Goal: Task Accomplishment & Management: Manage account settings

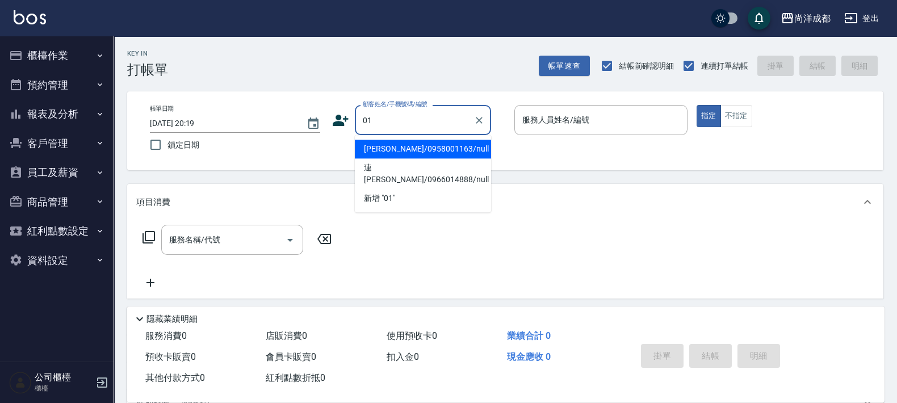
type input "[PERSON_NAME]/0958001163/null"
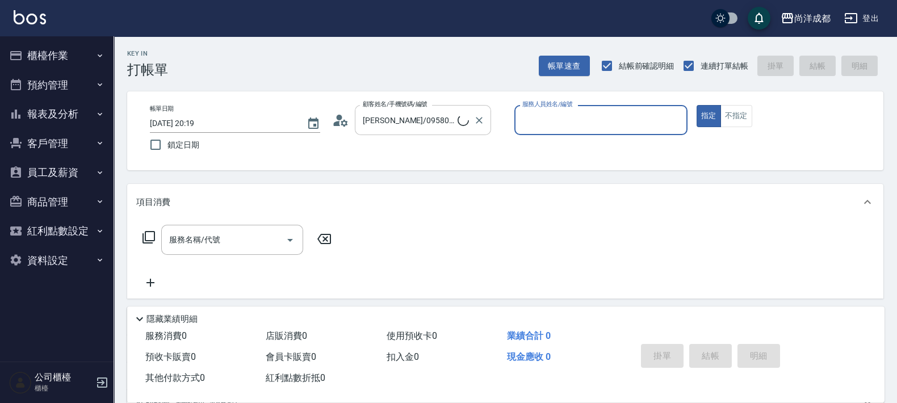
drag, startPoint x: 475, startPoint y: 119, endPoint x: 463, endPoint y: 120, distance: 12.5
click at [476, 118] on icon "Clear" at bounding box center [479, 120] width 11 height 11
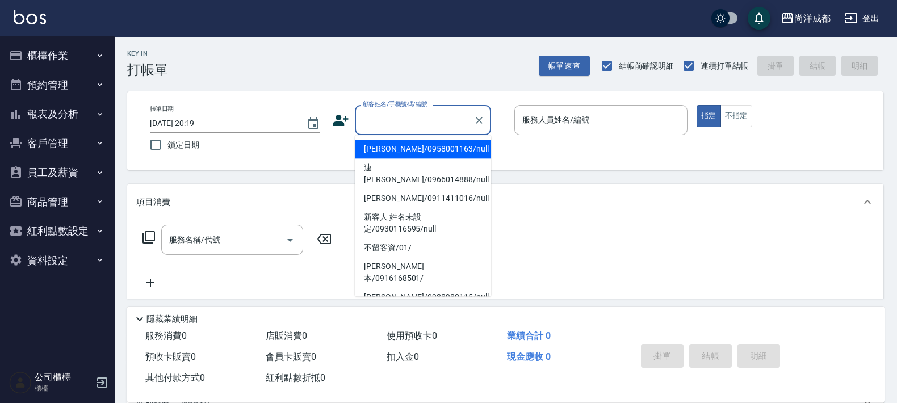
click at [448, 119] on input "顧客姓名/手機號碼/編號" at bounding box center [414, 120] width 109 height 20
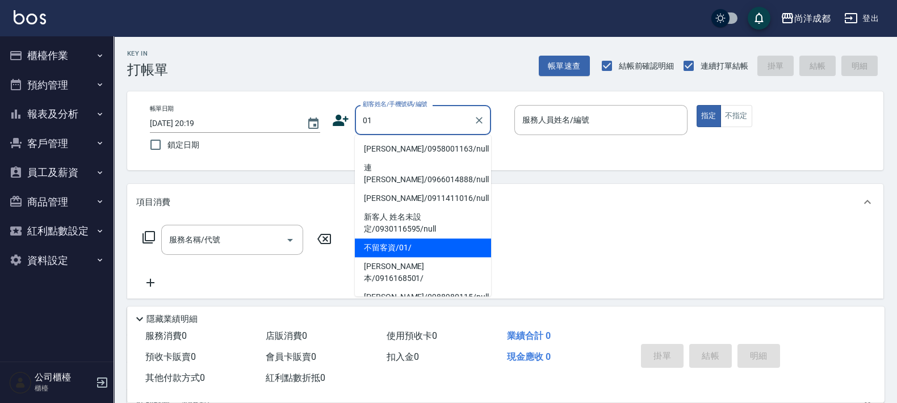
click at [409, 243] on li "不留客資/01/" at bounding box center [423, 248] width 136 height 19
type input "不留客資/01/"
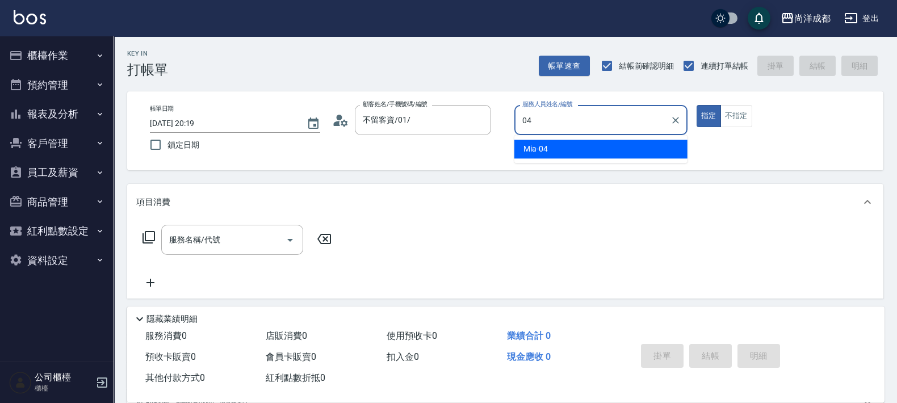
type input "Mia-04"
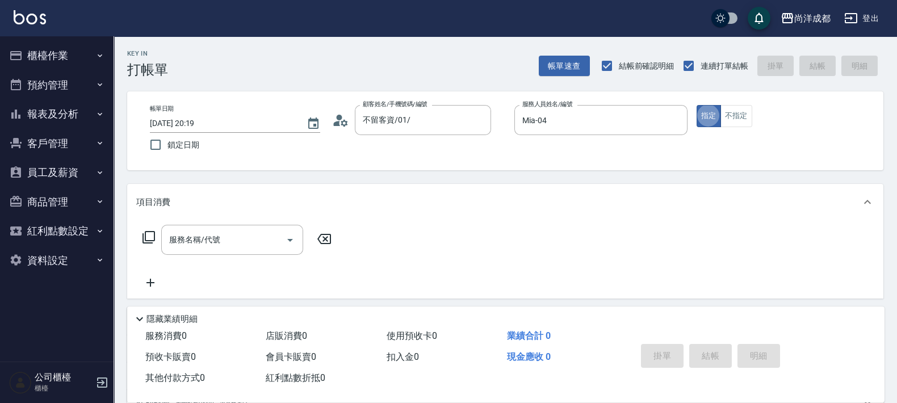
type button "true"
type input "501"
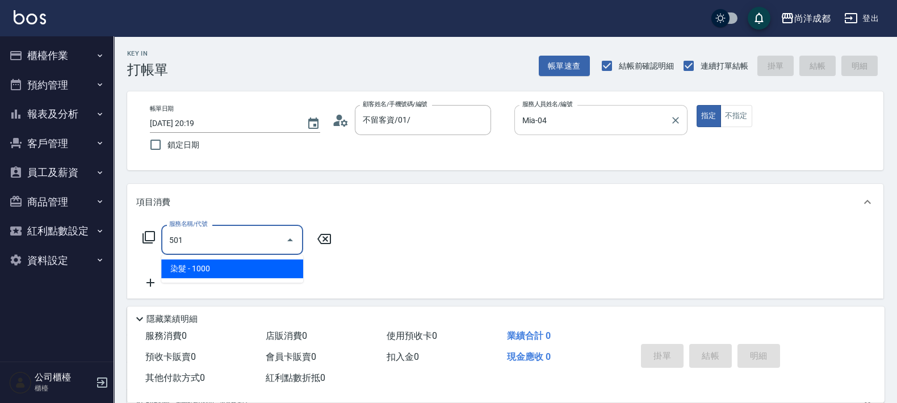
type input "100"
type input "染髮(501)"
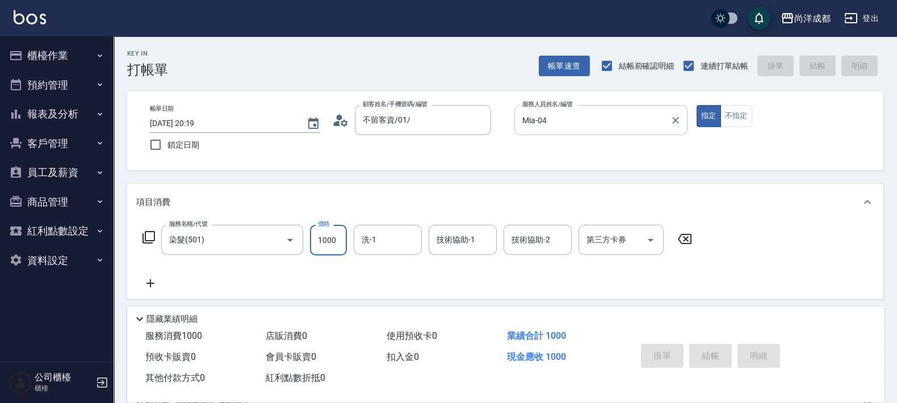
type input "0"
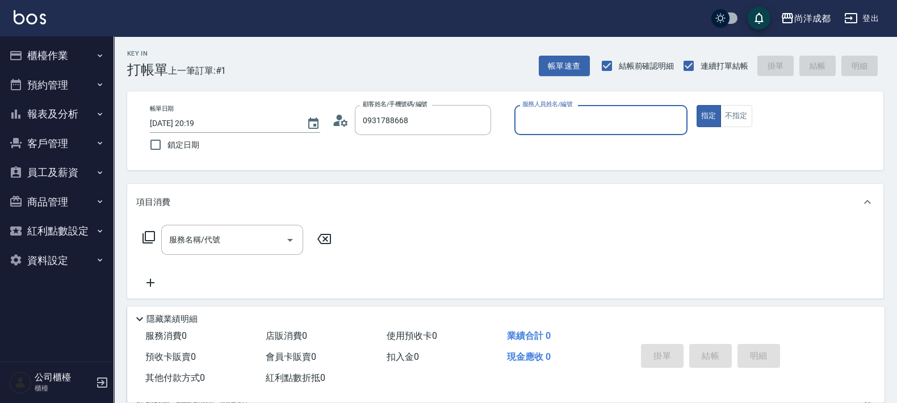
type input "蔡宗霖/0931788668/"
type input "Benny-01"
click at [697, 105] on button "指定" at bounding box center [709, 116] width 24 height 22
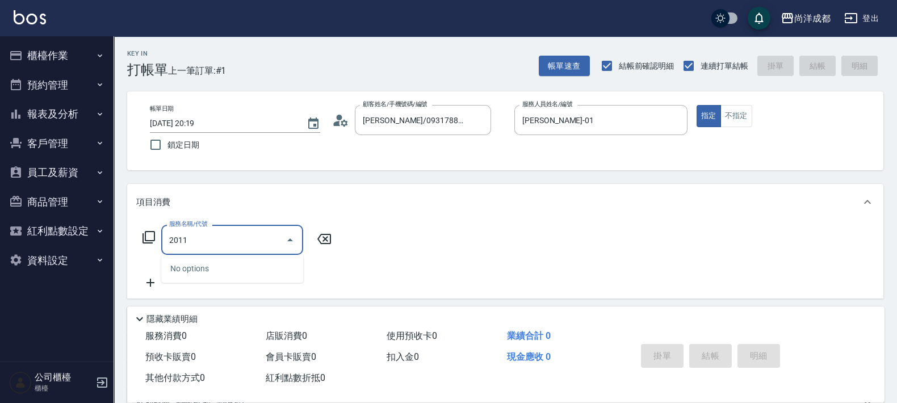
type input "201"
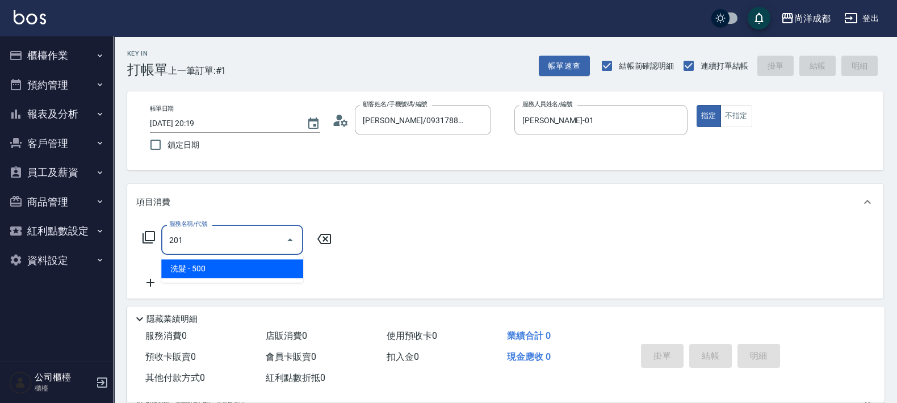
type input "50"
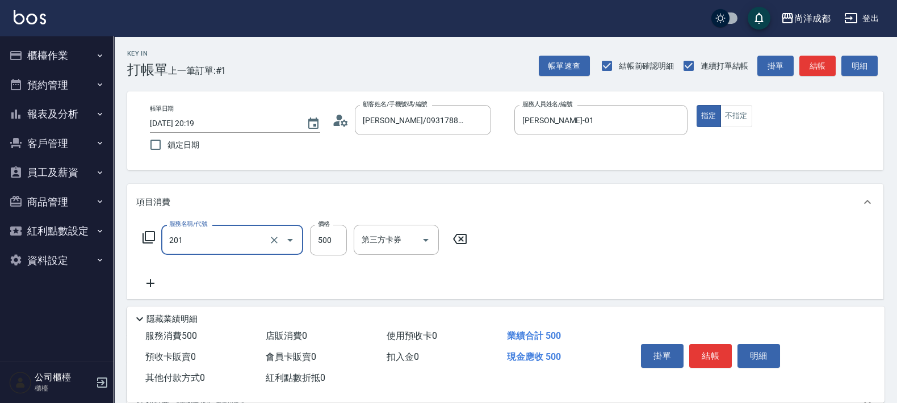
type input "洗髮(201)"
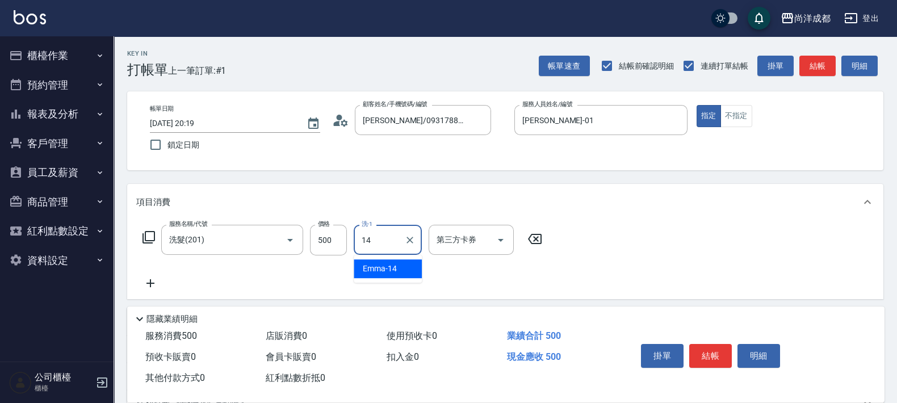
type input "Emma-14"
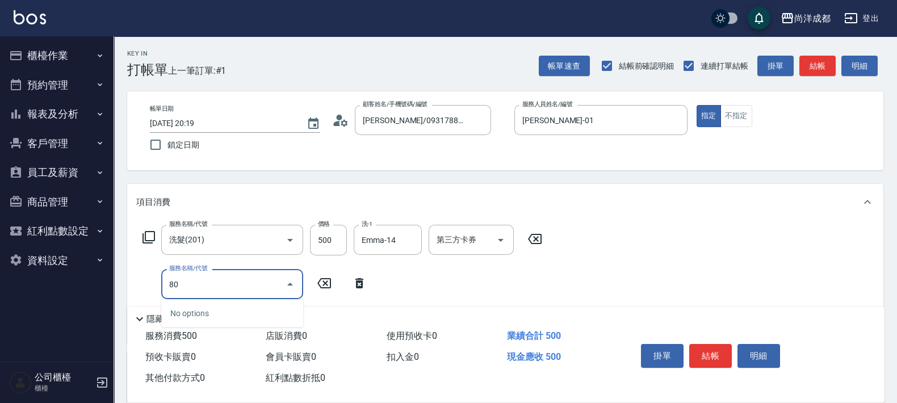
type input "8"
type input "401"
type input "70"
type input "剪髮(401)"
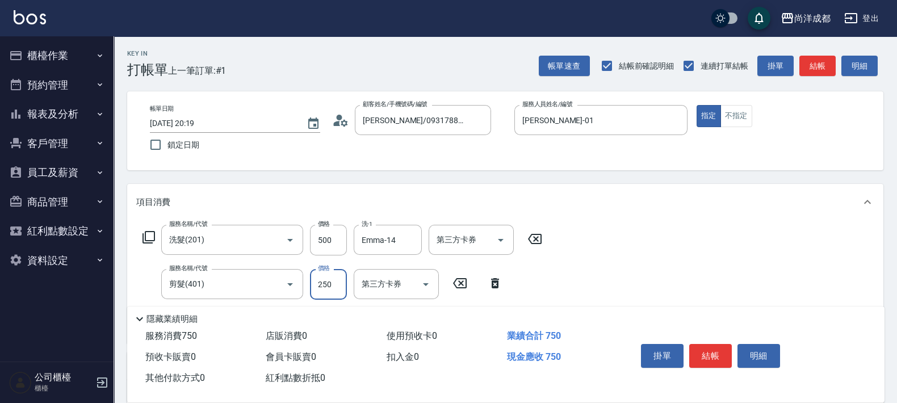
type input "50"
type input "80"
type input "130"
type input "800"
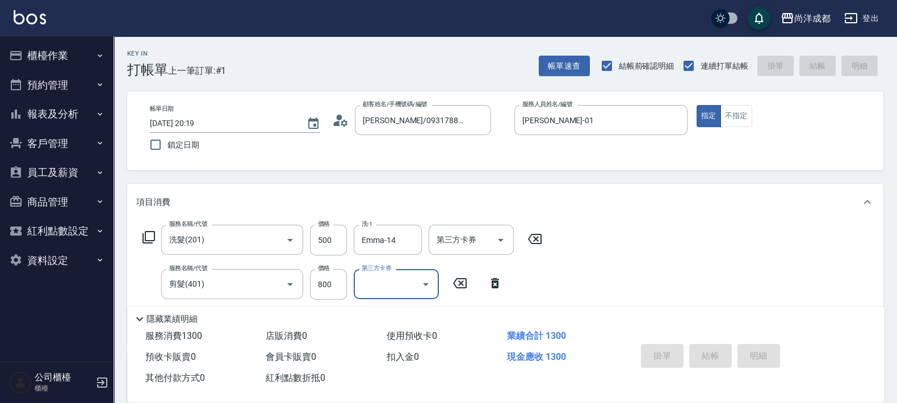
type input "2025/09/10 20:20"
type input "0"
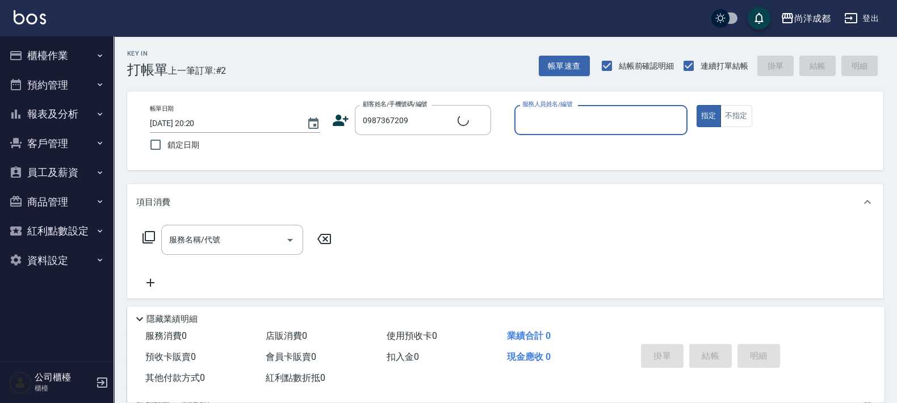
click at [697, 105] on button "指定" at bounding box center [709, 116] width 24 height 22
type input "廖庭毅/0987367209/null"
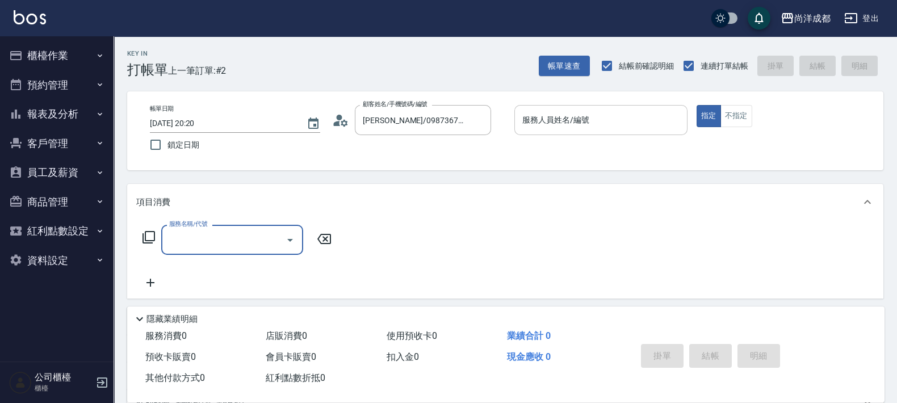
click at [537, 114] on input "服務人員姓名/編號" at bounding box center [601, 120] width 163 height 20
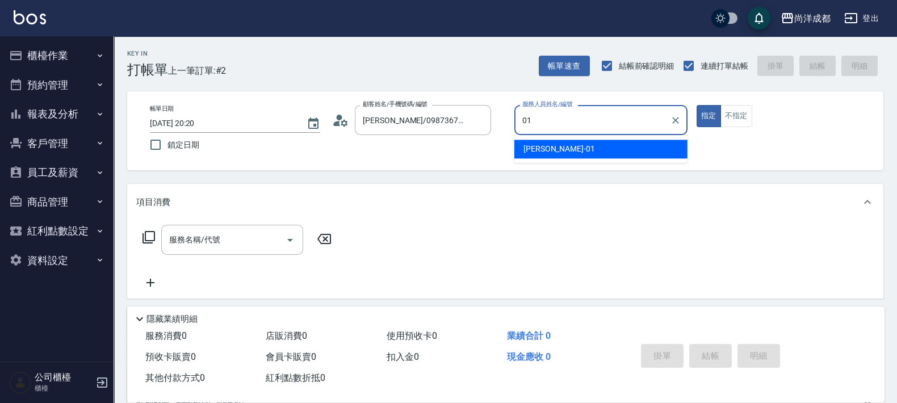
type input "Benny-01"
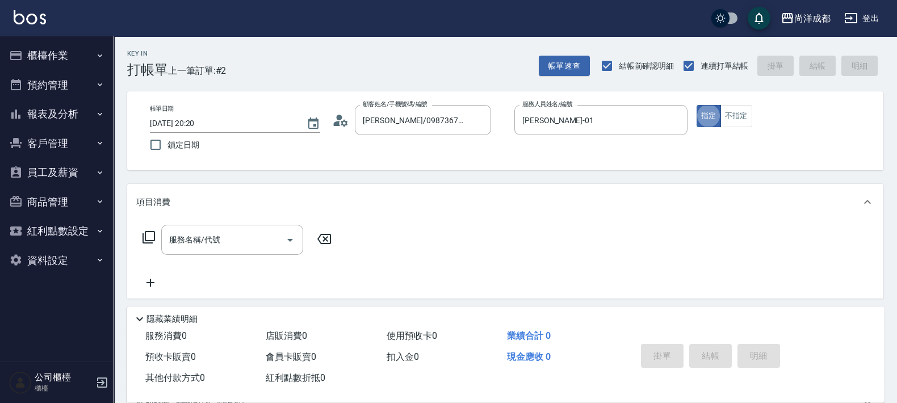
click at [344, 123] on icon at bounding box center [340, 120] width 17 height 17
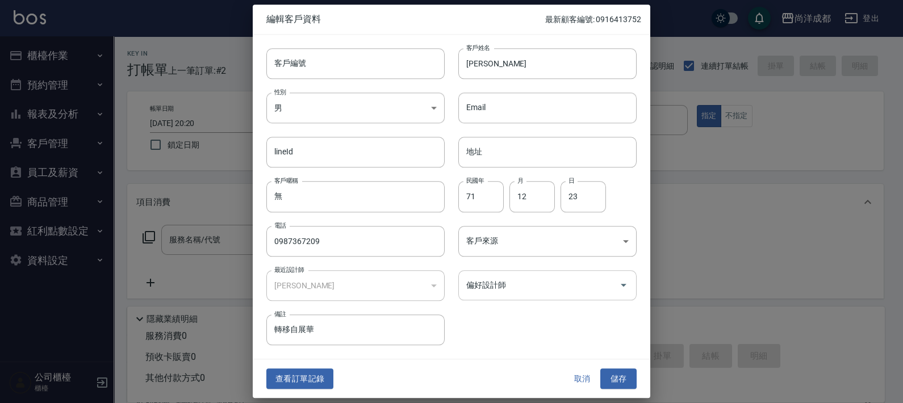
click at [479, 277] on div "偏好設計師 偏好設計師" at bounding box center [547, 285] width 178 height 30
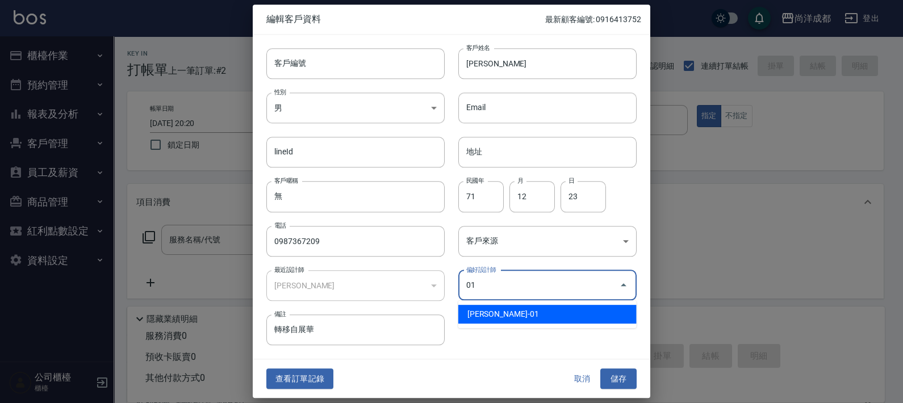
type input "[PERSON_NAME]"
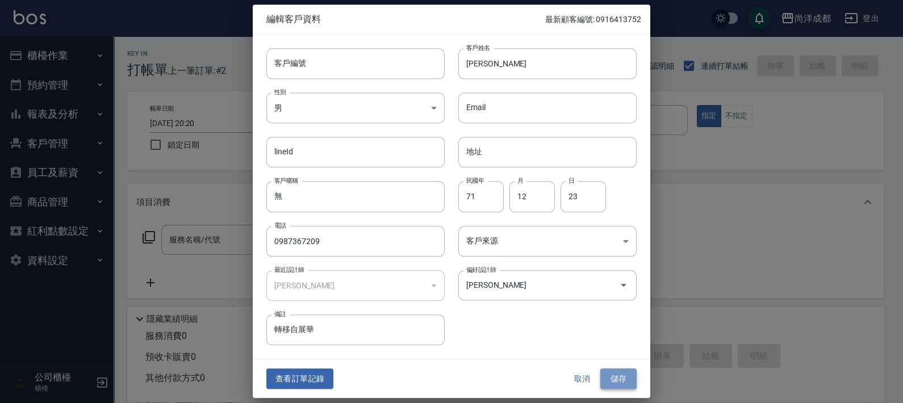
click at [624, 371] on button "儲存" at bounding box center [618, 379] width 36 height 21
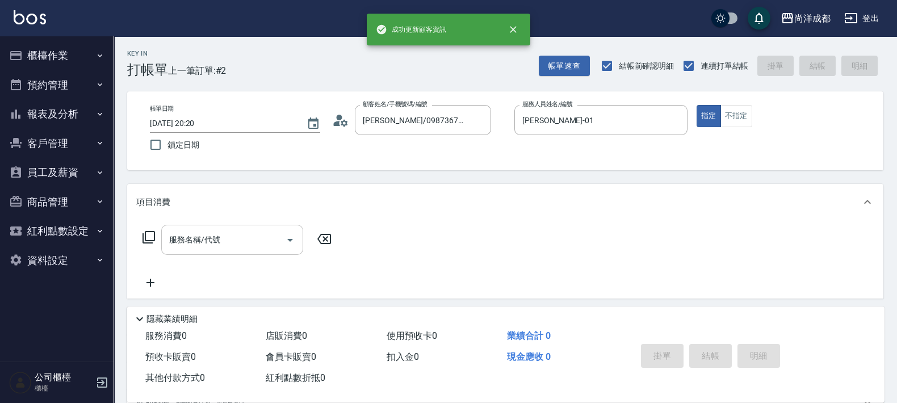
click at [270, 245] on input "服務名稱/代號" at bounding box center [223, 240] width 115 height 20
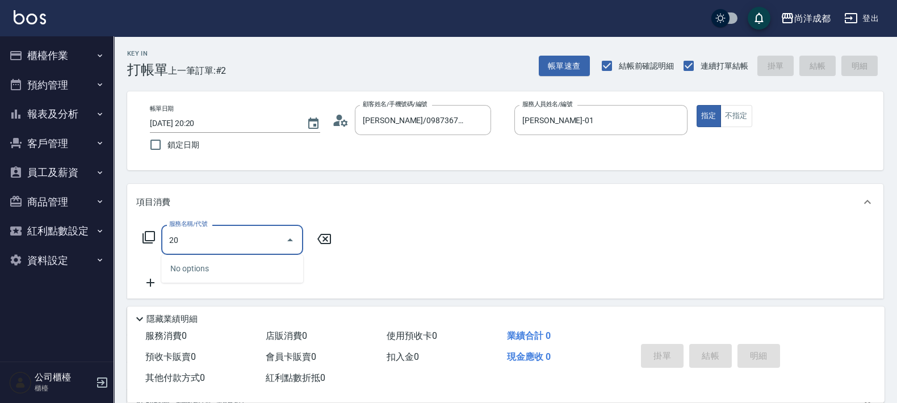
type input "201"
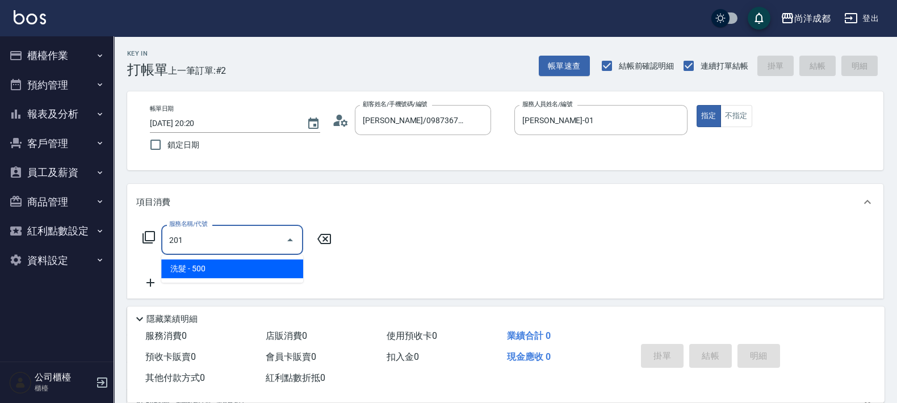
type input "50"
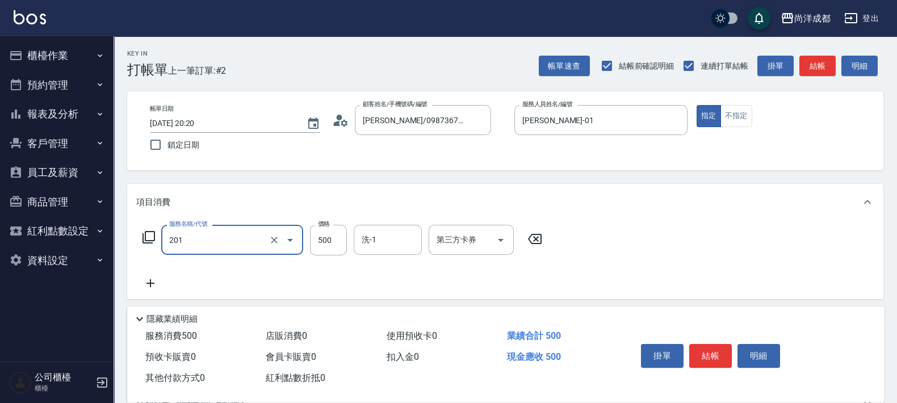
type input "洗髮(201)"
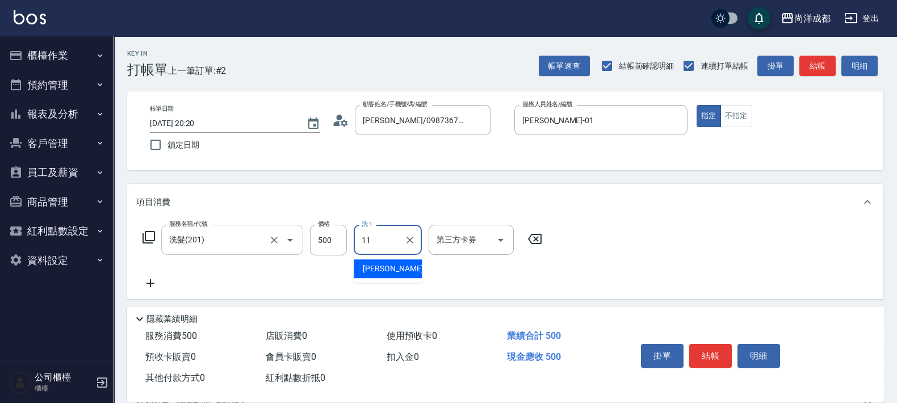
type input "David-11"
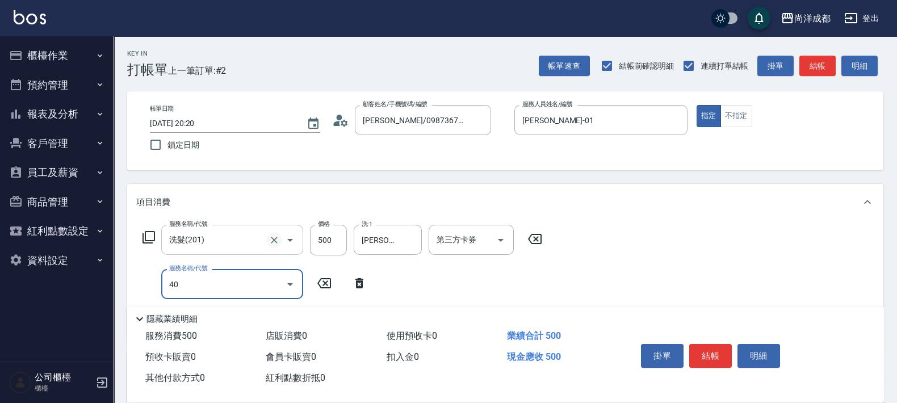
type input "401"
type input "70"
type input "剪髮(401)"
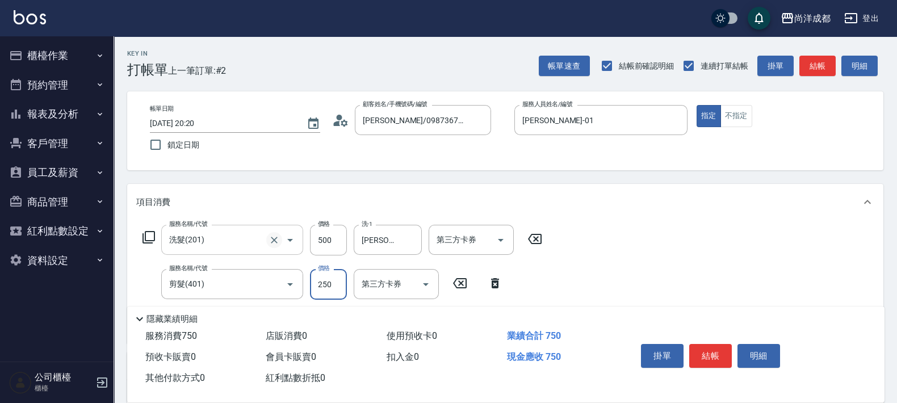
type input "50"
type input "80"
type input "130"
type input "800"
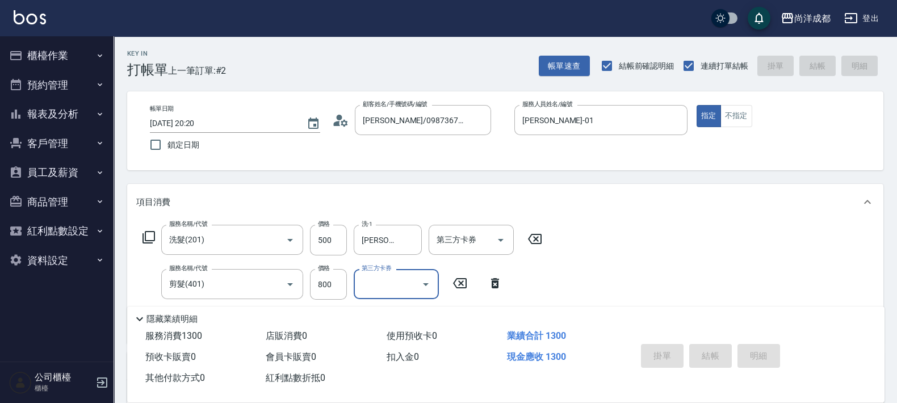
type input "0"
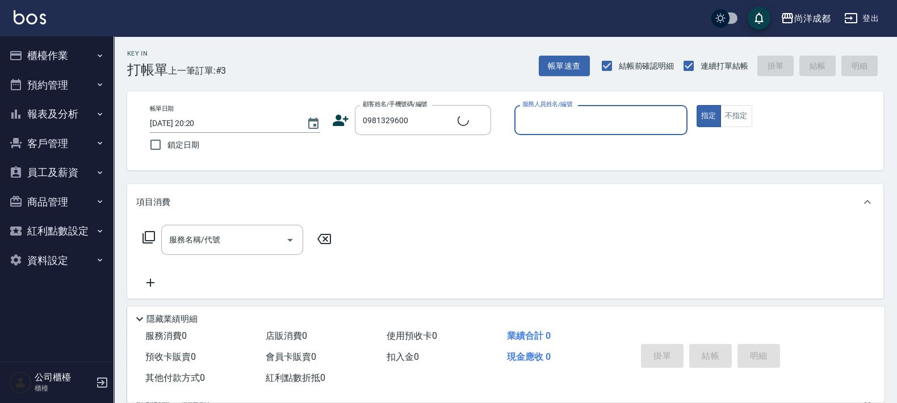
type input "葉于婕/0981329600/null"
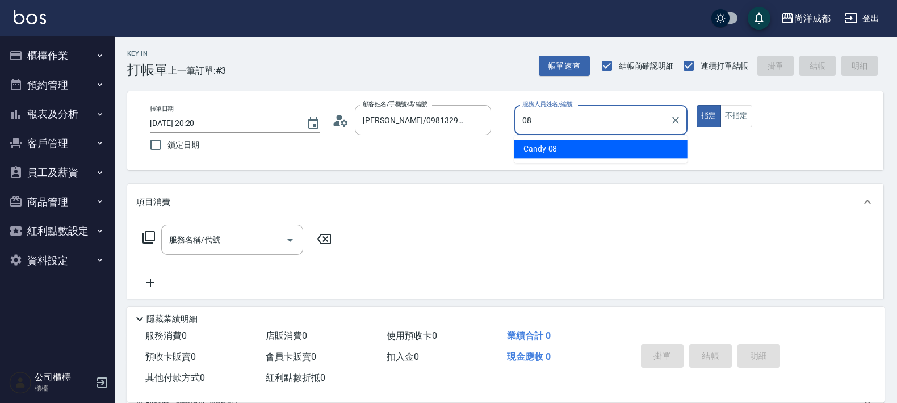
type input "Candy-08"
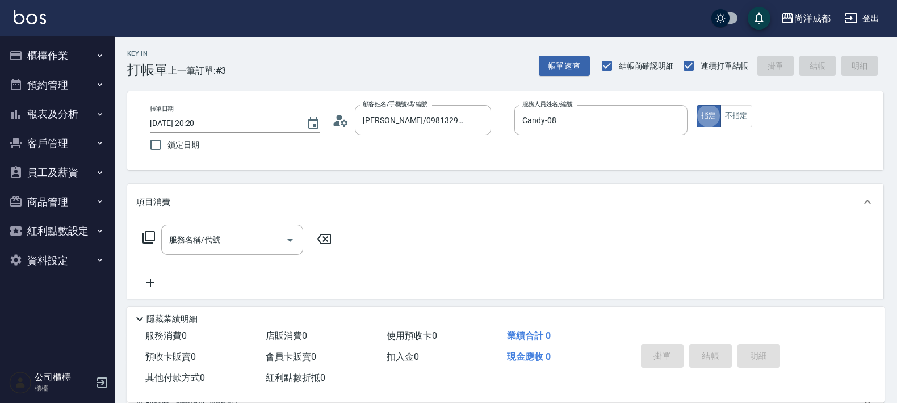
click at [341, 123] on icon at bounding box center [340, 120] width 17 height 17
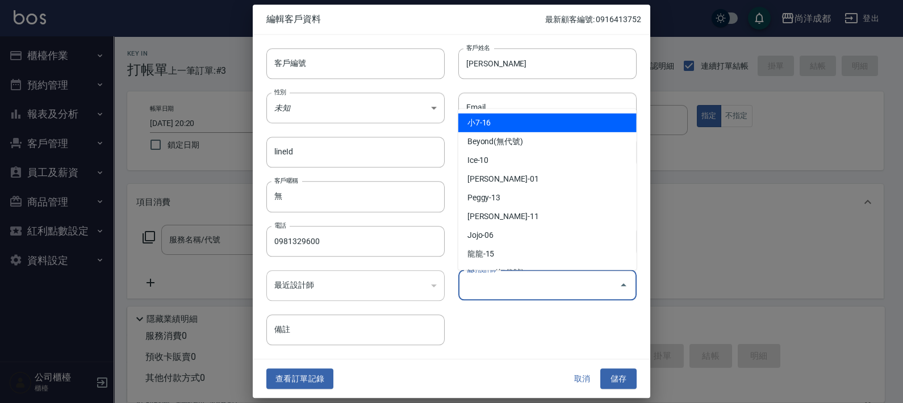
click at [508, 281] on input "偏好設計師" at bounding box center [538, 285] width 151 height 20
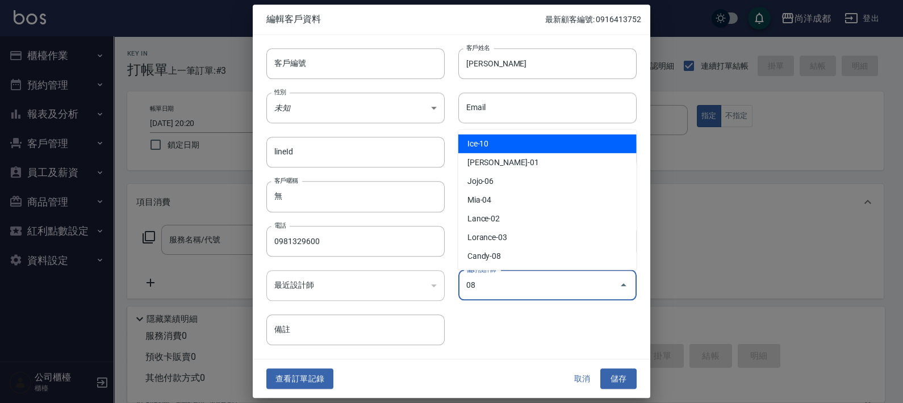
type input "Candy"
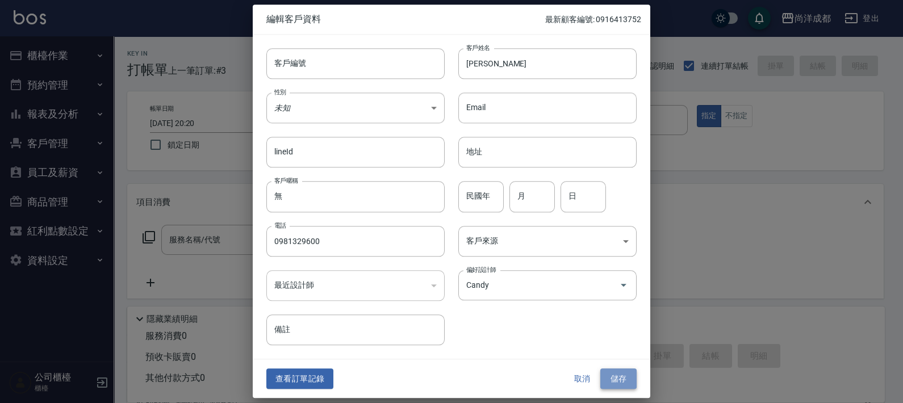
drag, startPoint x: 621, startPoint y: 373, endPoint x: 616, endPoint y: 362, distance: 11.9
click at [621, 371] on button "儲存" at bounding box center [618, 379] width 36 height 21
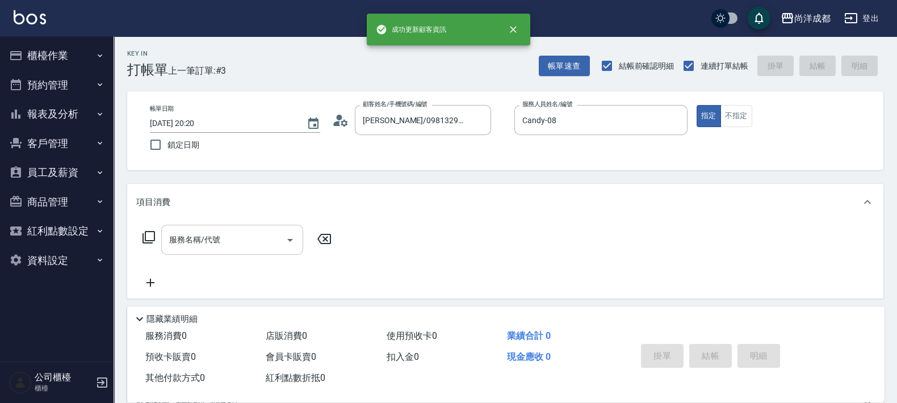
click at [252, 244] on input "服務名稱/代號" at bounding box center [223, 240] width 115 height 20
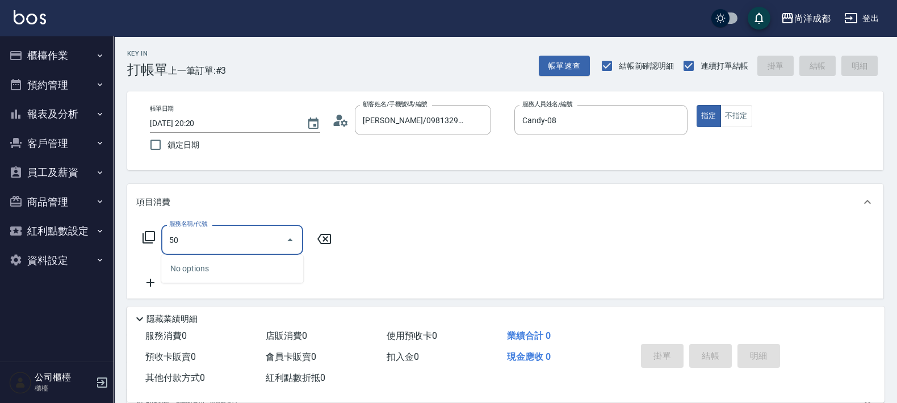
type input "501"
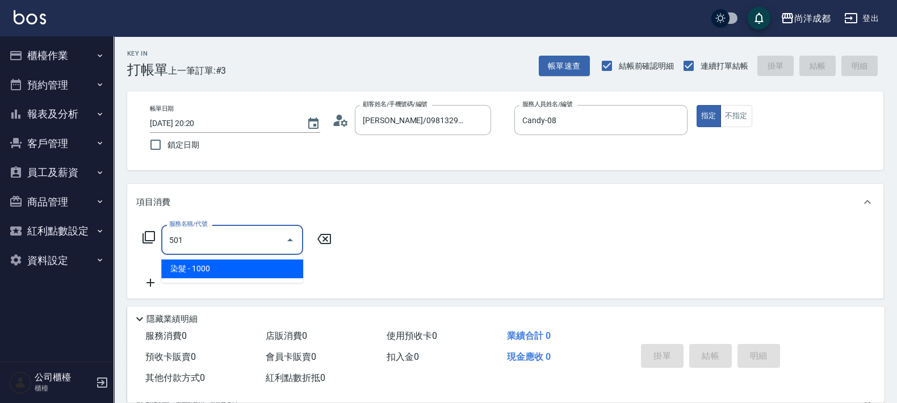
type input "100"
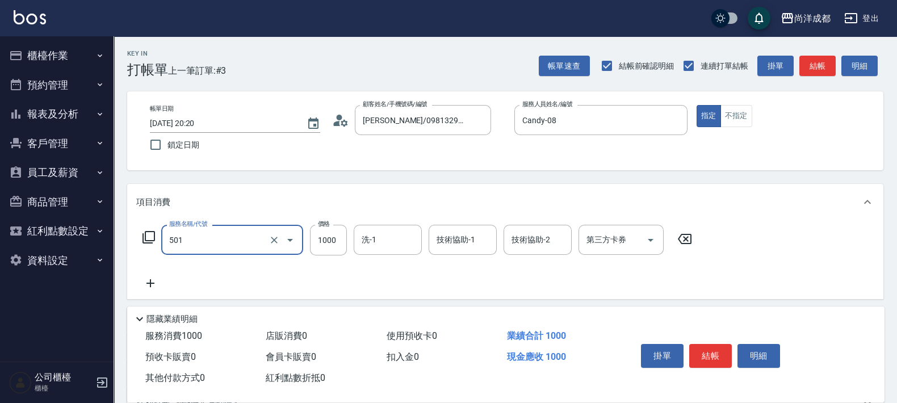
type input "染髮(501)"
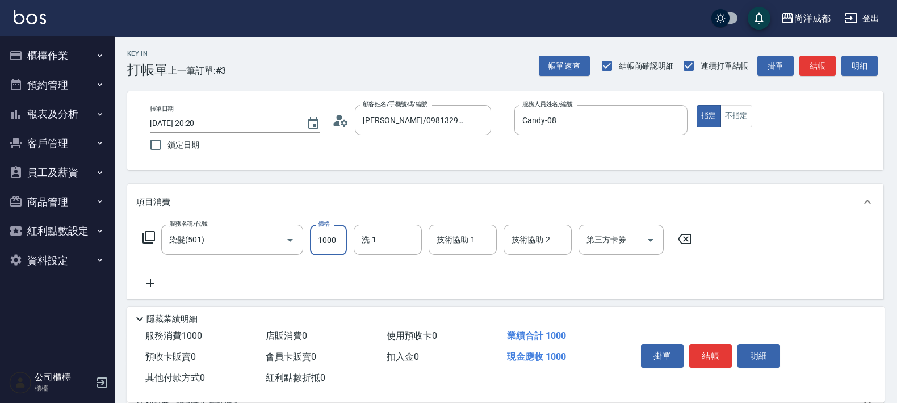
type input "1"
type input "0"
type input "11"
type input "10"
type input "119"
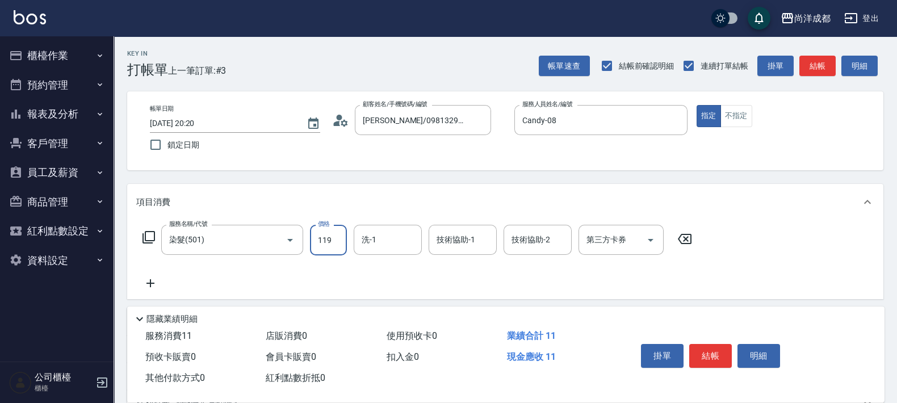
type input "110"
type input "1199"
type input "龍龍-15"
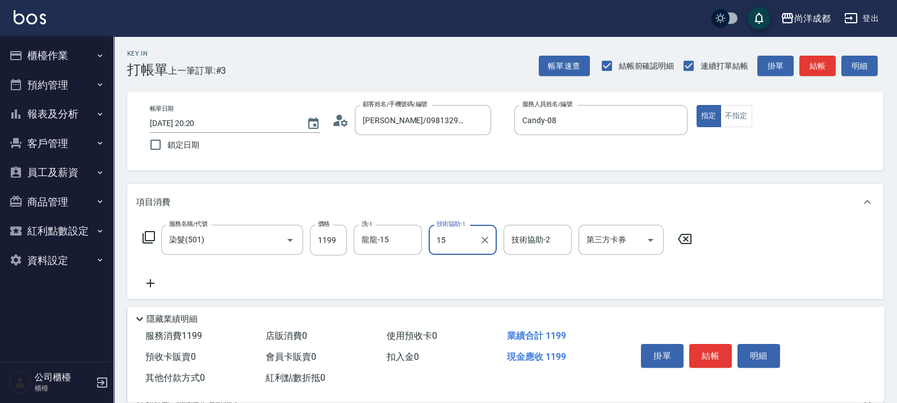
type input "龍龍-15"
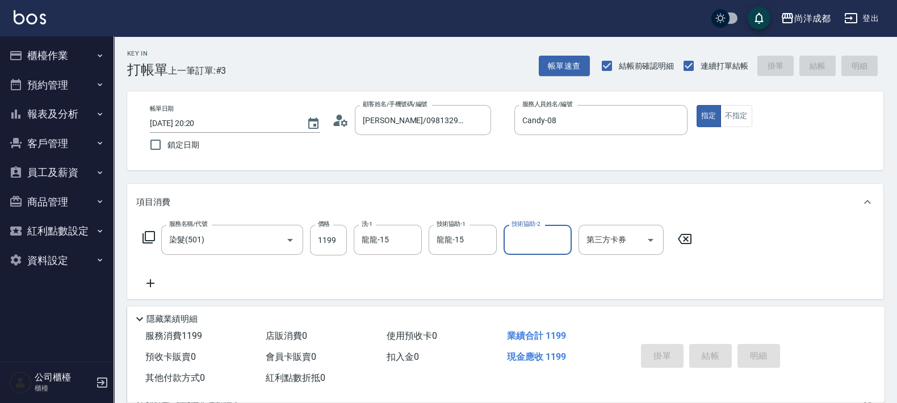
type input "0"
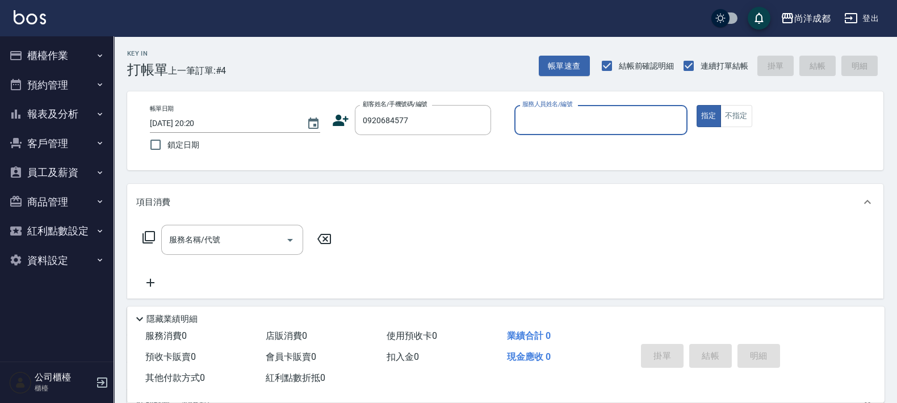
click at [697, 105] on button "指定" at bounding box center [709, 116] width 24 height 22
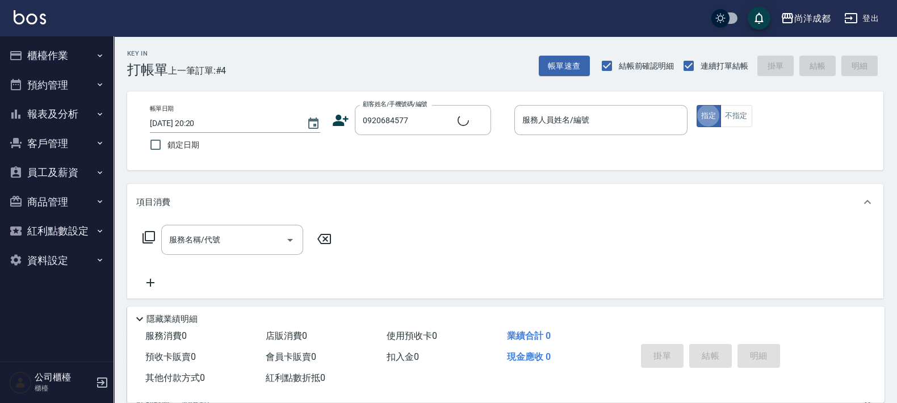
type input "黃楷博/0920684577/null"
type input "Lance-02"
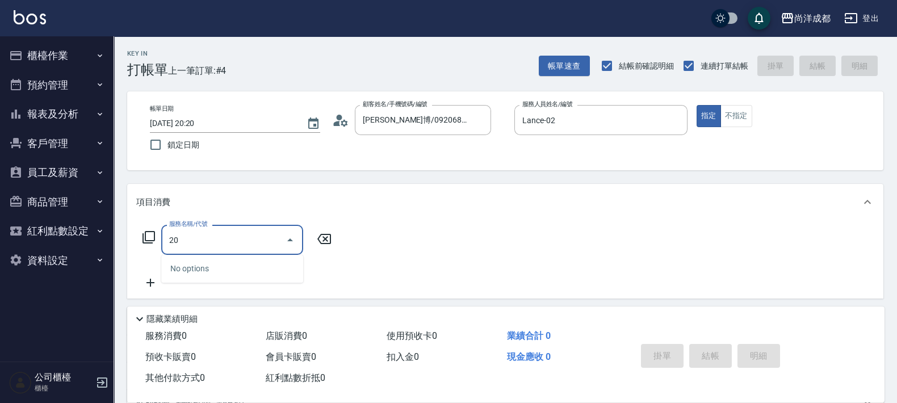
type input "201"
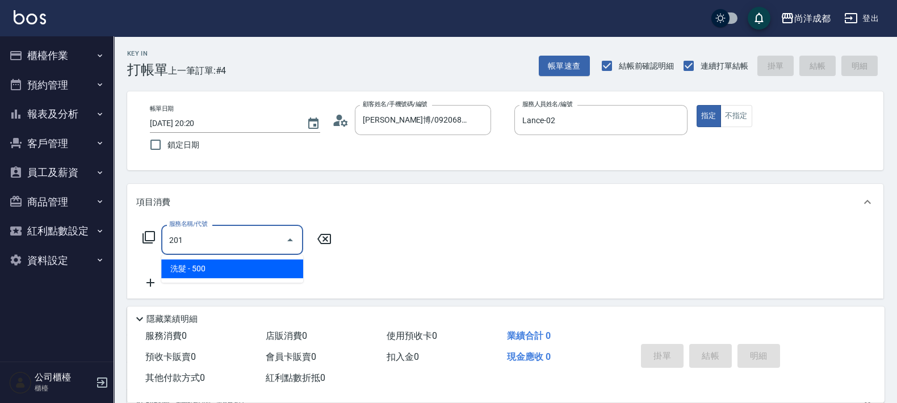
type input "50"
type input "洗髮(201)"
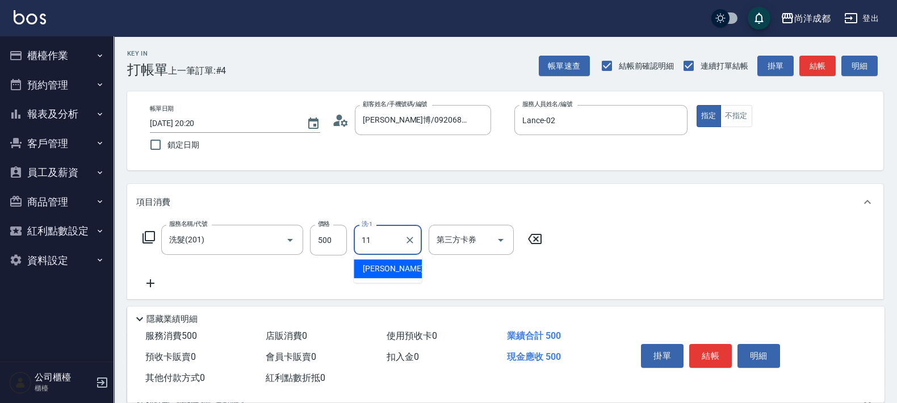
type input "David-11"
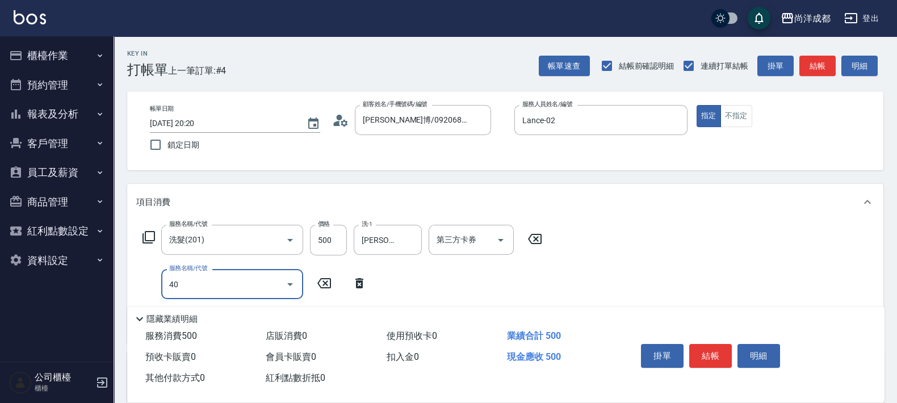
type input "401"
type input "70"
type input "剪髮(401)"
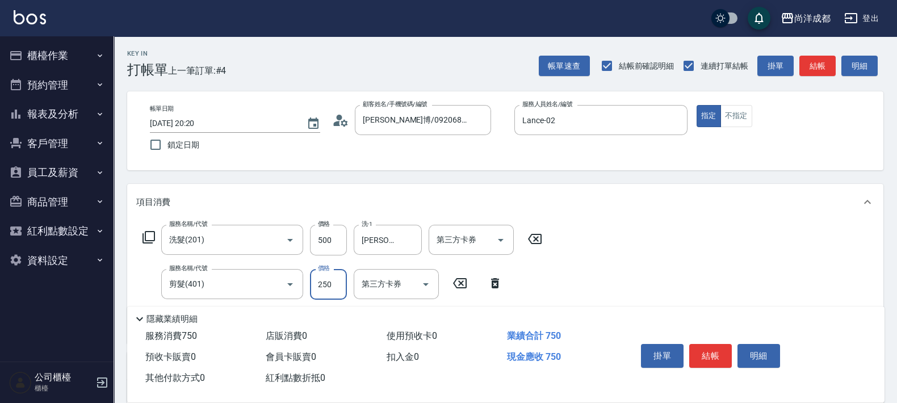
type input "50"
click at [327, 284] on input "50" at bounding box center [328, 284] width 37 height 31
type input "50"
type input "100"
type input "500"
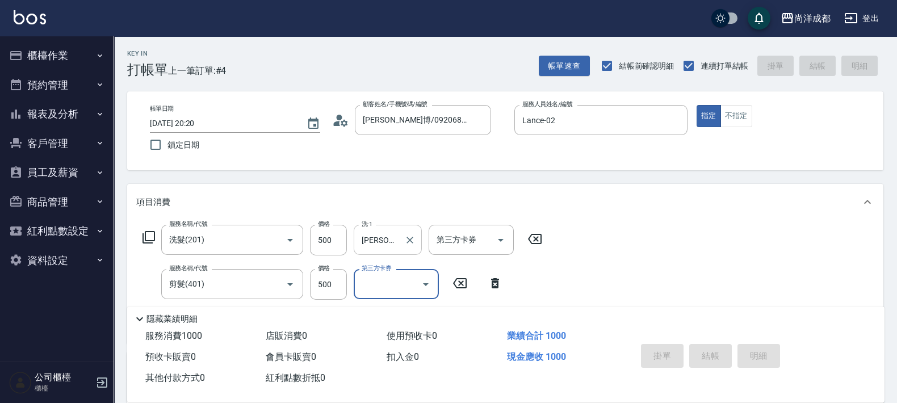
type input "2025/09/10 20:21"
type input "0"
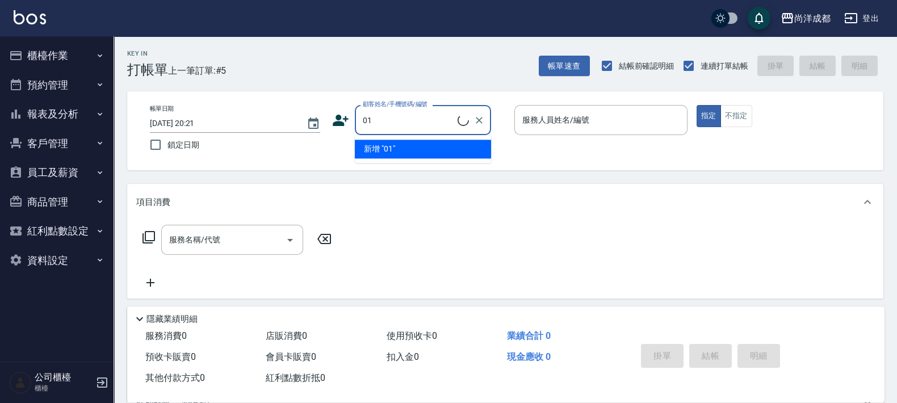
type input "01"
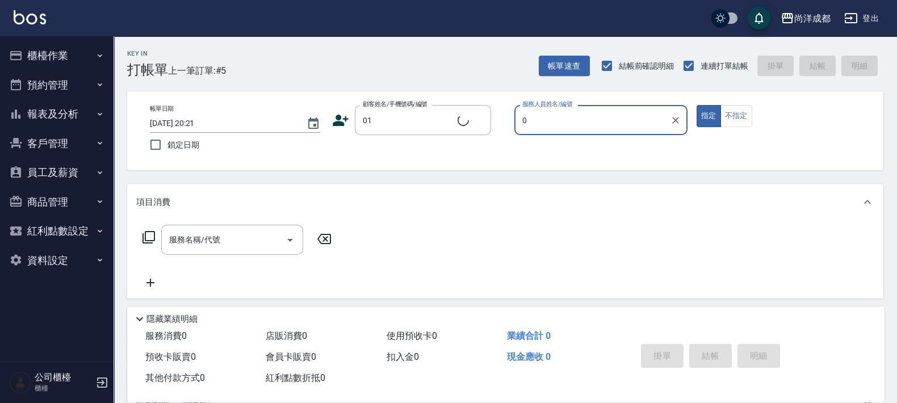
type input "02"
type input "不留客資/01/"
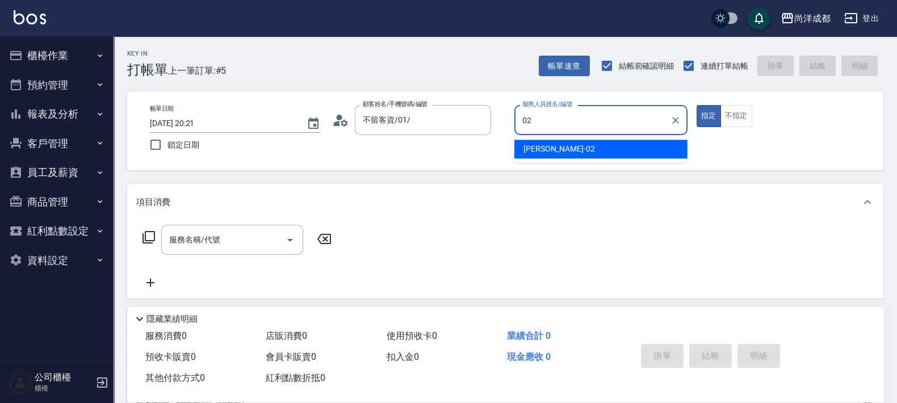
type input "Lance-02"
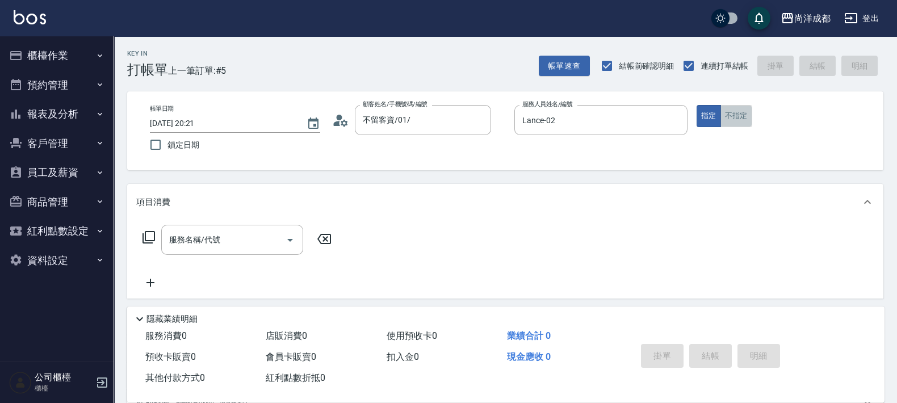
click at [724, 114] on button "不指定" at bounding box center [737, 116] width 32 height 22
type button "false"
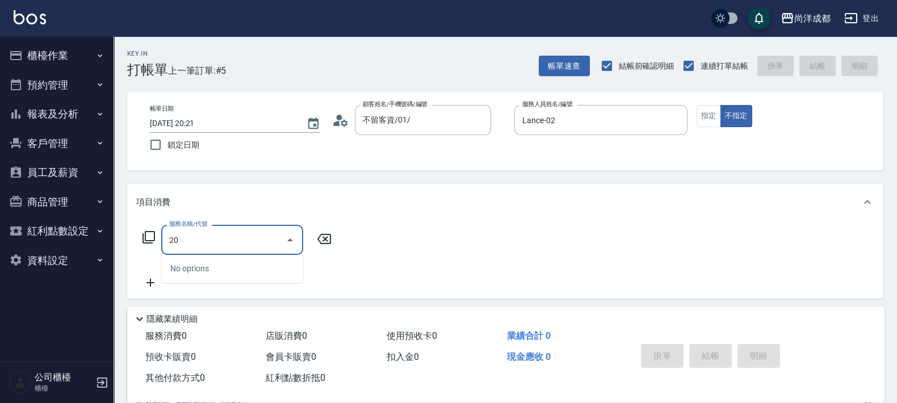
type input "201"
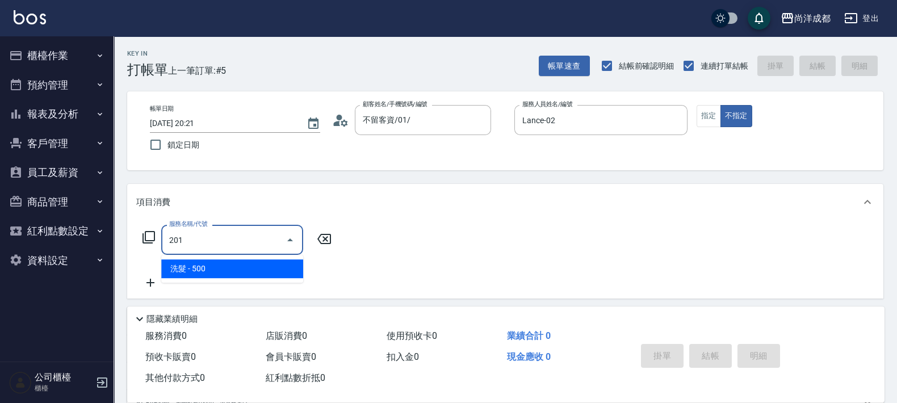
type input "50"
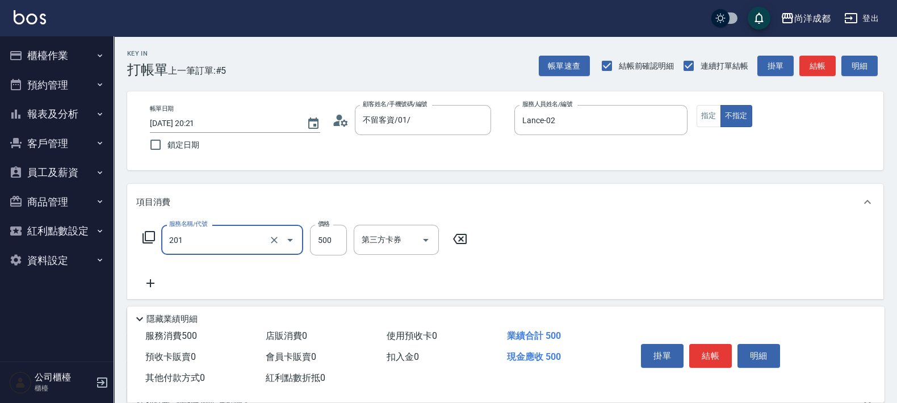
type input "洗髮(201)"
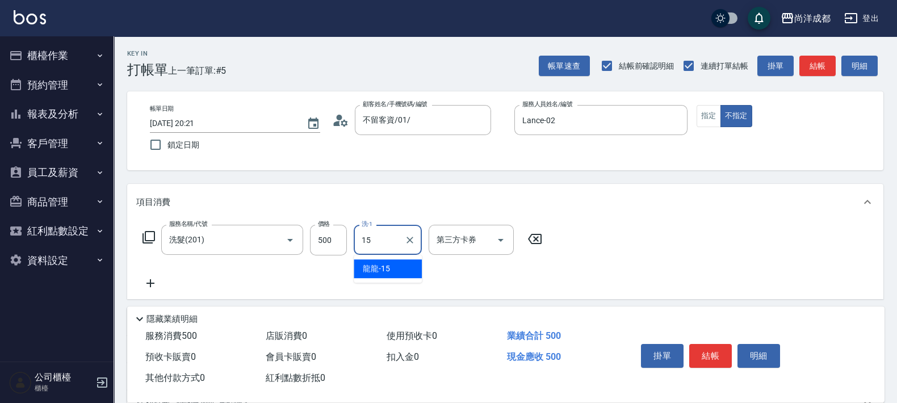
type input "龍龍-15"
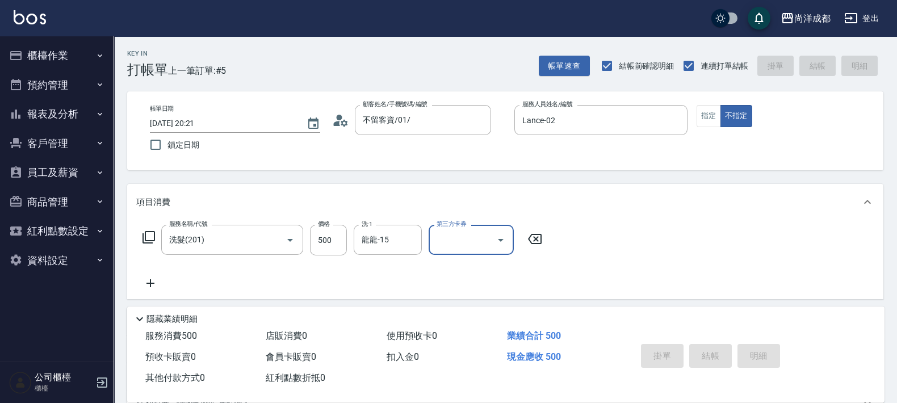
type input "0"
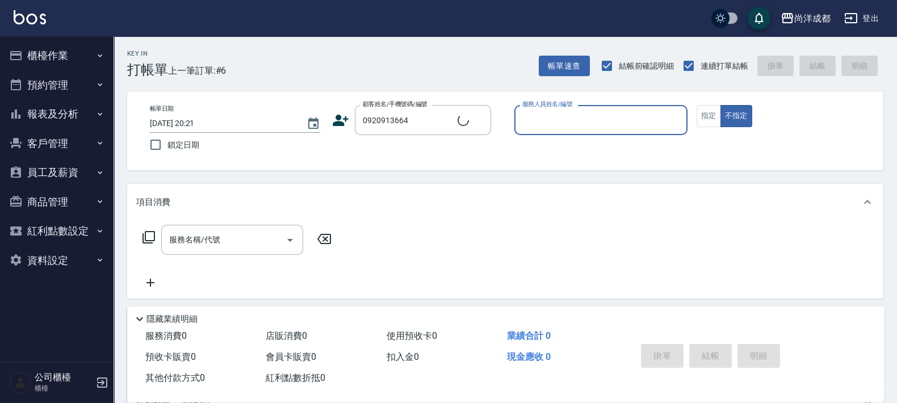
type input "徐美惠/0920913664/"
type input "Benny-01"
click at [709, 119] on button "指定" at bounding box center [709, 116] width 24 height 22
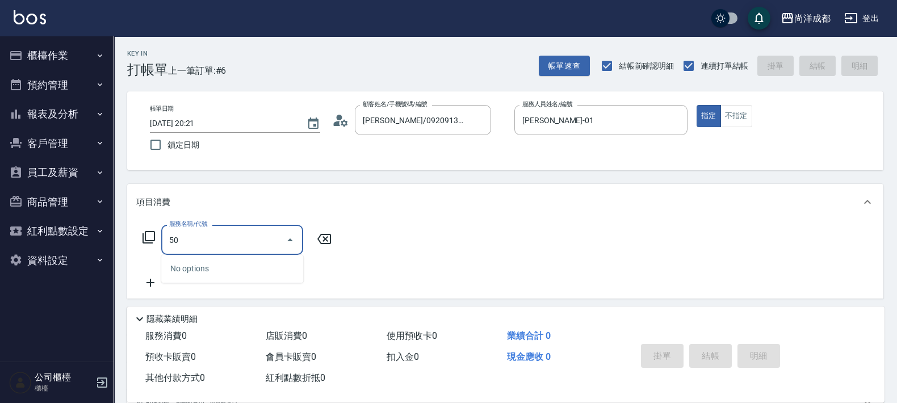
type input "501"
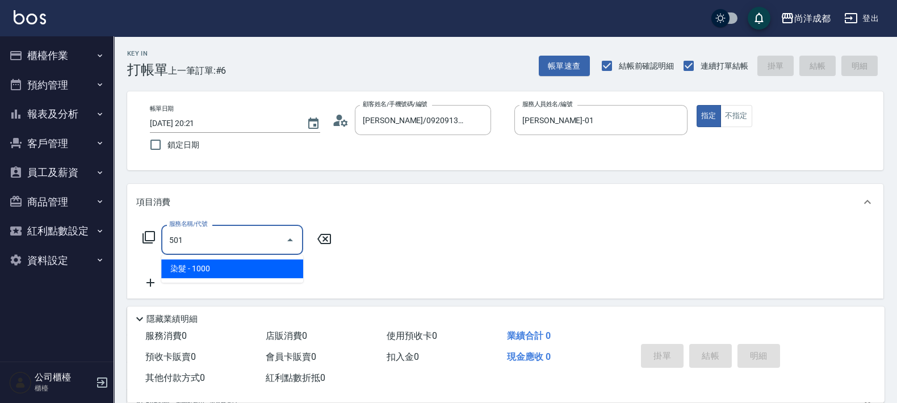
type input "100"
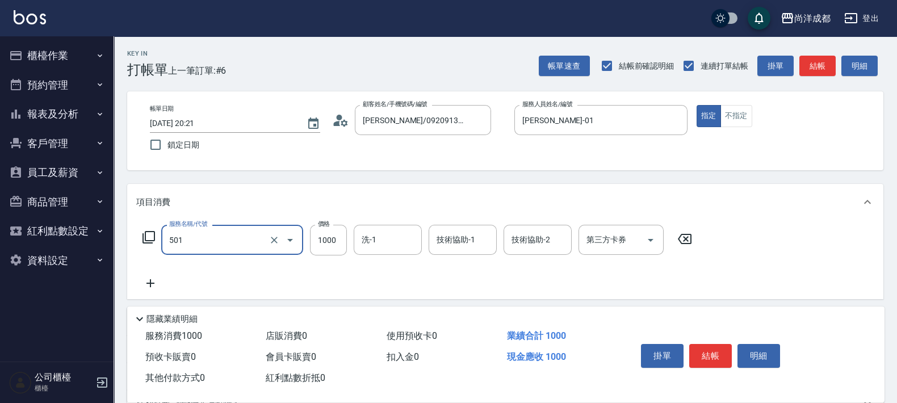
type input "染髮(501)"
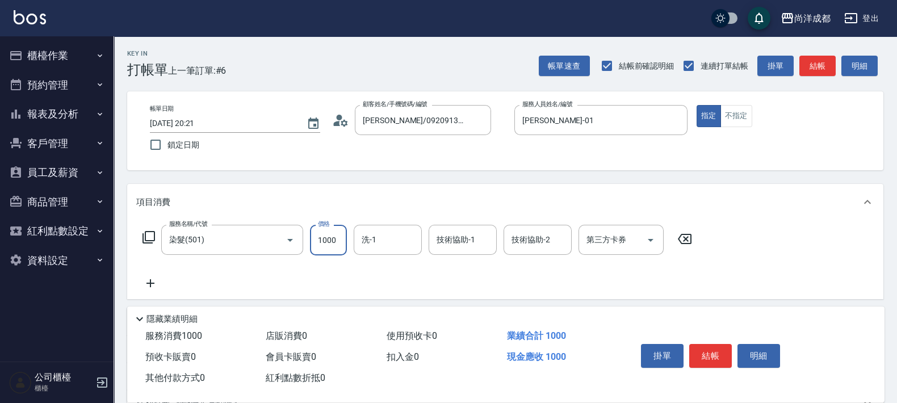
type input "0"
type input "29"
type input "20"
type input "294"
type input "290"
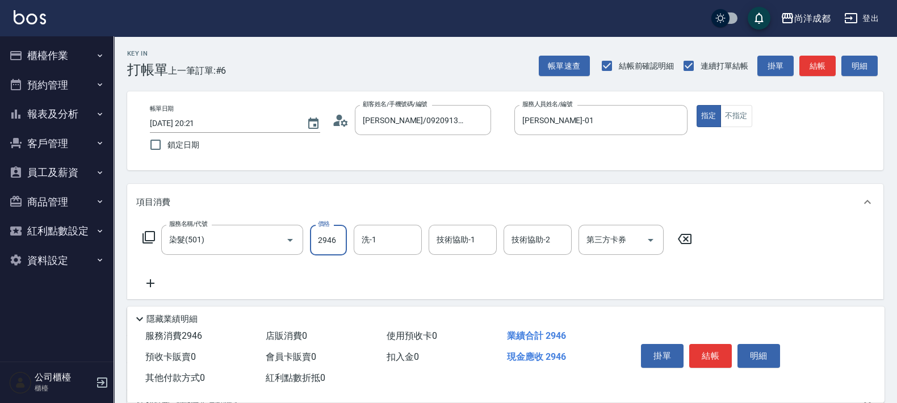
type input "2946"
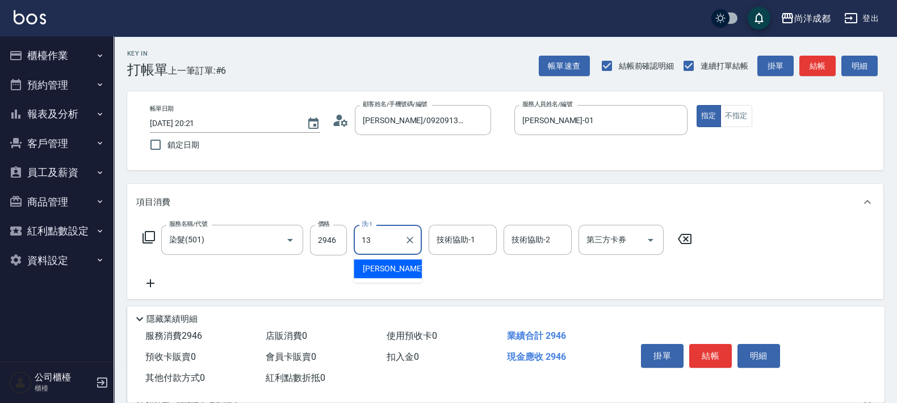
type input "Peggy-13"
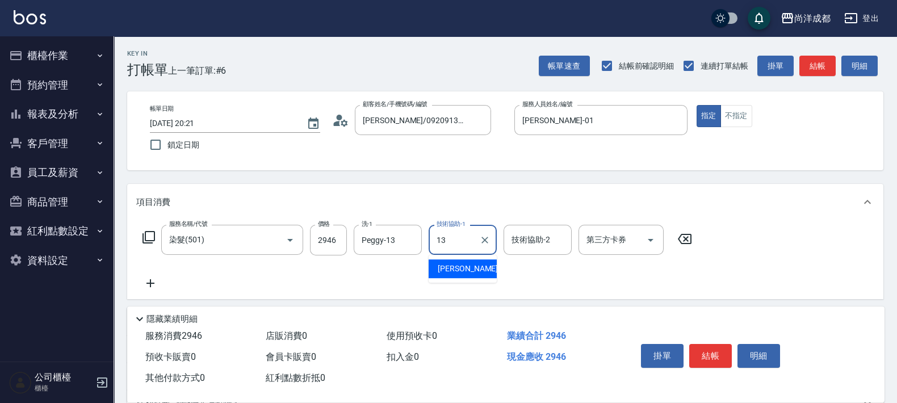
type input "Peggy-13"
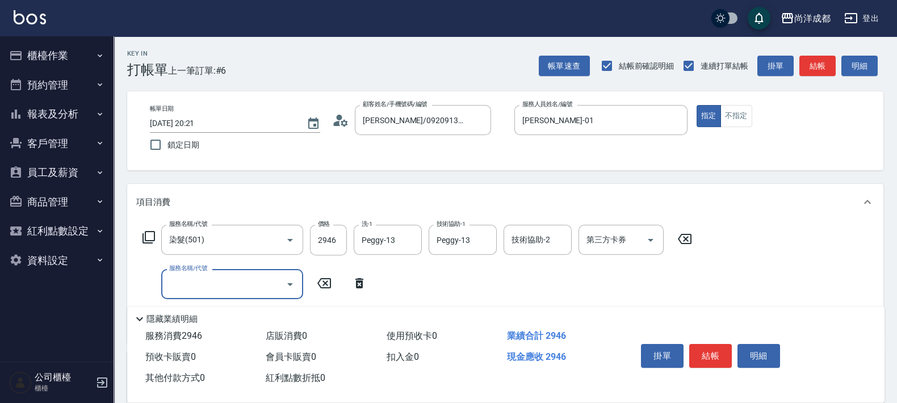
click at [286, 284] on icon "Open" at bounding box center [290, 285] width 14 height 14
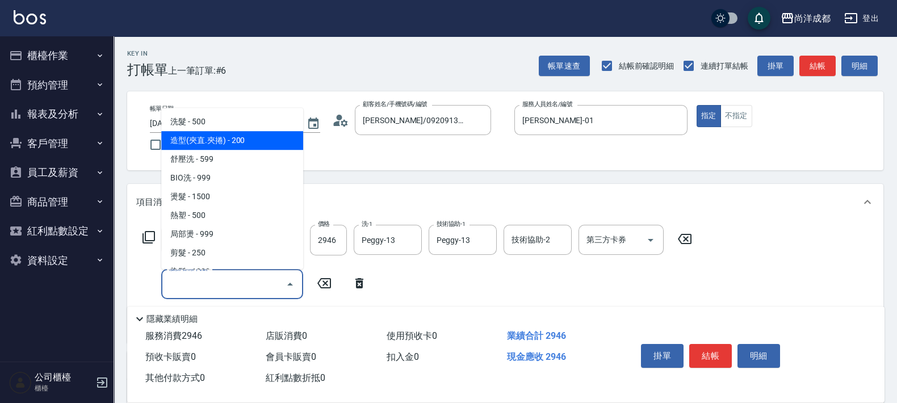
drag, startPoint x: 295, startPoint y: 128, endPoint x: 298, endPoint y: 151, distance: 22.9
click at [298, 153] on ul "洗髮 - 500 造型(夾直.夾捲) - 200 舒壓洗 - 599 BIO洗 - 999 燙髮 - 1500 熱塑 - 500 局部燙 - 999 剪髮 -…" at bounding box center [232, 188] width 142 height 161
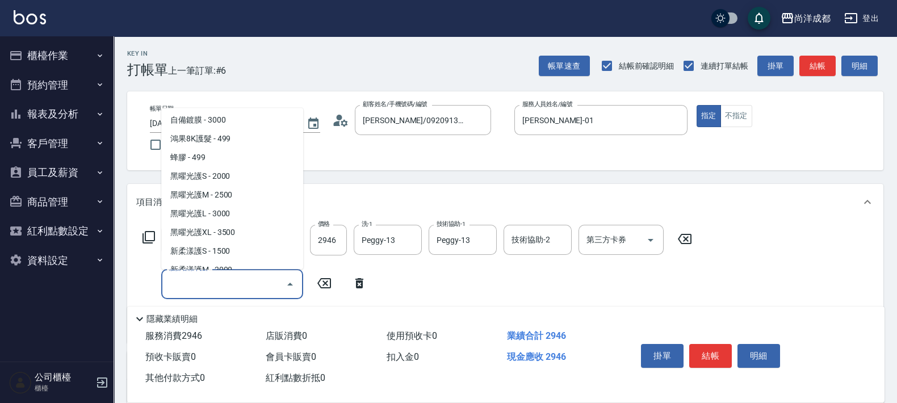
scroll to position [264, 0]
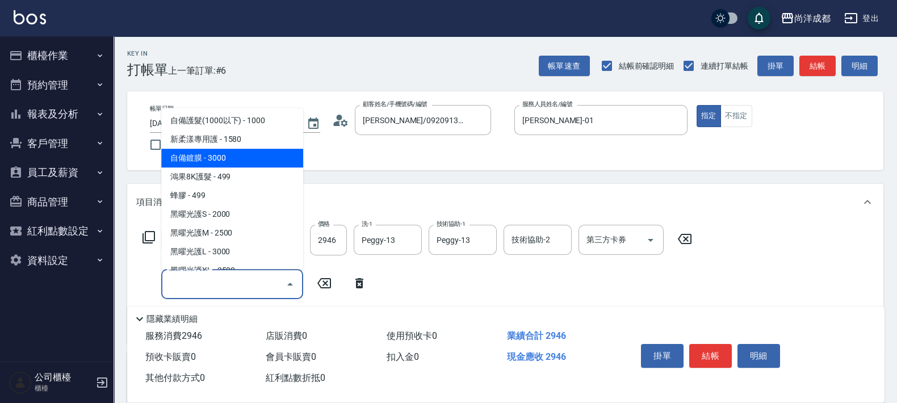
click at [238, 153] on span "自備鍍膜 - 3000" at bounding box center [232, 158] width 142 height 19
type input "590"
type input "自備鍍膜(606)"
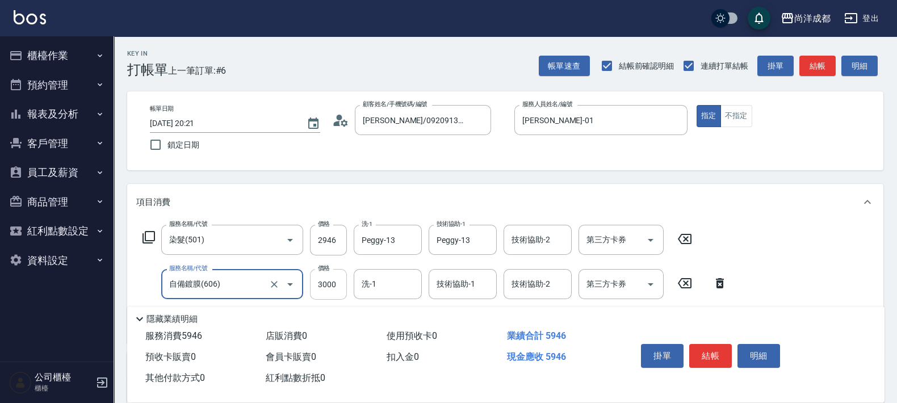
click at [337, 281] on input "3000" at bounding box center [328, 284] width 37 height 31
type input "290"
type input "350"
type input "640"
type input "3500"
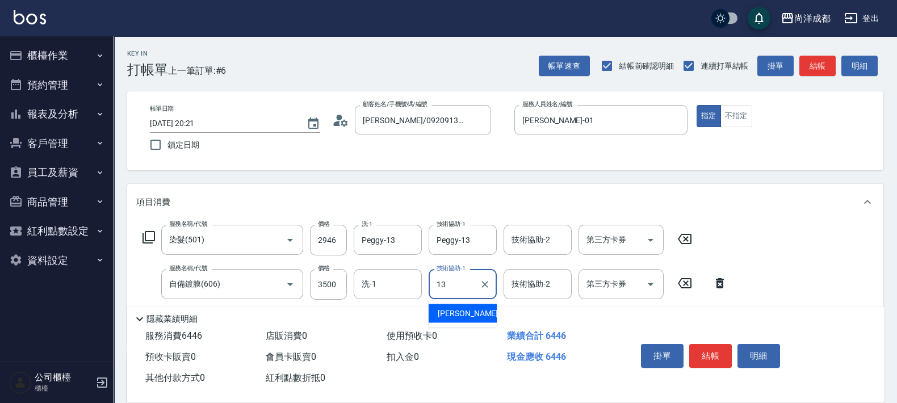
type input "Peggy-13"
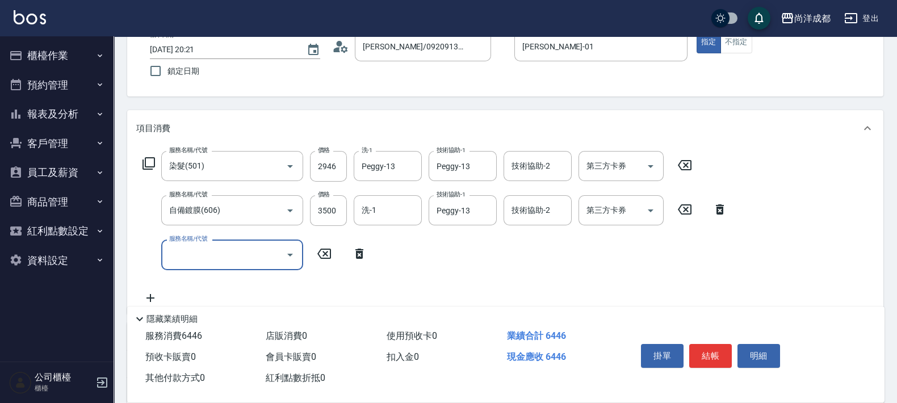
scroll to position [141, 0]
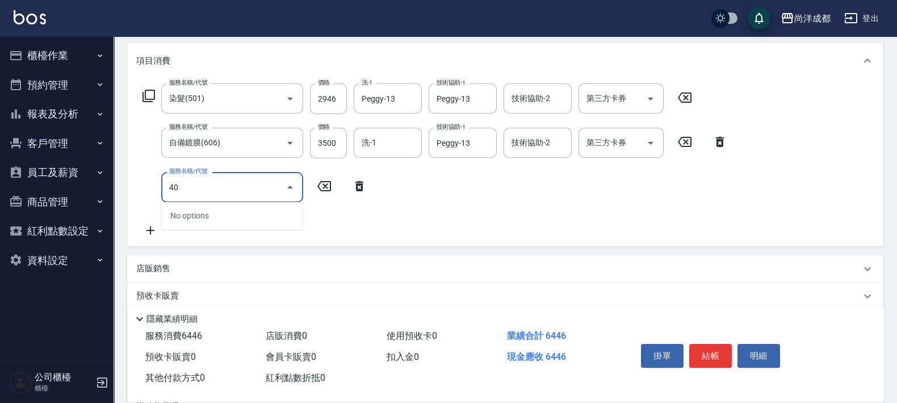
type input "401"
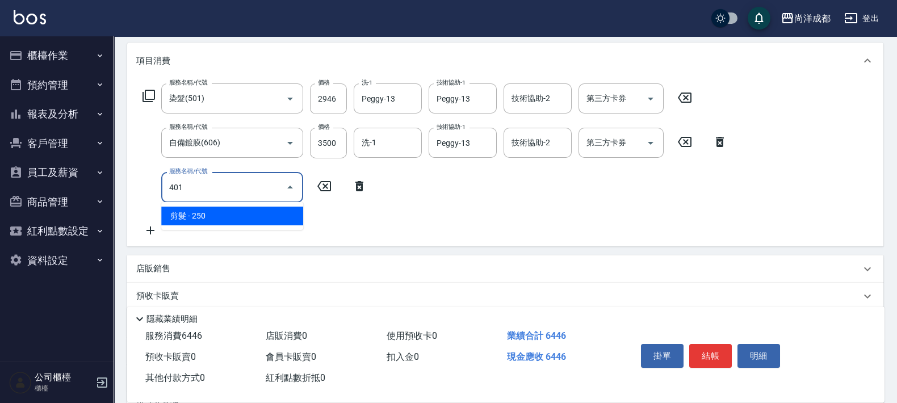
type input "660"
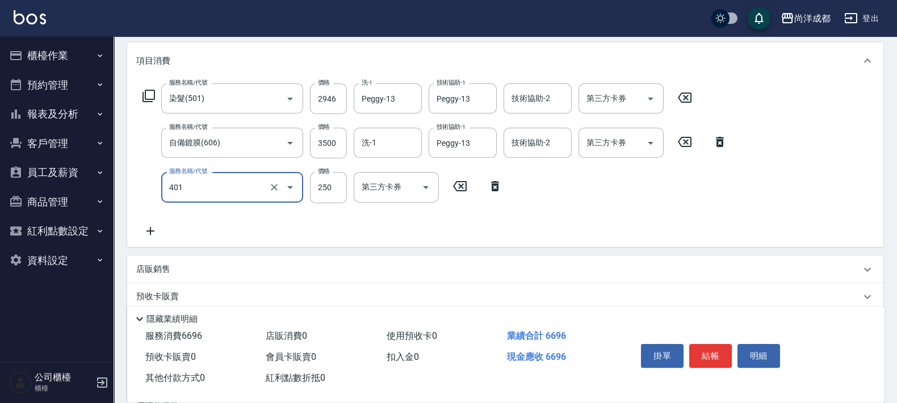
type input "剪髮(401)"
type input "640"
type input "130"
type input "770"
type input "1300"
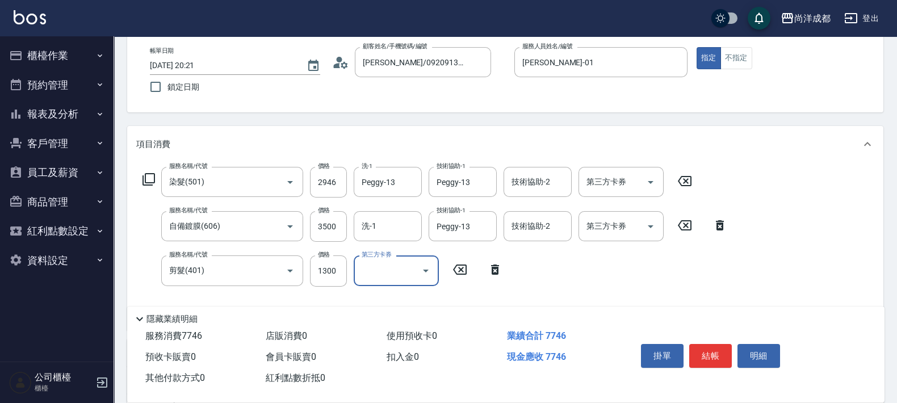
scroll to position [0, 0]
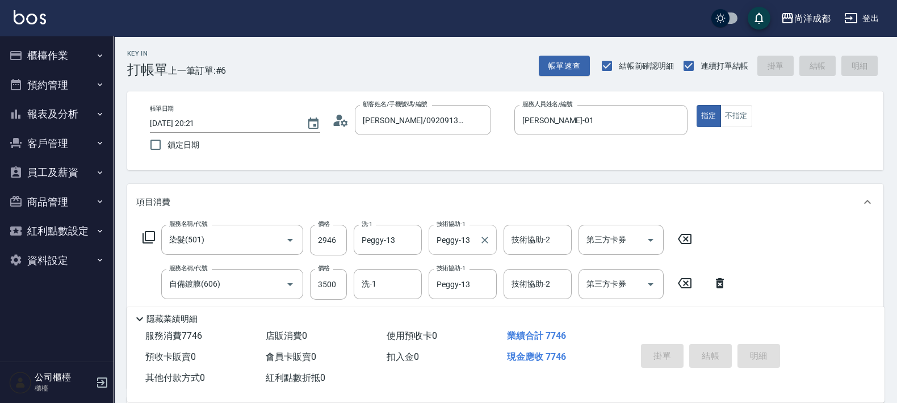
type input "2025/09/10 20:22"
type input "0"
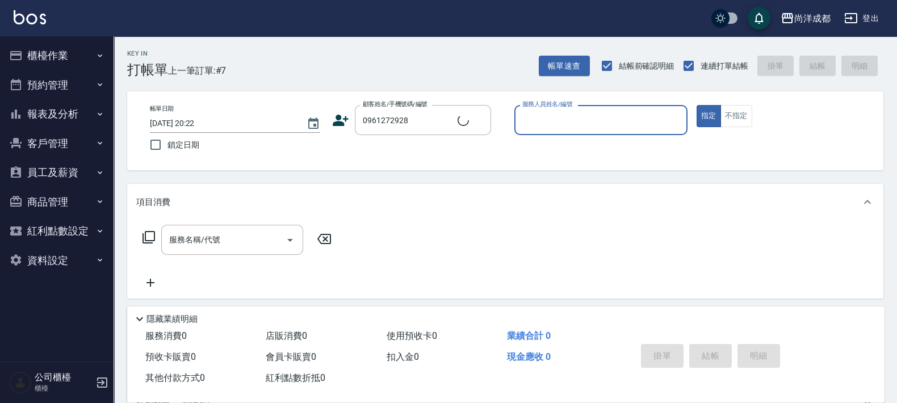
type input "蘇素芬/0961272928/null"
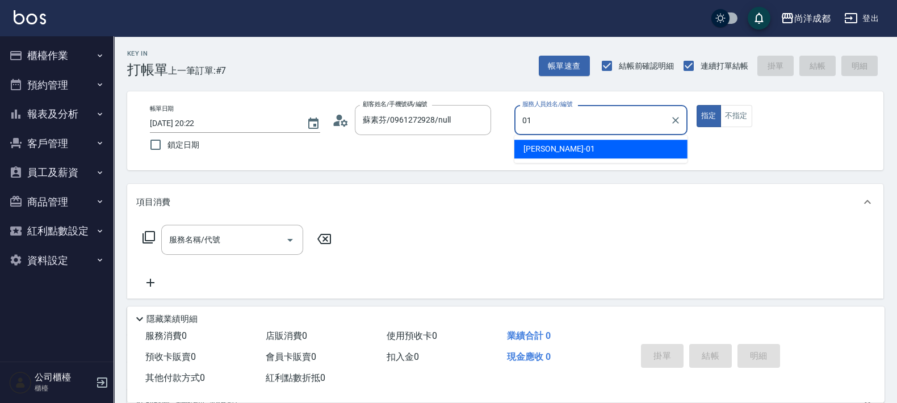
type input "Benny-01"
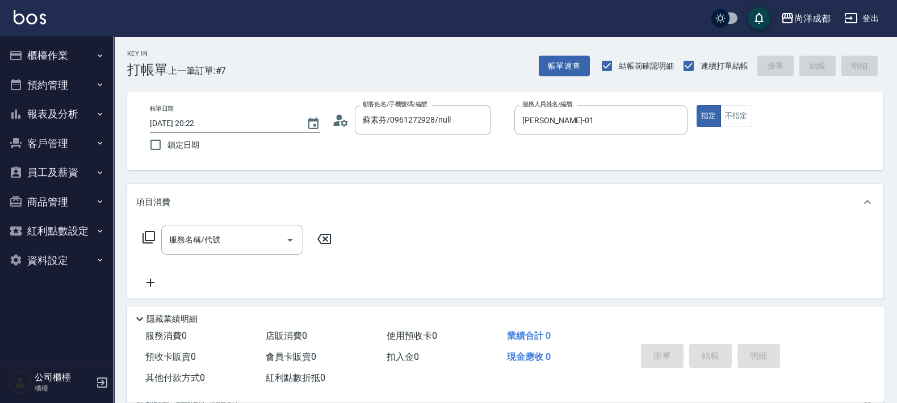
click at [345, 128] on icon at bounding box center [340, 120] width 17 height 17
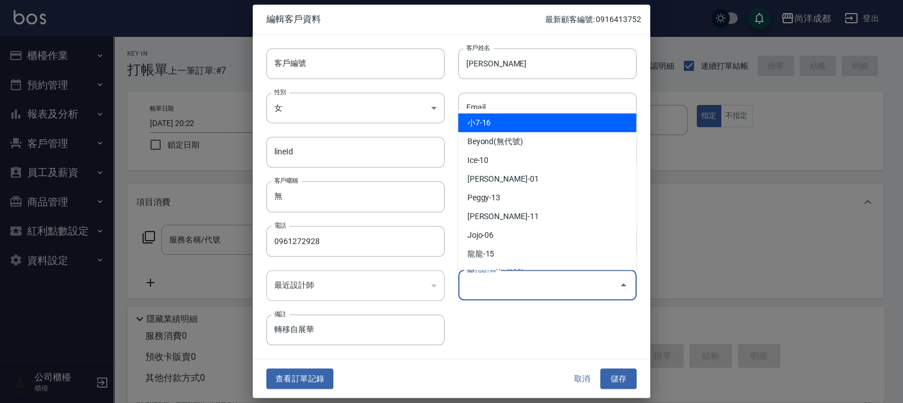
click at [494, 290] on input "偏好設計師" at bounding box center [538, 285] width 151 height 20
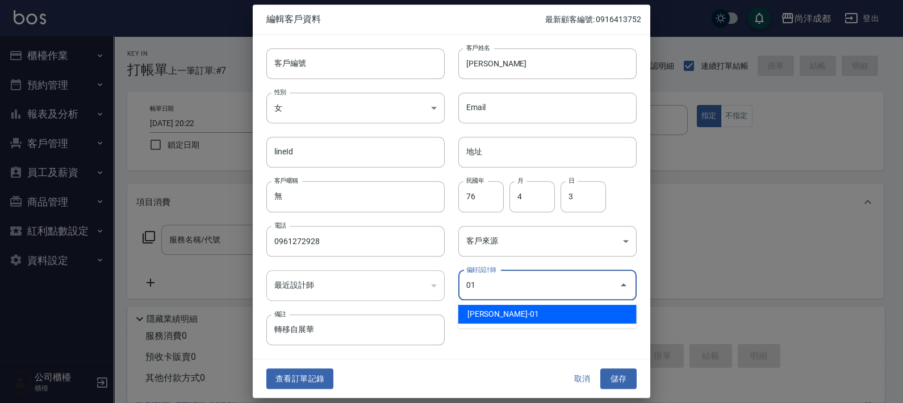
type input "[PERSON_NAME]"
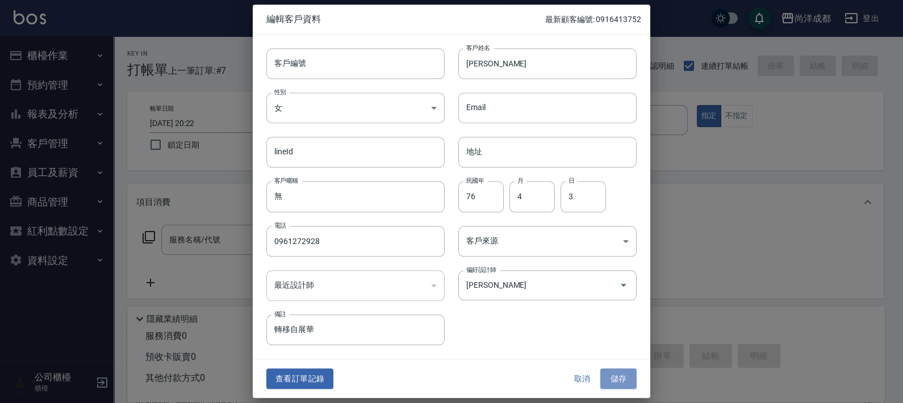
click at [629, 381] on button "儲存" at bounding box center [618, 379] width 36 height 21
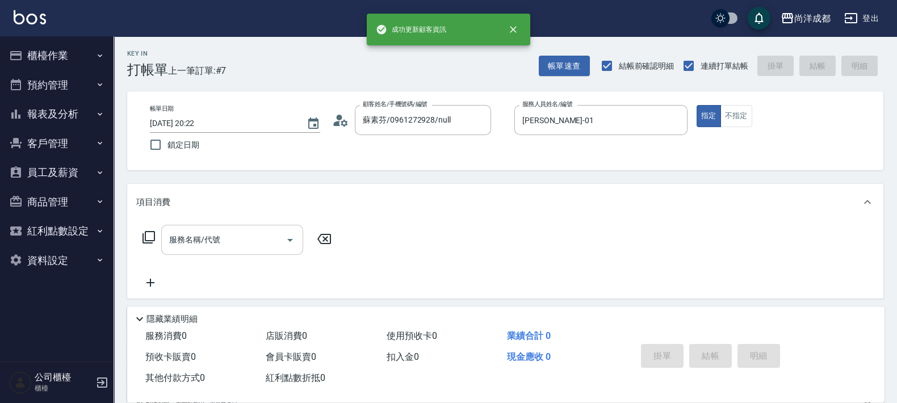
click at [236, 245] on input "服務名稱/代號" at bounding box center [223, 240] width 115 height 20
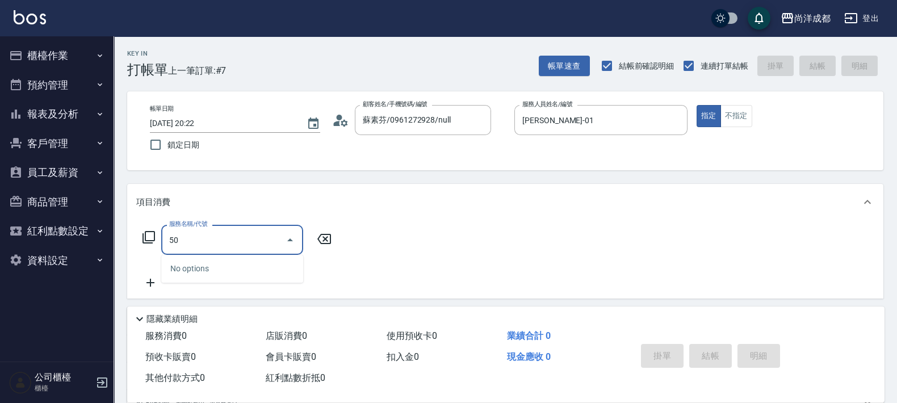
type input "501"
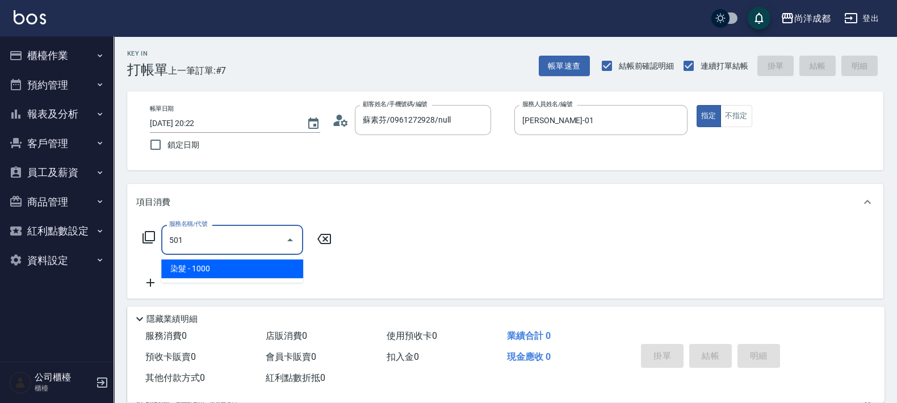
type input "100"
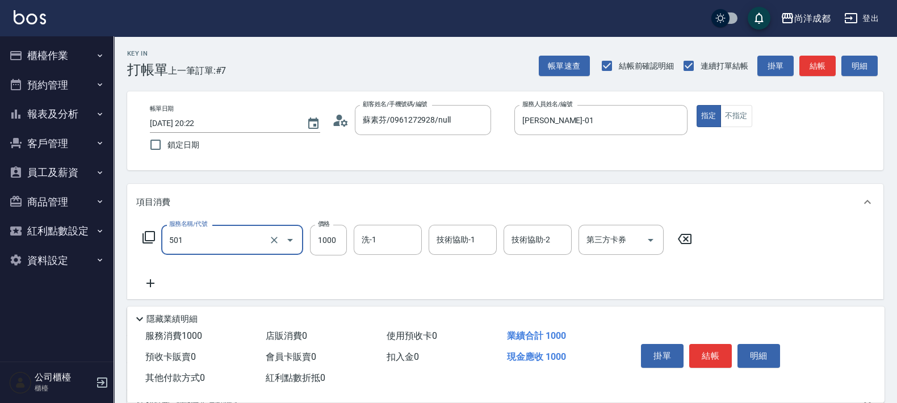
type input "染髮(501)"
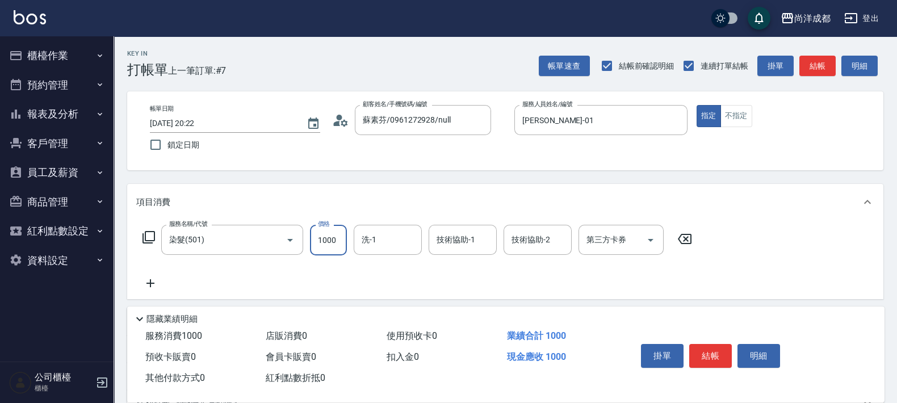
type input "0"
type input "28"
type input "20"
type input "282"
type input "280"
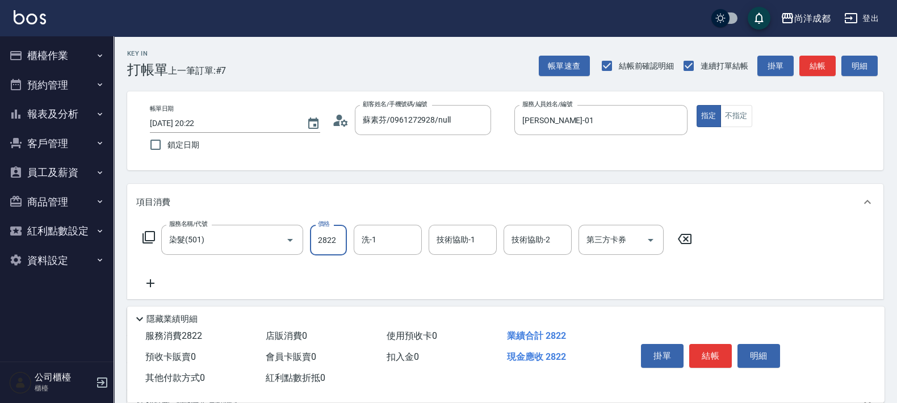
type input "2822"
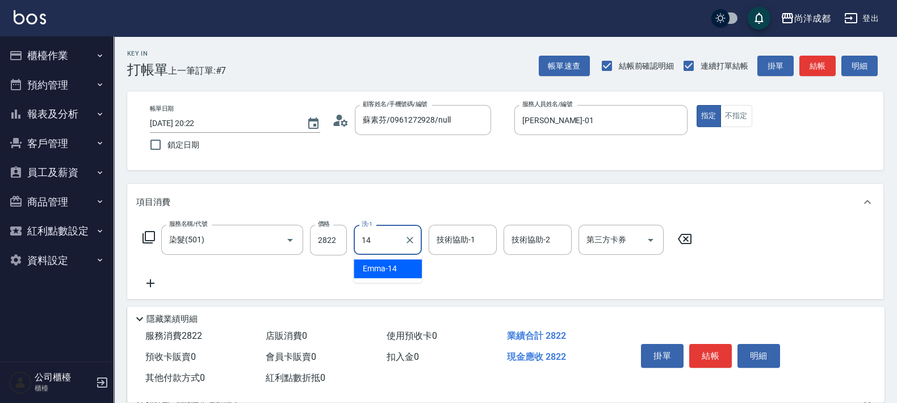
type input "Emma-14"
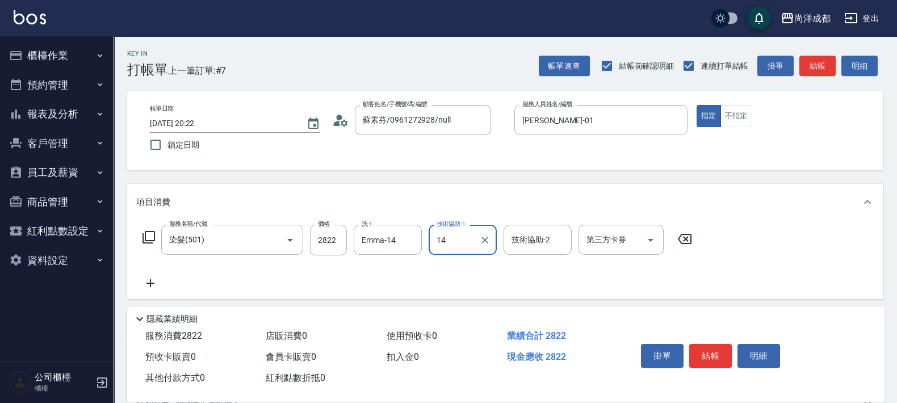
type input "Emma-14"
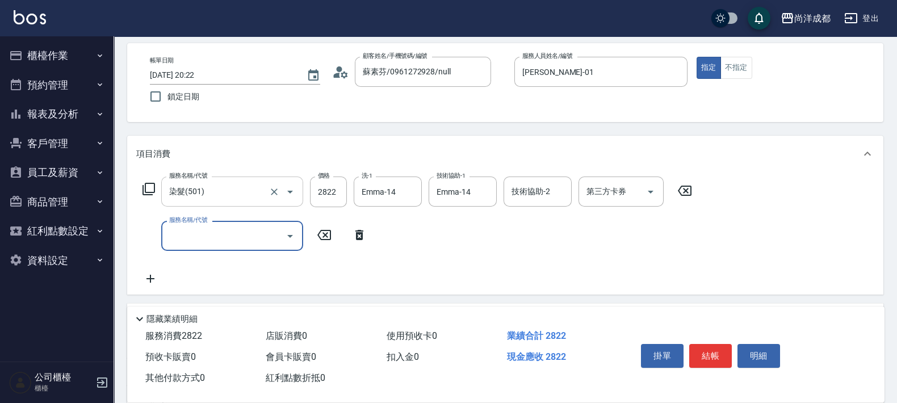
scroll to position [70, 0]
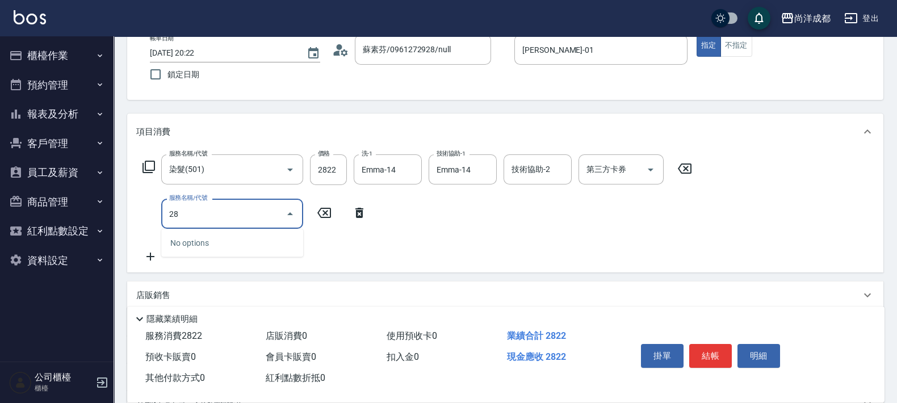
type input "2"
type input "501"
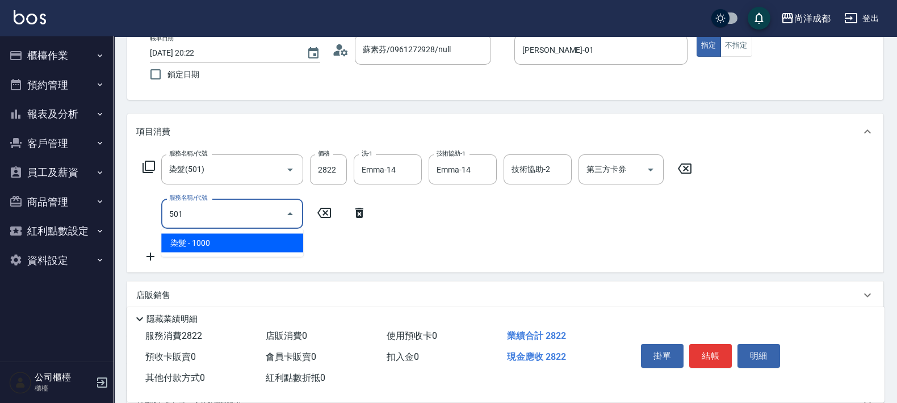
type input "380"
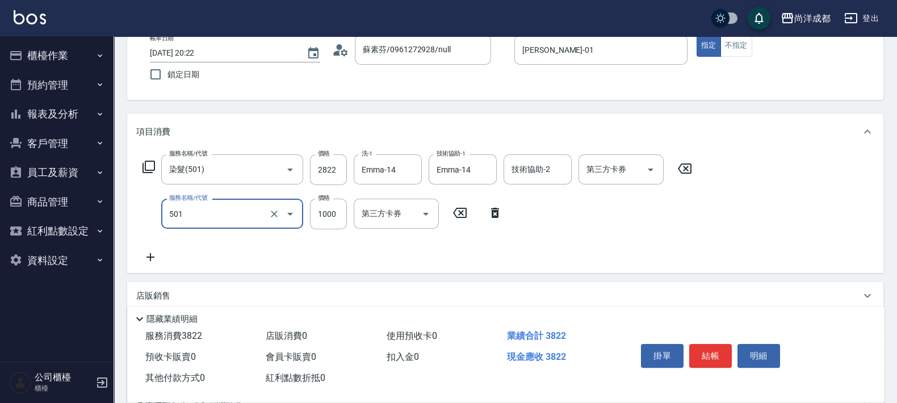
type input "染髮(501)"
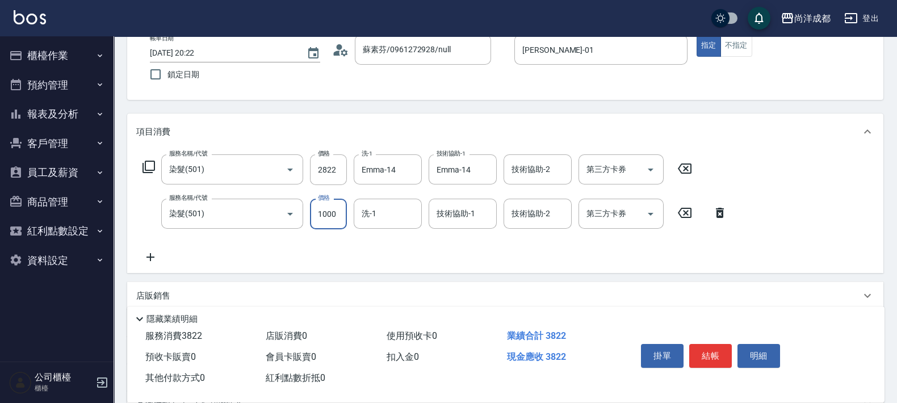
type input "280"
type input "28"
type input "310"
type input "282"
type input "560"
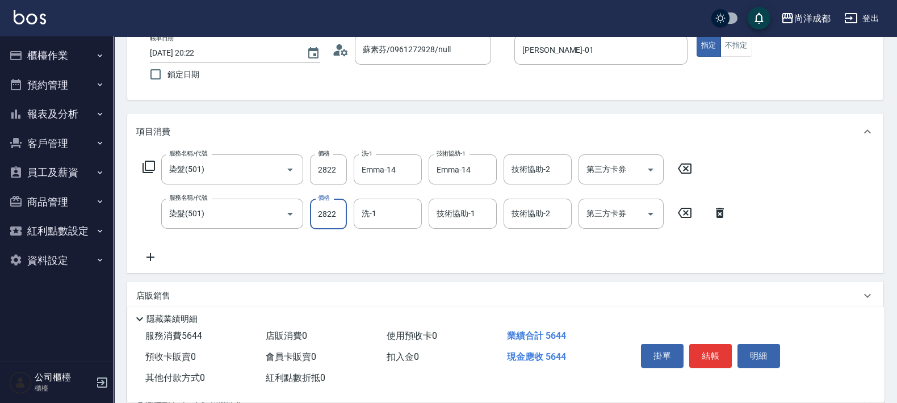
type input "2822"
type input "Emma-14"
click at [409, 214] on icon "Clear" at bounding box center [410, 214] width 7 height 7
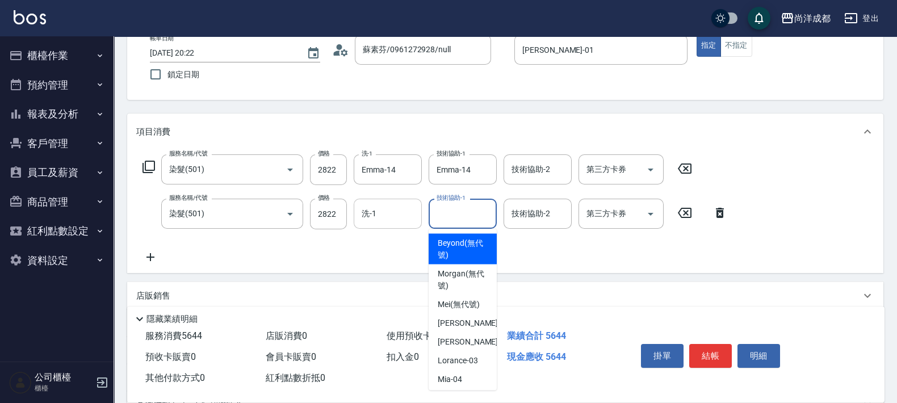
click at [442, 210] on input "技術協助-1" at bounding box center [463, 214] width 58 height 20
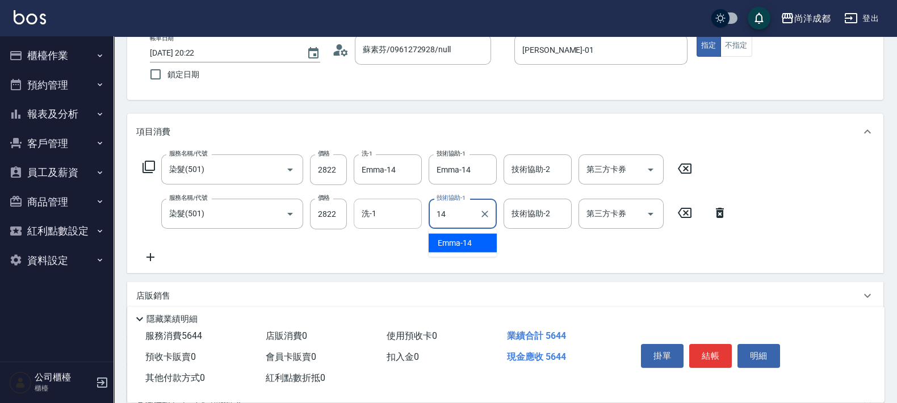
type input "Emma-14"
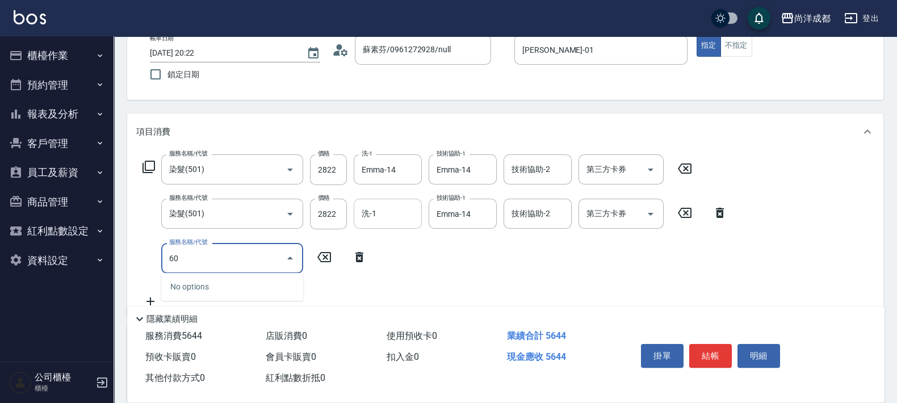
type input "604"
type input "660"
type input "自備護髮(1000以下)(604)"
click at [335, 264] on input "1000" at bounding box center [328, 258] width 37 height 31
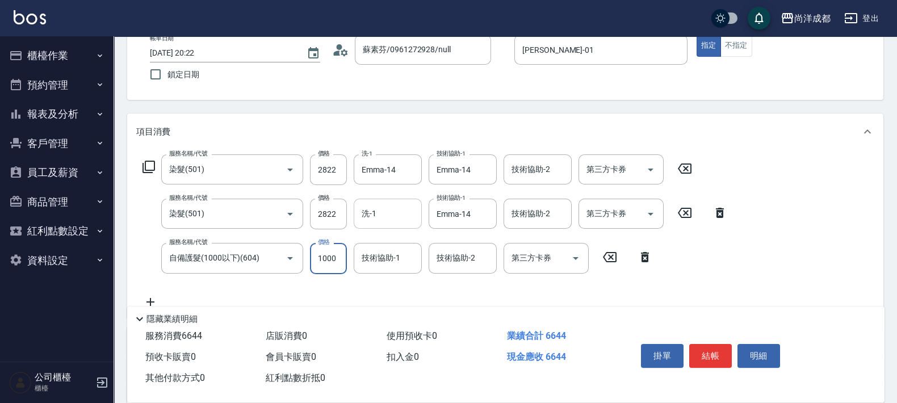
type input "560"
type input "60"
type input "620"
type input "600"
type input "Emma-14"
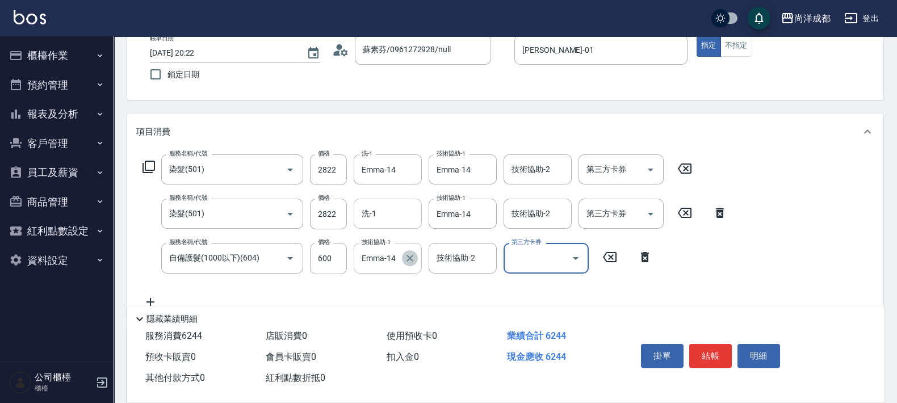
click at [403, 258] on button "Clear" at bounding box center [410, 258] width 16 height 16
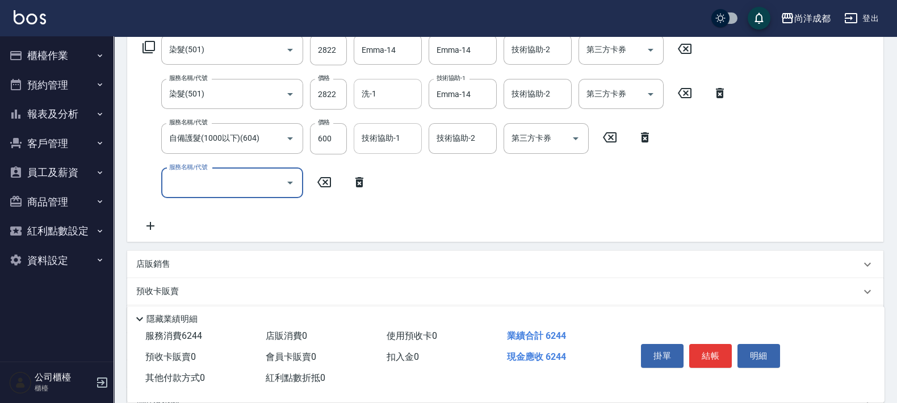
scroll to position [213, 0]
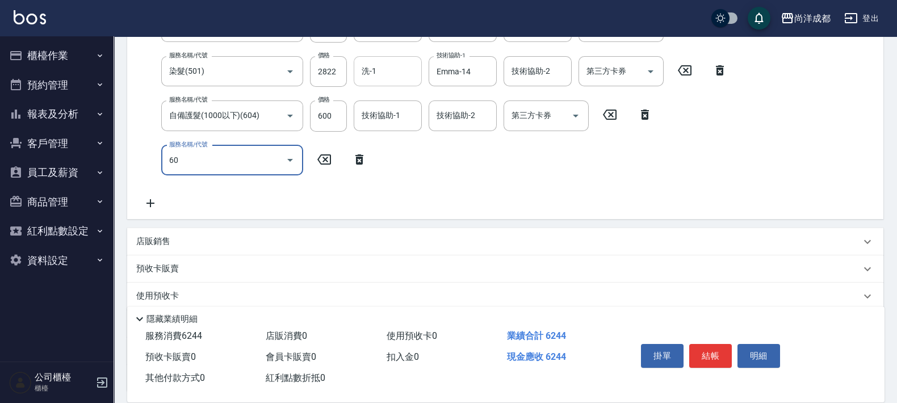
type input "601"
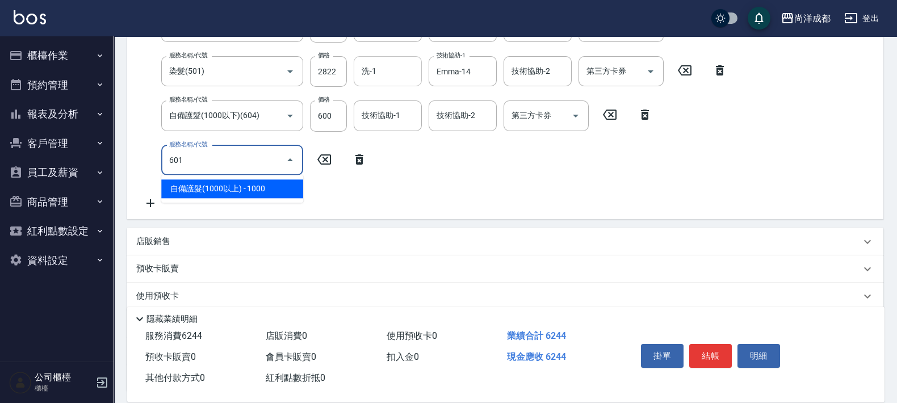
type input "720"
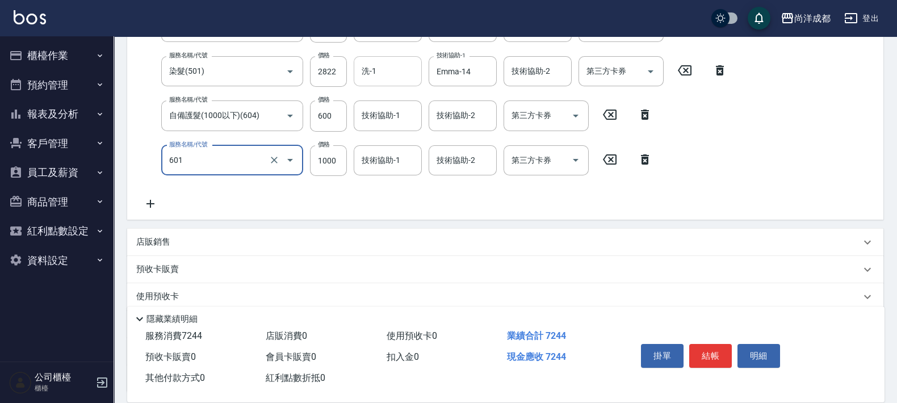
type input "自備護髮(1000以上)(601)"
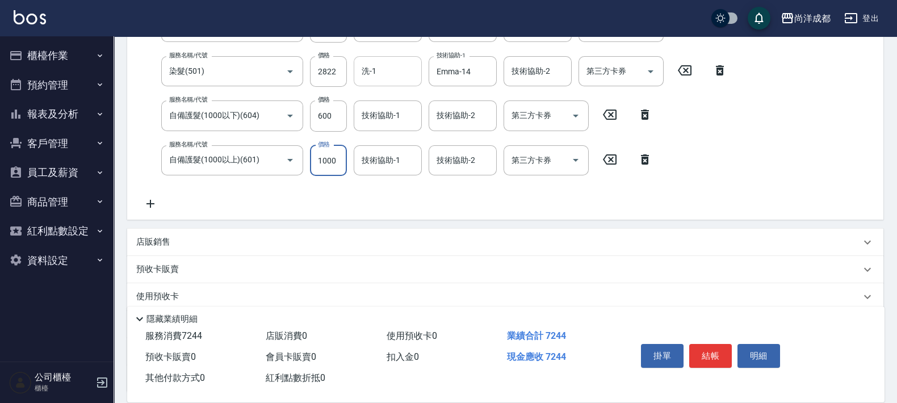
type input "620"
type input "16"
type input "640"
type input "1680"
type input "790"
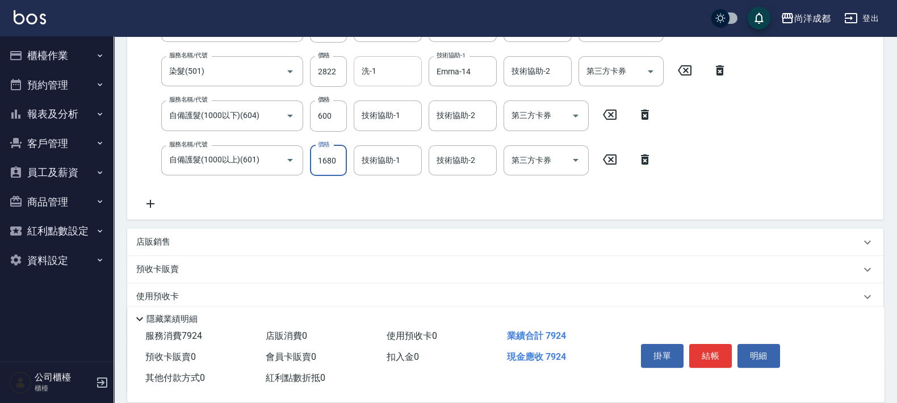
type input "1680"
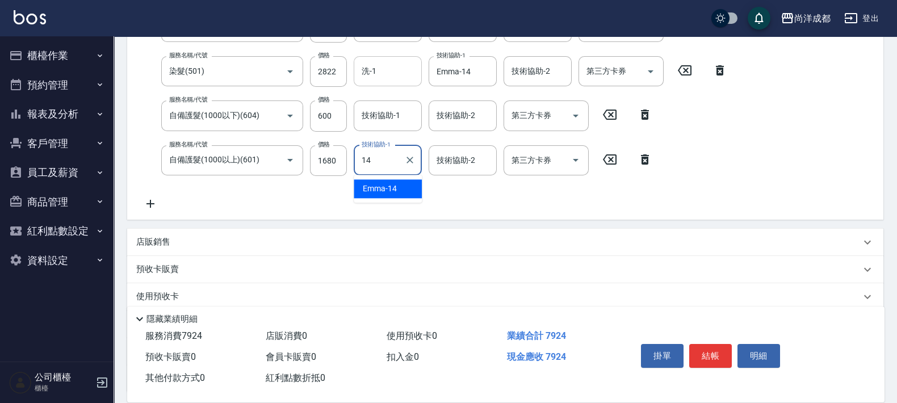
type input "Emma-14"
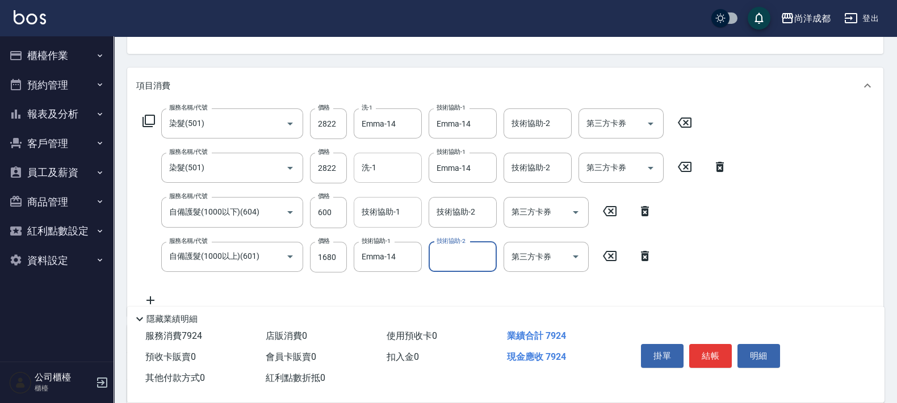
scroll to position [168, 0]
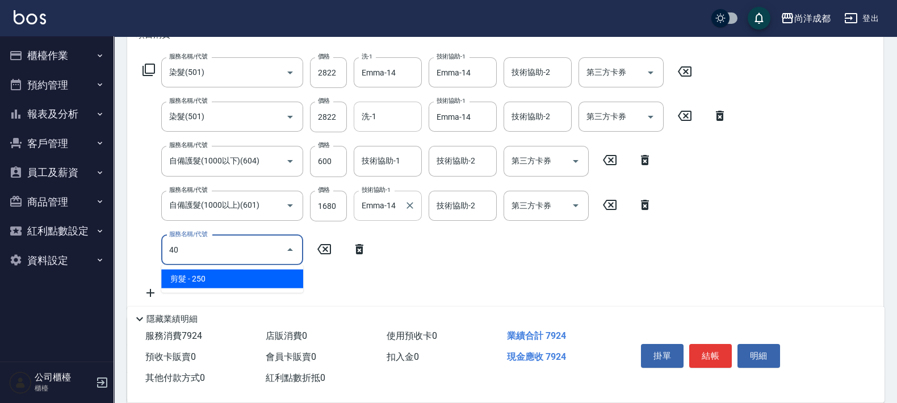
type input "401"
type input "810"
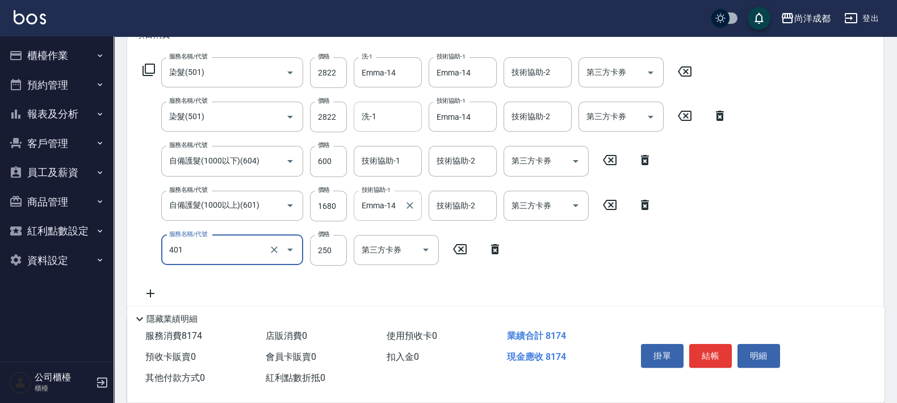
type input "剪髮(401)"
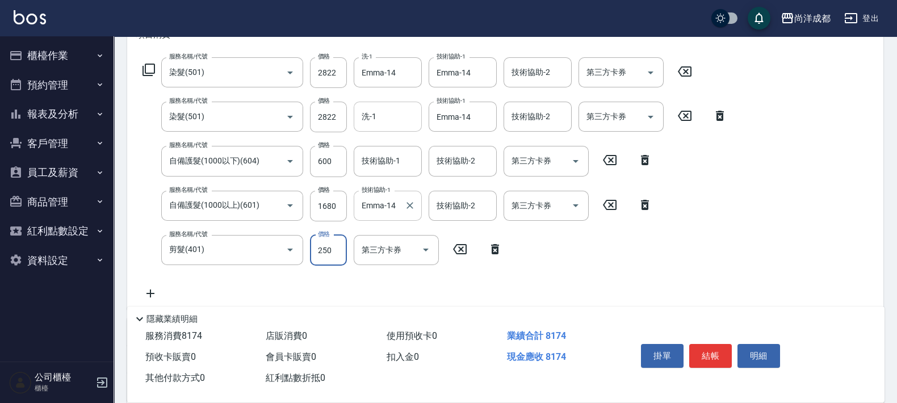
type input "1"
type input "790"
type input "130"
type input "920"
type input "1300"
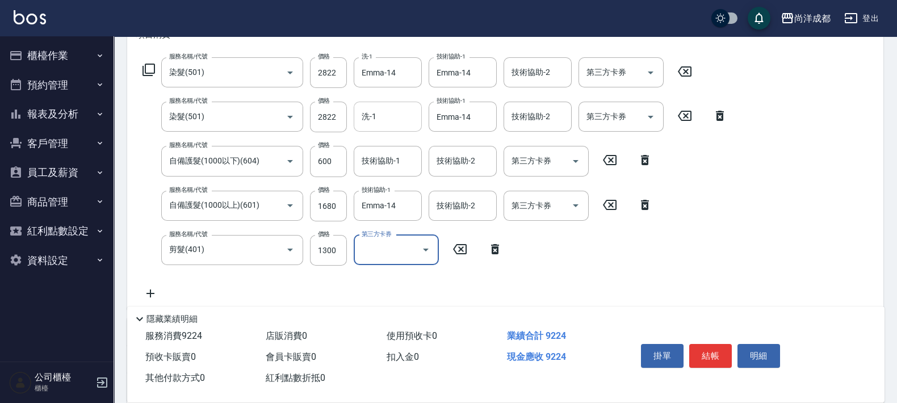
scroll to position [97, 0]
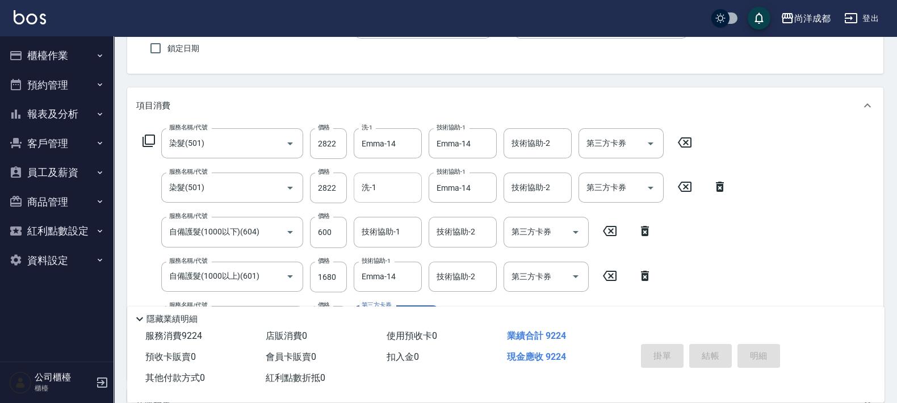
type input "2025/09/10 20:24"
type input "0"
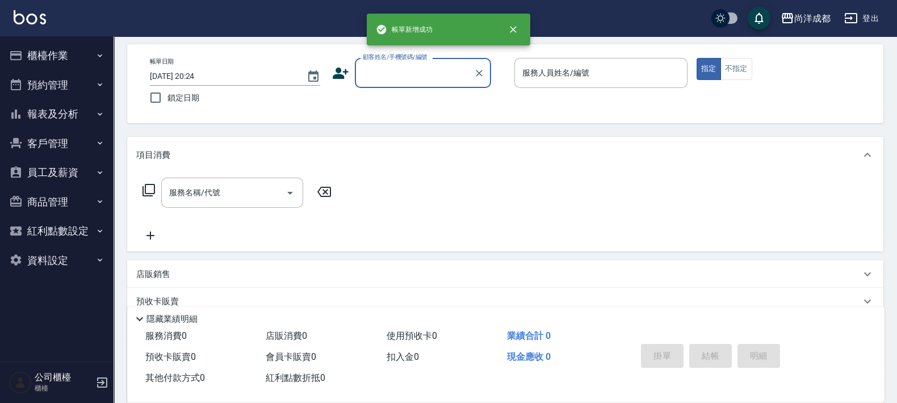
scroll to position [0, 0]
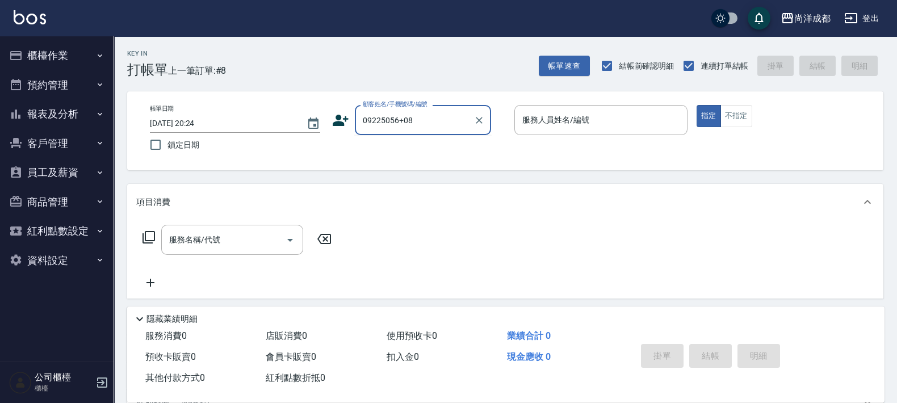
click at [396, 120] on input "09225056+08" at bounding box center [414, 120] width 109 height 20
click at [400, 121] on input "09225056+08" at bounding box center [414, 120] width 109 height 20
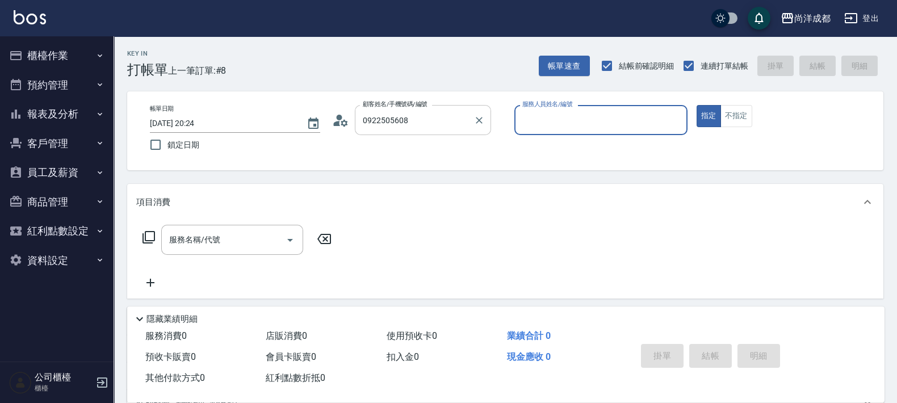
type input "李/0922505608/null"
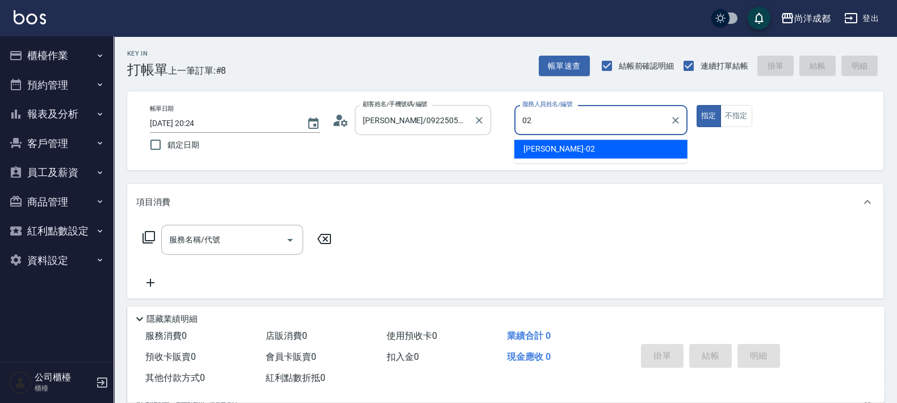
type input "Lance-02"
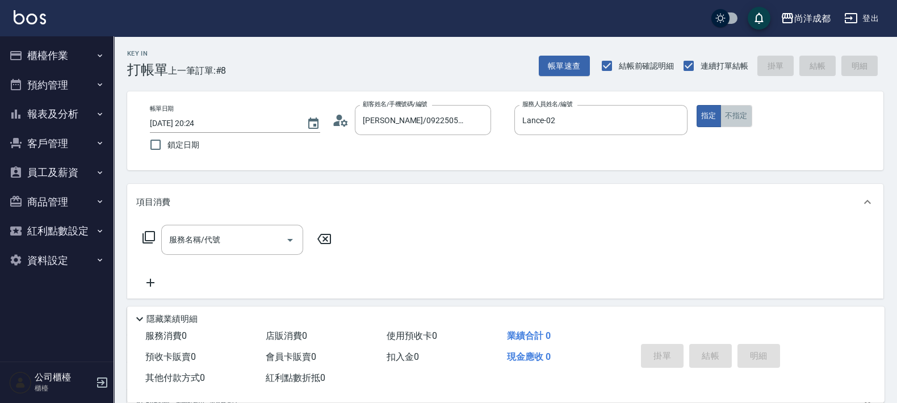
click at [738, 122] on button "不指定" at bounding box center [737, 116] width 32 height 22
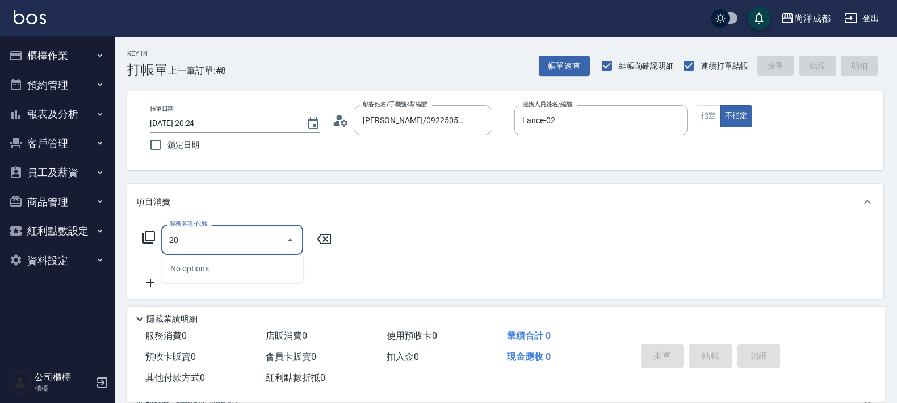
type input "201"
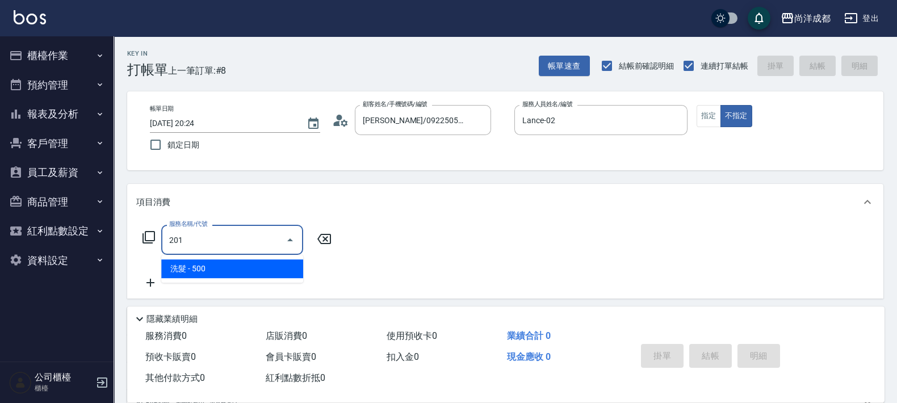
type input "50"
type input "洗髮(201)"
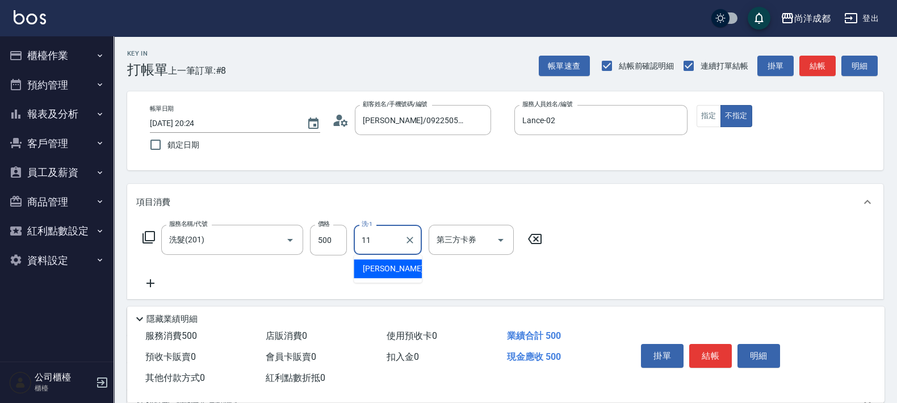
type input "David-11"
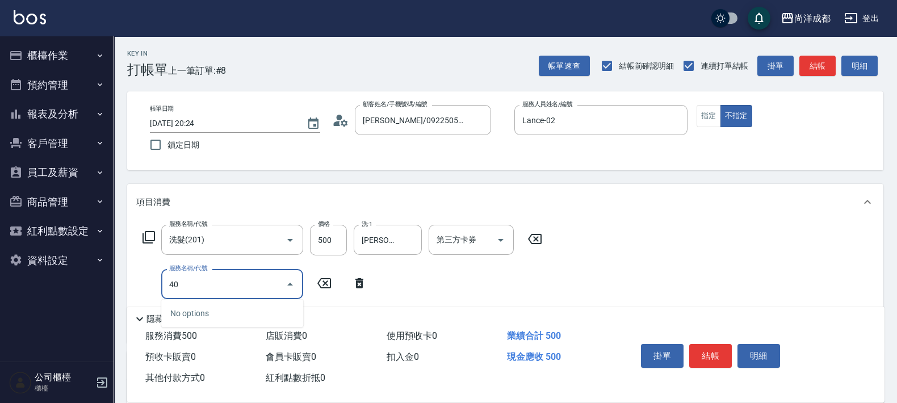
type input "401"
type input "70"
type input "剪髮(401)"
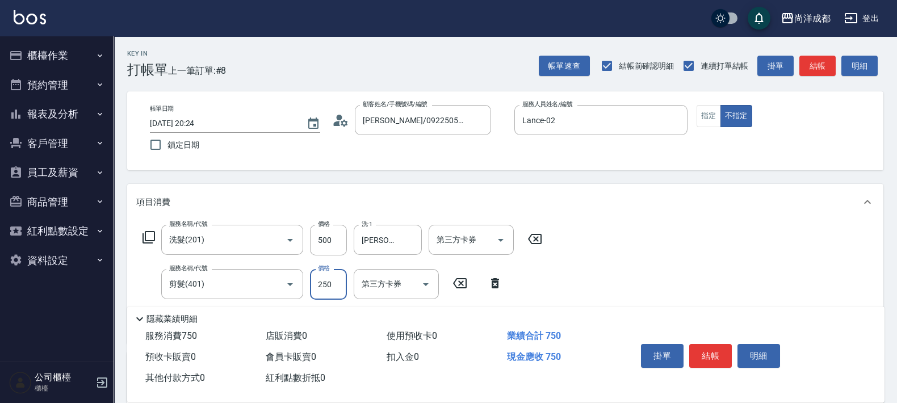
type input "50"
type input "30"
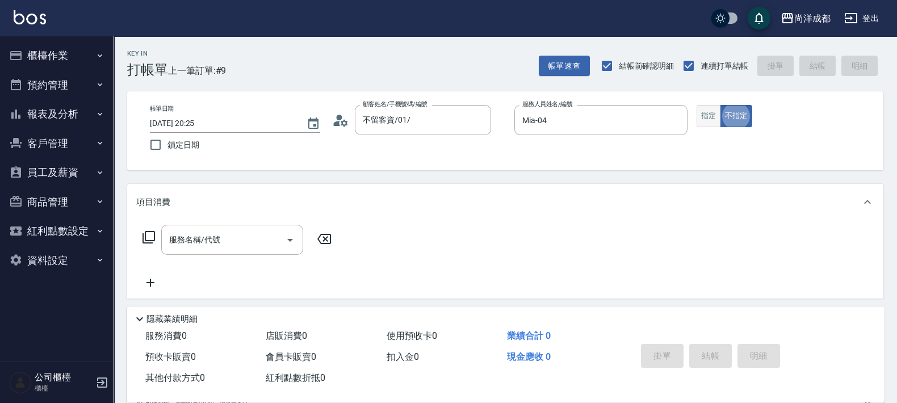
click at [705, 116] on button "指定" at bounding box center [709, 116] width 24 height 22
click at [403, 119] on input "09170394368" at bounding box center [414, 120] width 109 height 20
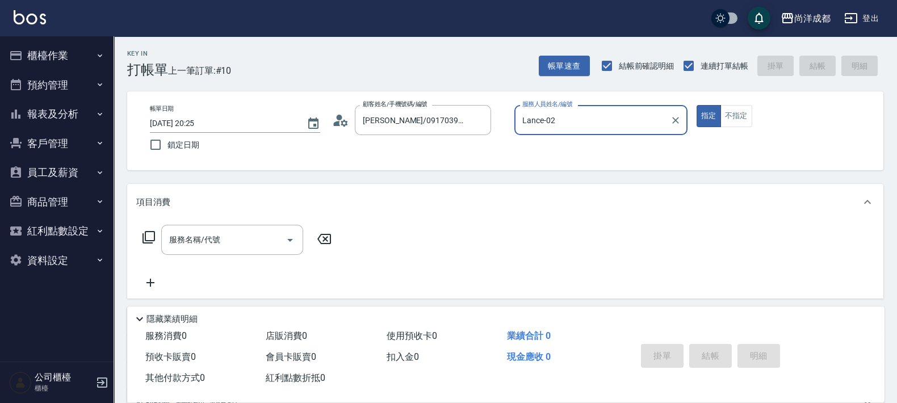
click at [697, 105] on button "指定" at bounding box center [709, 116] width 24 height 22
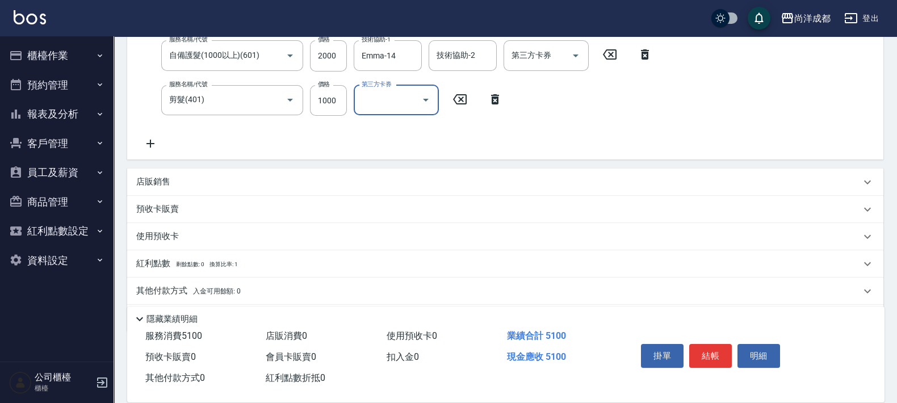
scroll to position [283, 0]
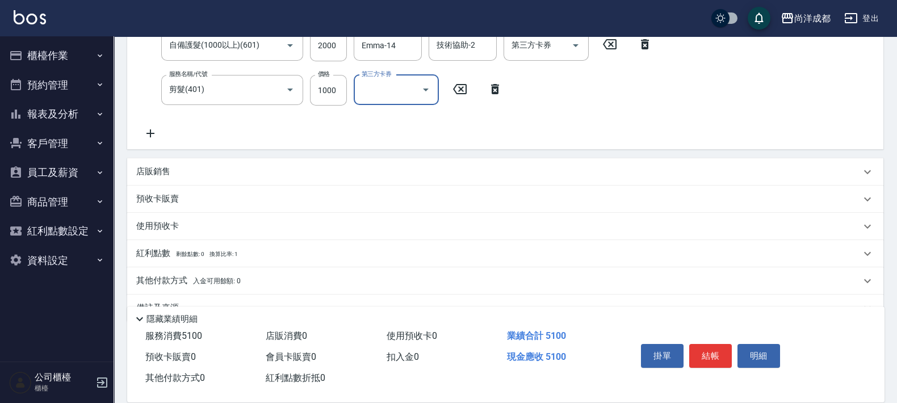
click at [166, 170] on p "店販銷售" at bounding box center [153, 172] width 34 height 12
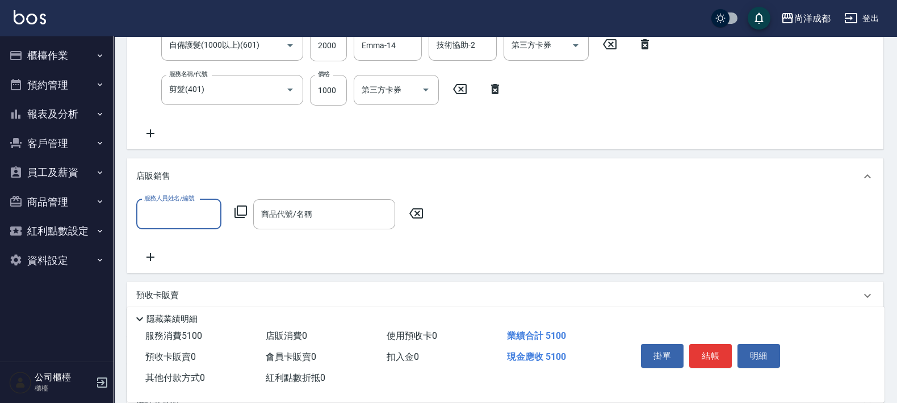
scroll to position [0, 0]
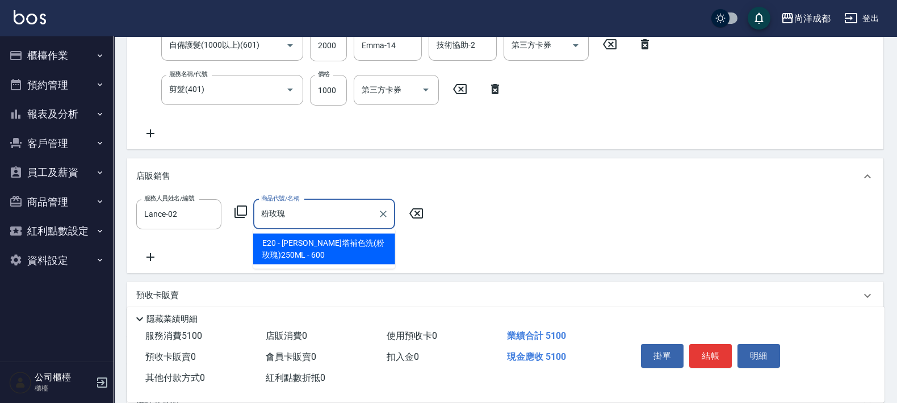
click at [332, 242] on span "E20 - 蕾娜塔補色洗(粉玫瑰)250ML - 600" at bounding box center [324, 249] width 142 height 31
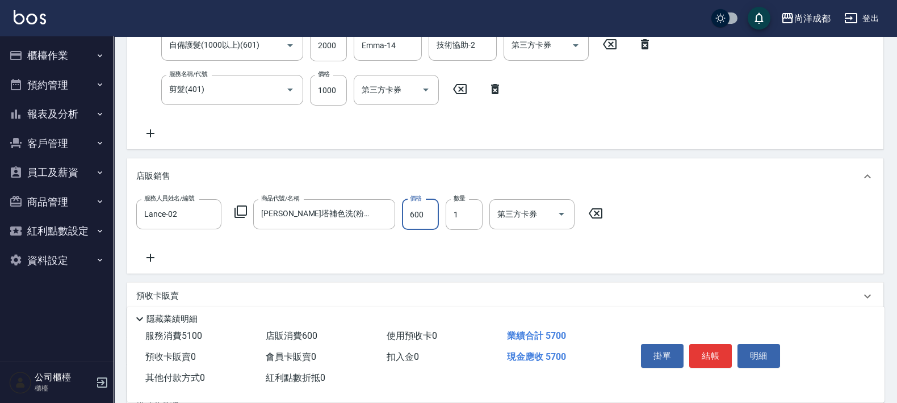
click at [432, 213] on input "600" at bounding box center [420, 214] width 37 height 31
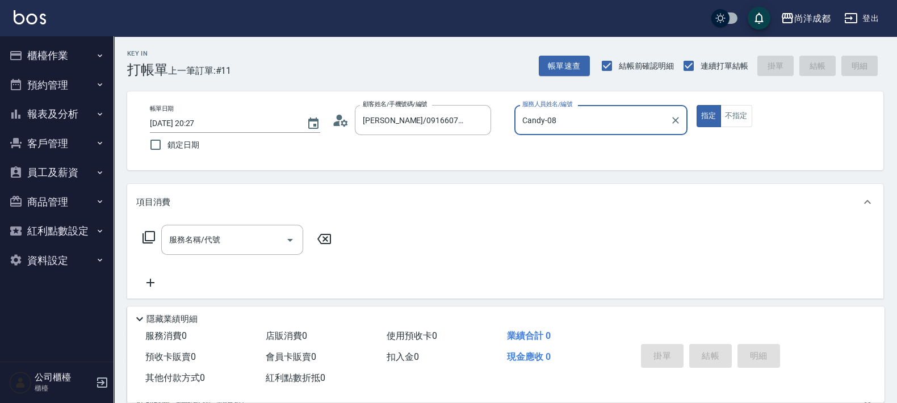
click at [697, 105] on button "指定" at bounding box center [709, 116] width 24 height 22
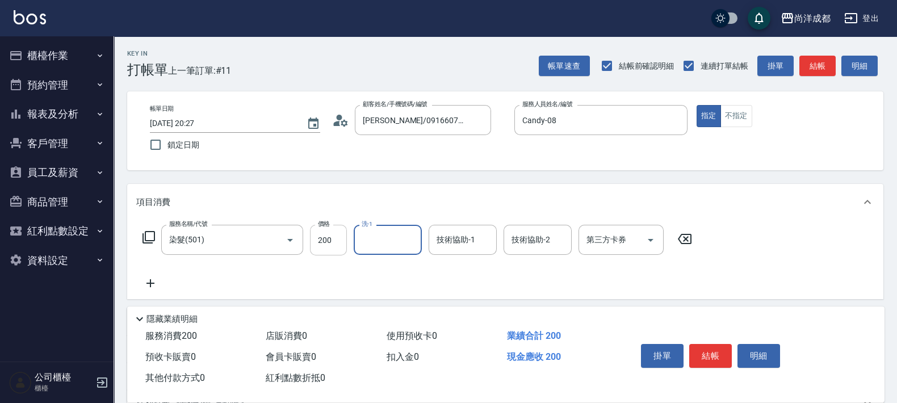
click at [336, 238] on input "200" at bounding box center [328, 240] width 37 height 31
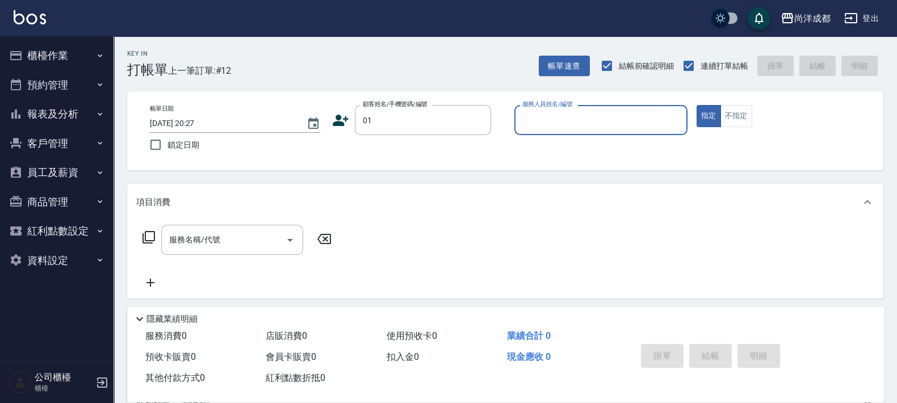
click at [697, 105] on button "指定" at bounding box center [709, 116] width 24 height 22
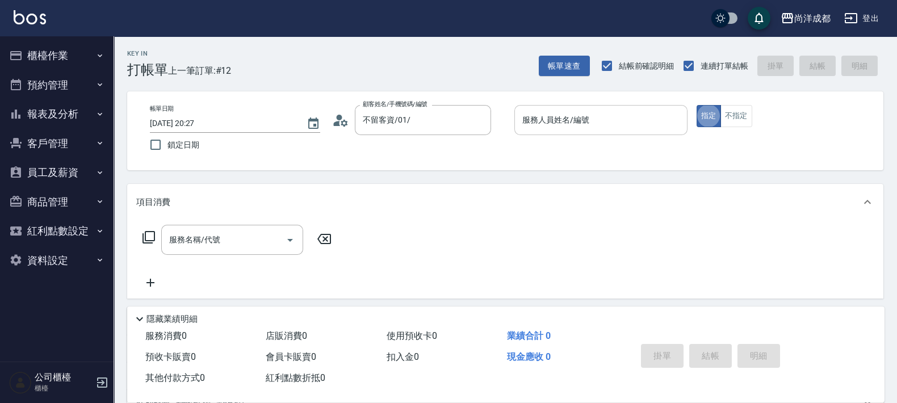
click at [568, 126] on input "服務人員姓名/編號" at bounding box center [601, 120] width 163 height 20
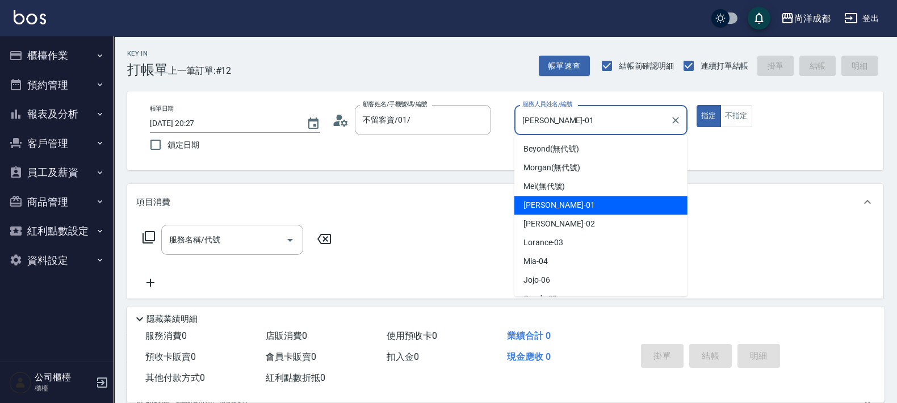
click at [547, 112] on input "Benny-01" at bounding box center [593, 120] width 146 height 20
click at [547, 118] on input "Benny-01" at bounding box center [593, 120] width 146 height 20
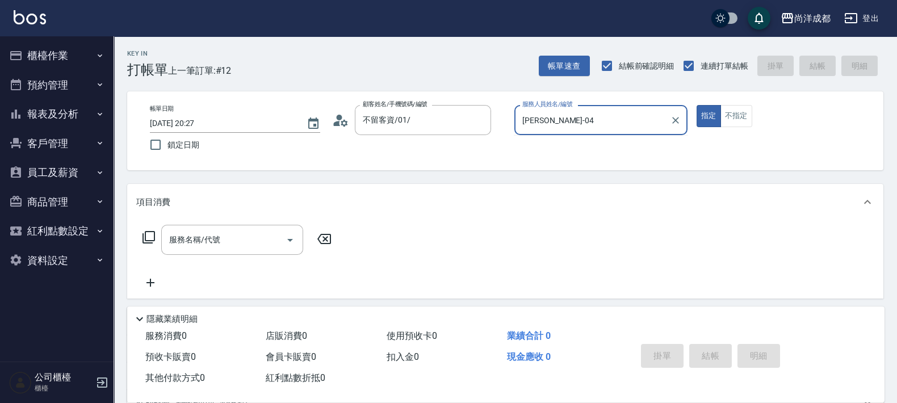
click at [697, 105] on button "指定" at bounding box center [709, 116] width 24 height 22
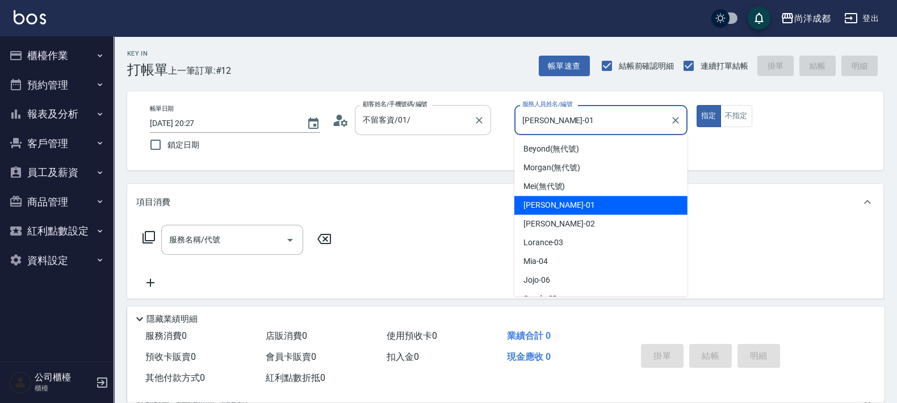
drag, startPoint x: 536, startPoint y: 108, endPoint x: 443, endPoint y: 132, distance: 96.1
click at [443, 132] on div "帳單日期 2025/09/10 20:27 鎖定日期 顧客姓名/手機號碼/編號 不留客資/01/ 顧客姓名/手機號碼/編號 服務人員姓名/編號 Benny-0…" at bounding box center [505, 131] width 729 height 52
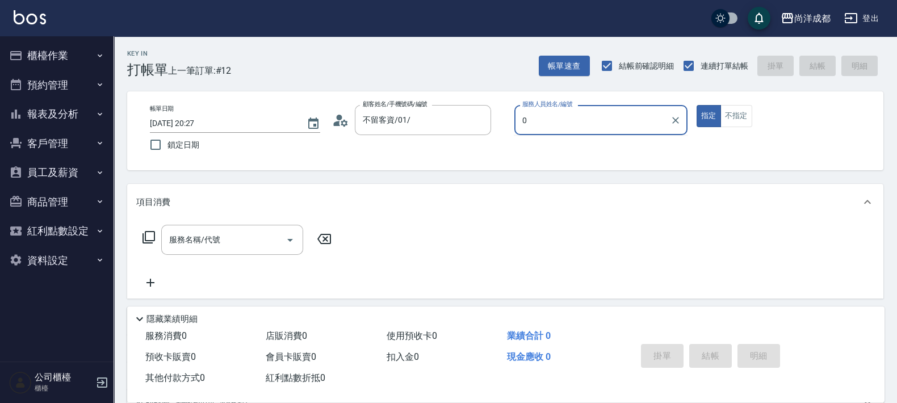
click at [697, 105] on button "指定" at bounding box center [709, 116] width 24 height 22
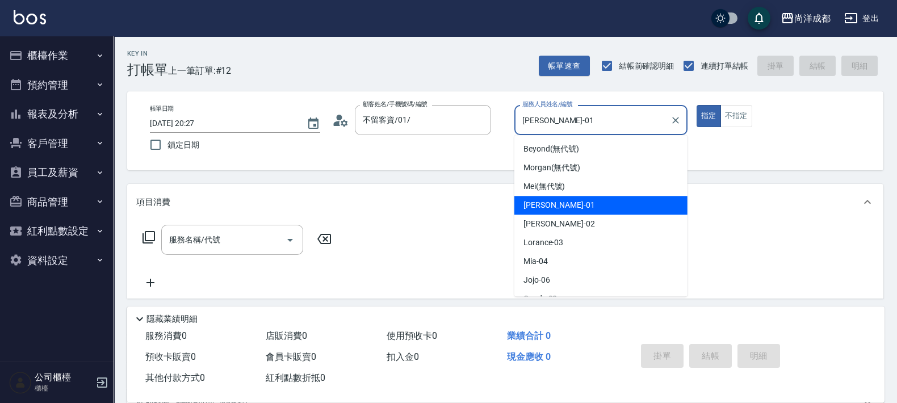
drag, startPoint x: 565, startPoint y: 122, endPoint x: 366, endPoint y: 144, distance: 199.5
click at [366, 144] on div "帳單日期 2025/09/10 20:27 鎖定日期 顧客姓名/手機號碼/編號 不留客資/01/ 顧客姓名/手機號碼/編號 服務人員姓名/編號 Benny-0…" at bounding box center [505, 131] width 729 height 52
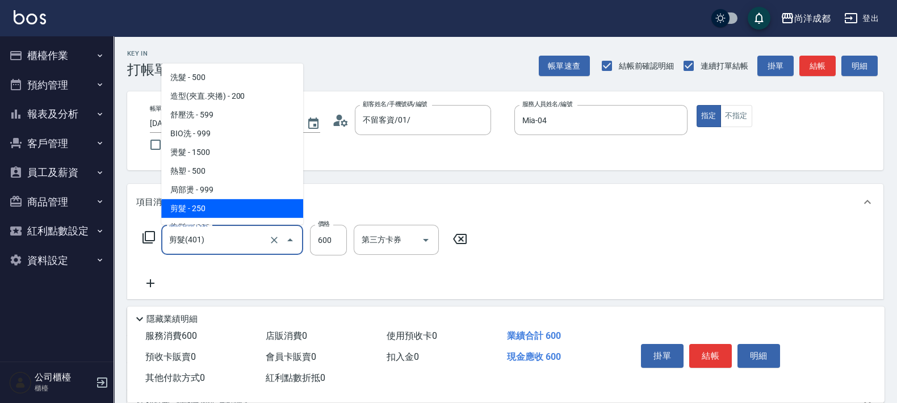
click at [265, 239] on input "剪髮(401)" at bounding box center [216, 240] width 100 height 20
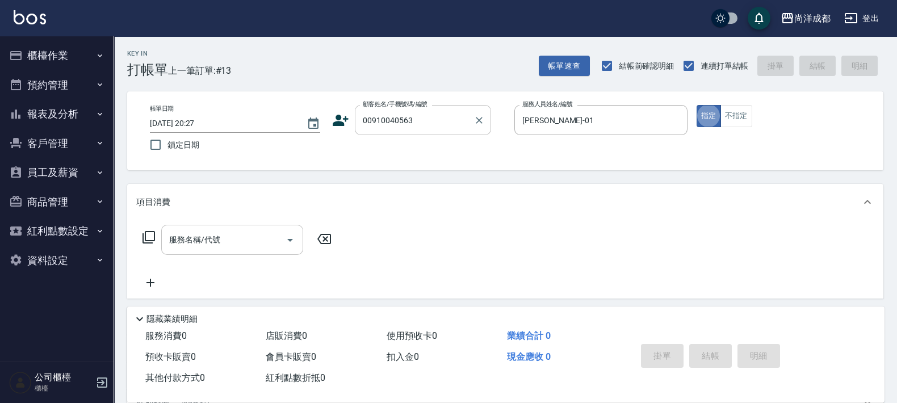
click at [370, 119] on input "00910040563" at bounding box center [414, 120] width 109 height 20
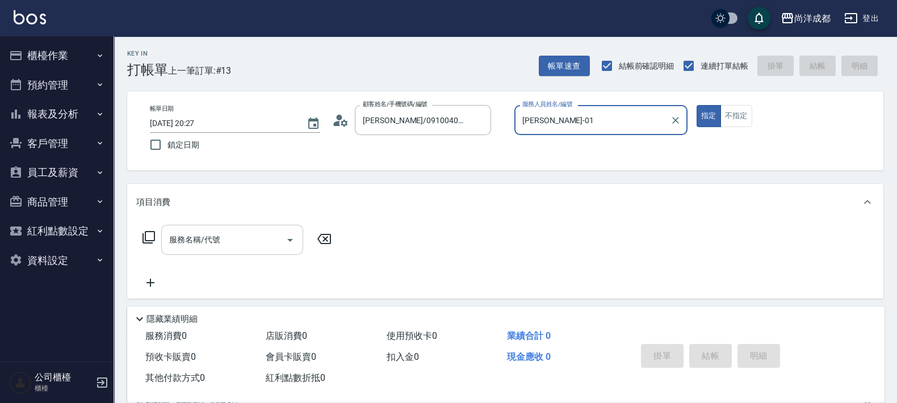
click at [697, 105] on button "指定" at bounding box center [709, 116] width 24 height 22
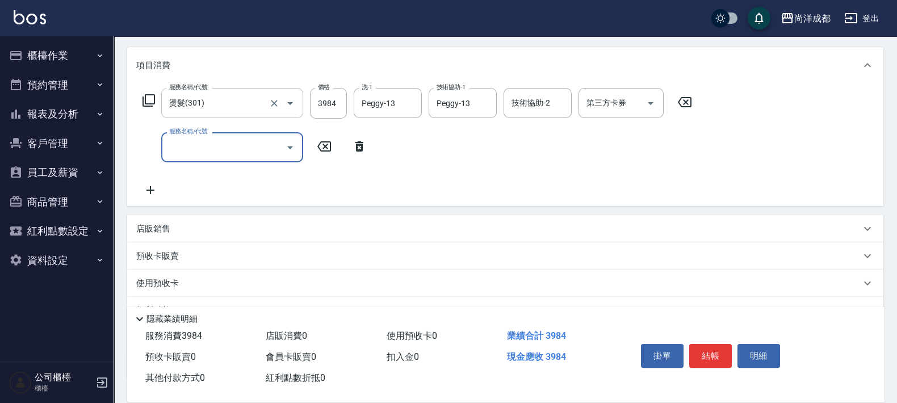
scroll to position [141, 0]
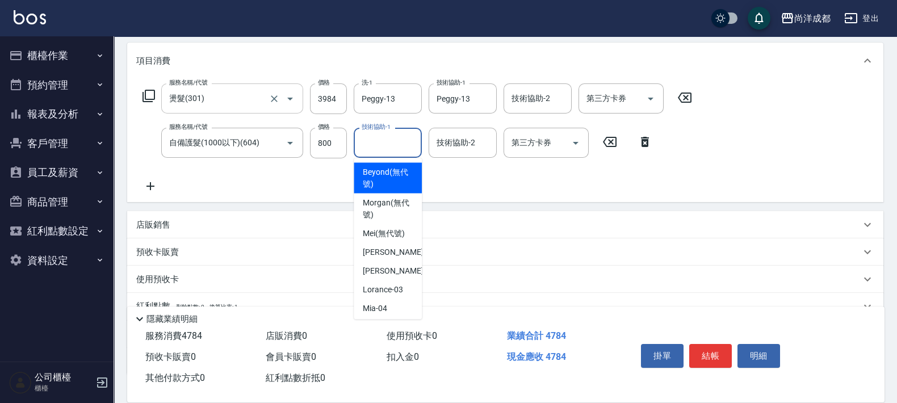
drag, startPoint x: 403, startPoint y: 145, endPoint x: 398, endPoint y: 146, distance: 5.8
click at [403, 145] on input "技術協助-1" at bounding box center [388, 143] width 58 height 20
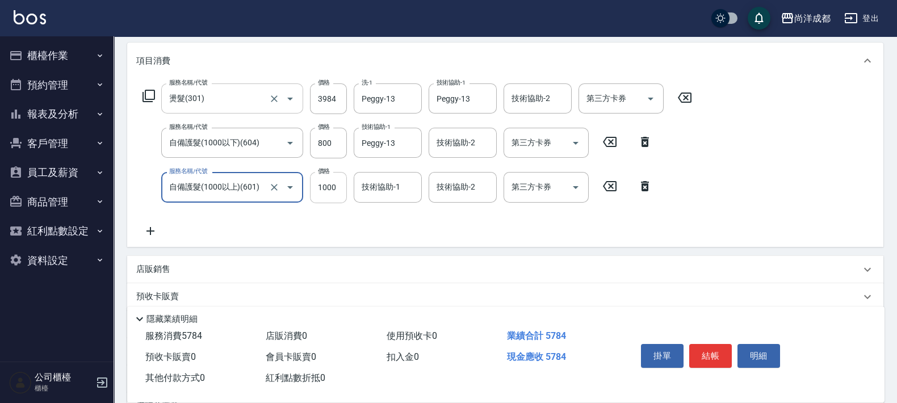
click at [341, 192] on input "1000" at bounding box center [328, 187] width 37 height 31
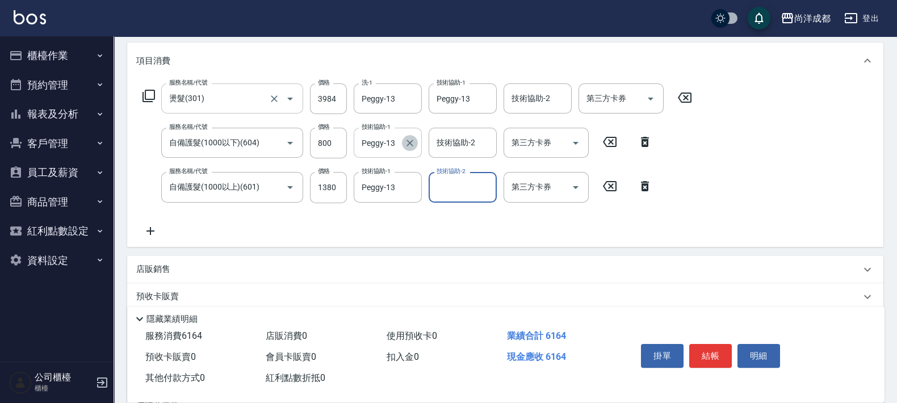
click at [411, 144] on icon "Clear" at bounding box center [410, 143] width 7 height 7
click at [575, 184] on icon "Open" at bounding box center [576, 188] width 14 height 14
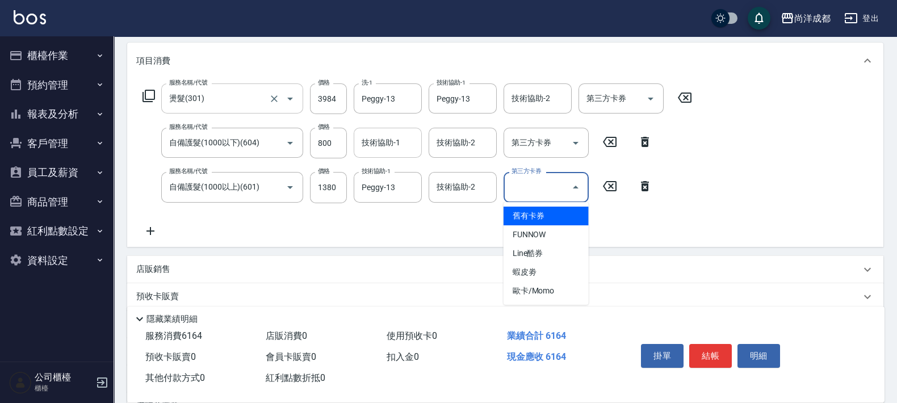
click at [539, 215] on span "舊有卡券" at bounding box center [546, 216] width 85 height 19
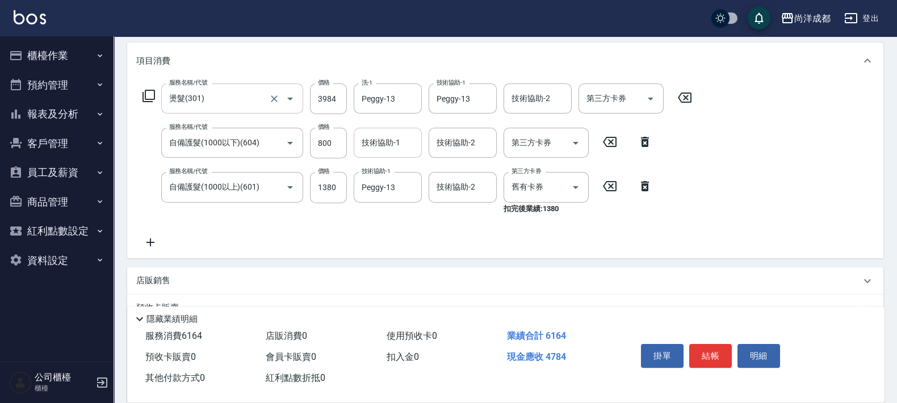
click at [488, 235] on div "服務名稱/代號 燙髮(301) 服務名稱/代號 價格 3984 價格 洗-1 Peggy-13 洗-1 技術協助-1 Peggy-13 技術協助-1 技術協助…" at bounding box center [417, 165] width 563 height 165
click at [333, 142] on input "800" at bounding box center [328, 143] width 37 height 31
click at [378, 218] on div "服務名稱/代號 燙髮(301) 服務名稱/代號 價格 3984 價格 洗-1 Peggy-13 洗-1 技術協助-1 Peggy-13 技術協助-1 技術協助…" at bounding box center [417, 165] width 563 height 165
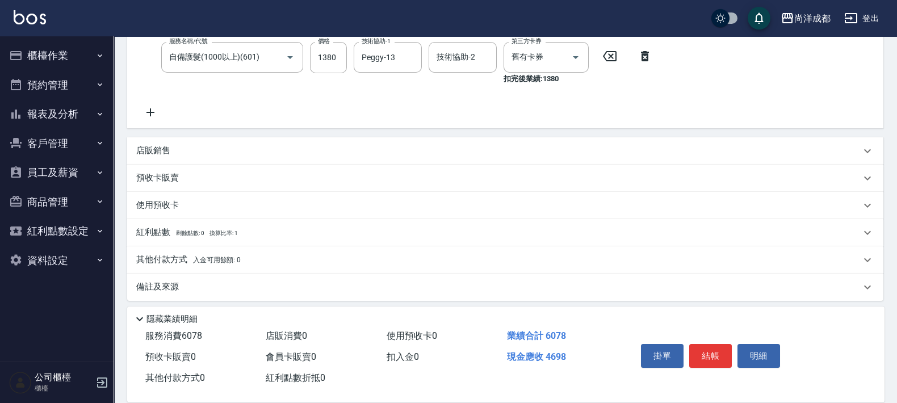
scroll to position [277, 0]
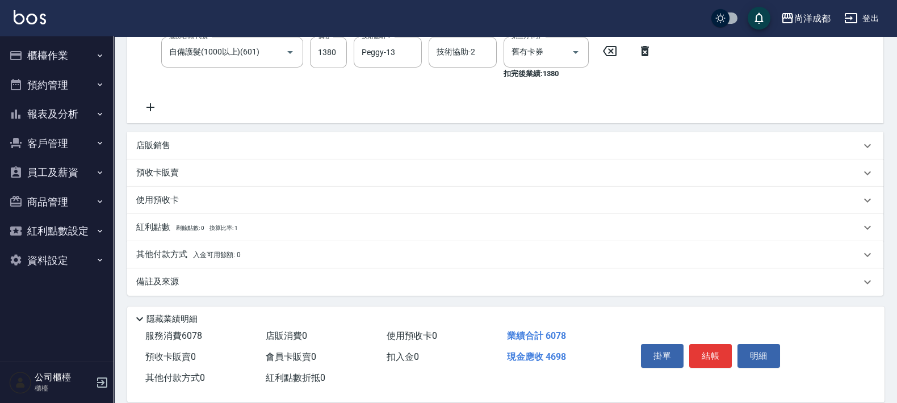
click at [170, 249] on p "其他付款方式 入金可用餘額: 0" at bounding box center [188, 255] width 104 height 12
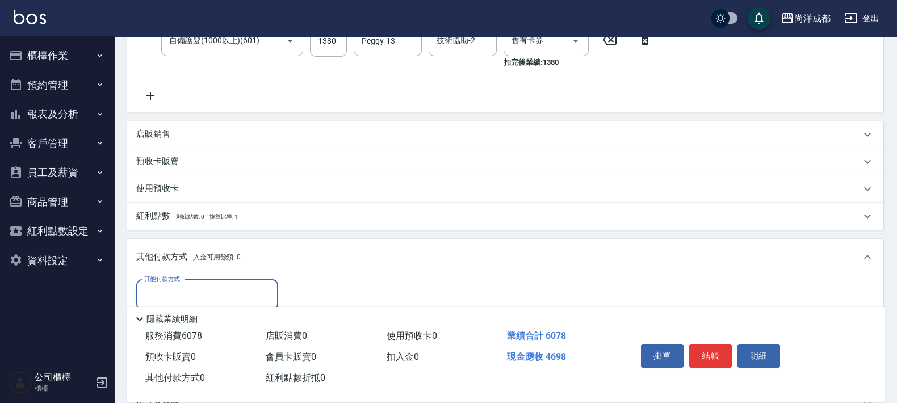
scroll to position [410, 0]
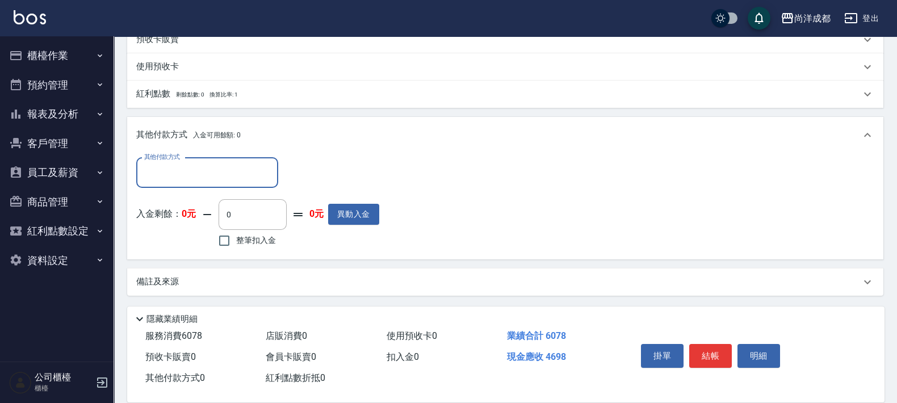
click at [205, 174] on input "其他付款方式" at bounding box center [207, 173] width 132 height 20
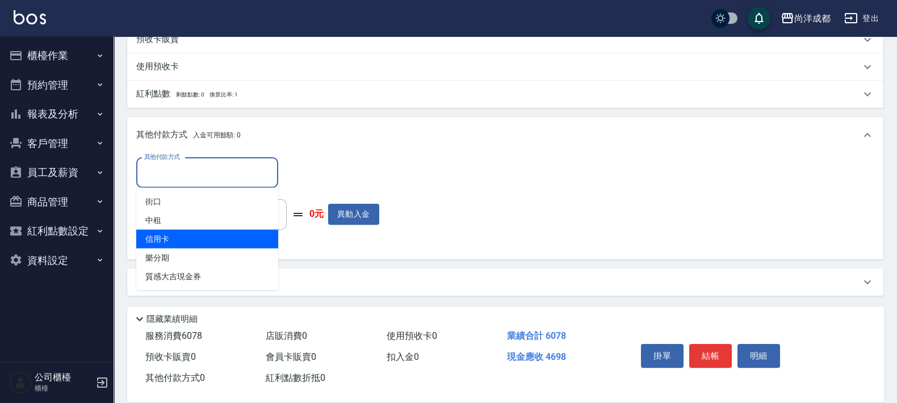
drag, startPoint x: 158, startPoint y: 236, endPoint x: 223, endPoint y: 212, distance: 69.3
click at [158, 235] on span "信用卡" at bounding box center [207, 239] width 142 height 19
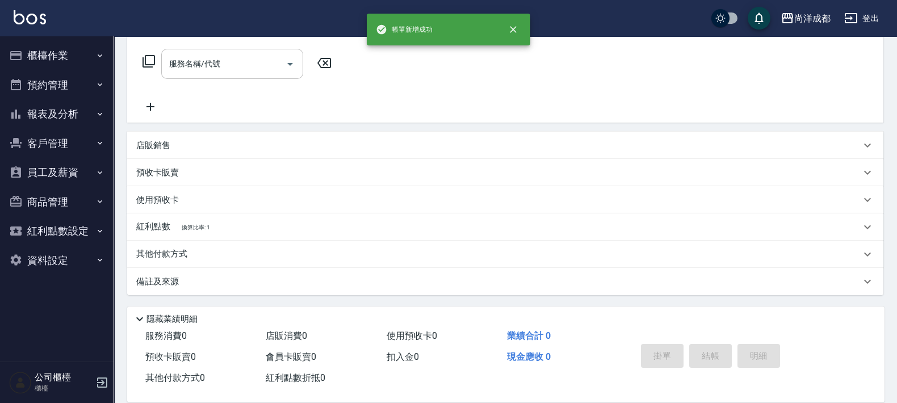
scroll to position [0, 0]
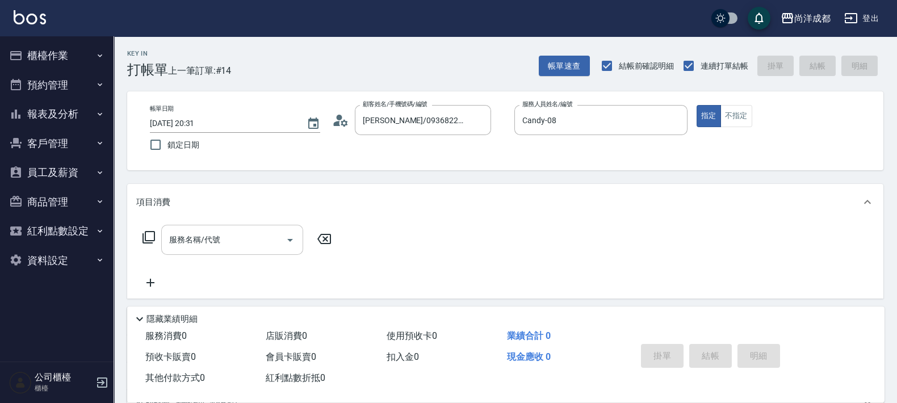
click at [344, 122] on icon at bounding box center [340, 120] width 17 height 17
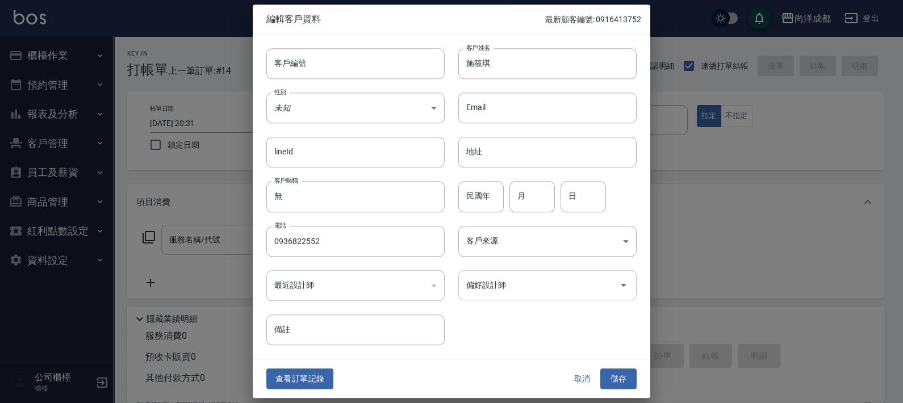
click at [503, 278] on input "偏好設計師" at bounding box center [538, 285] width 151 height 20
click at [621, 370] on button "儲存" at bounding box center [618, 379] width 36 height 21
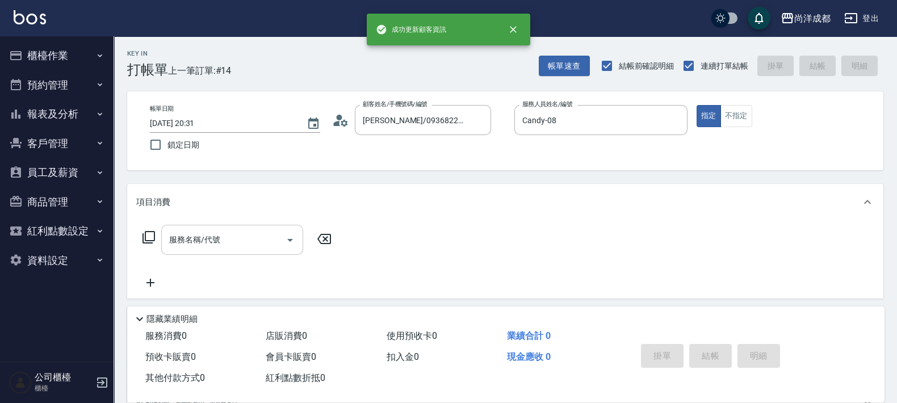
click at [275, 243] on input "服務名稱/代號" at bounding box center [223, 240] width 115 height 20
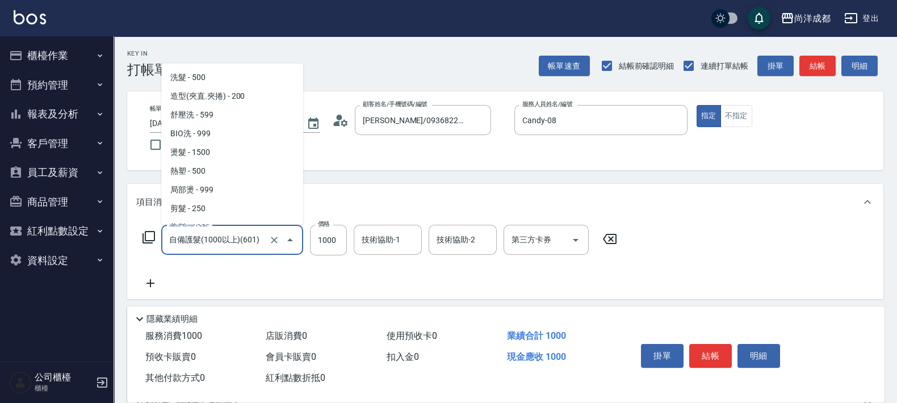
click at [231, 245] on input "自備護髮(1000以上)(601)" at bounding box center [216, 240] width 100 height 20
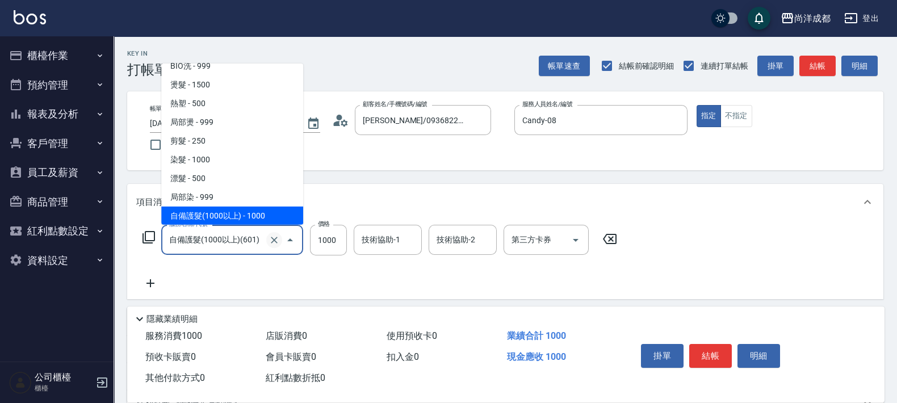
click at [274, 243] on icon "Clear" at bounding box center [274, 240] width 11 height 11
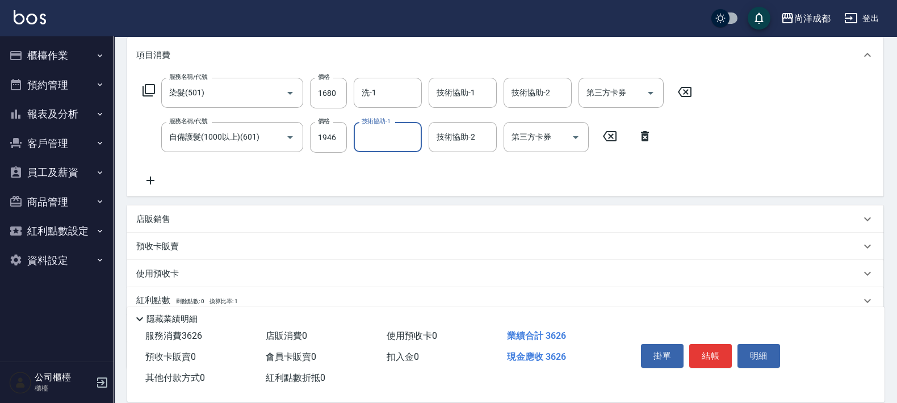
scroll to position [213, 0]
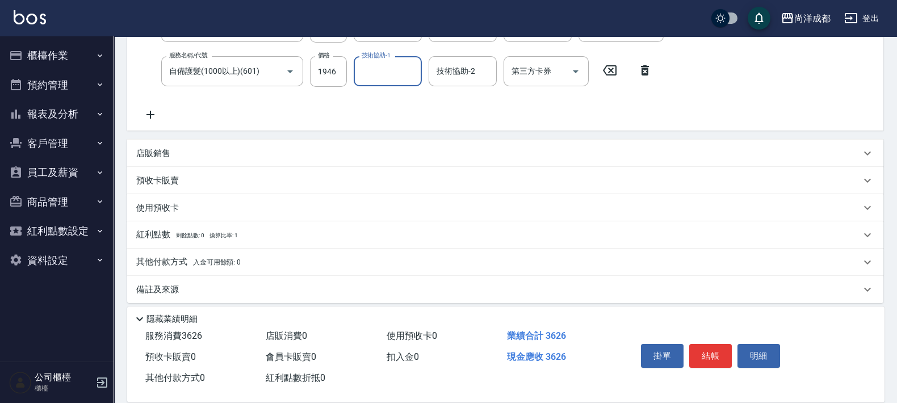
click at [159, 146] on div "店販銷售" at bounding box center [505, 153] width 756 height 27
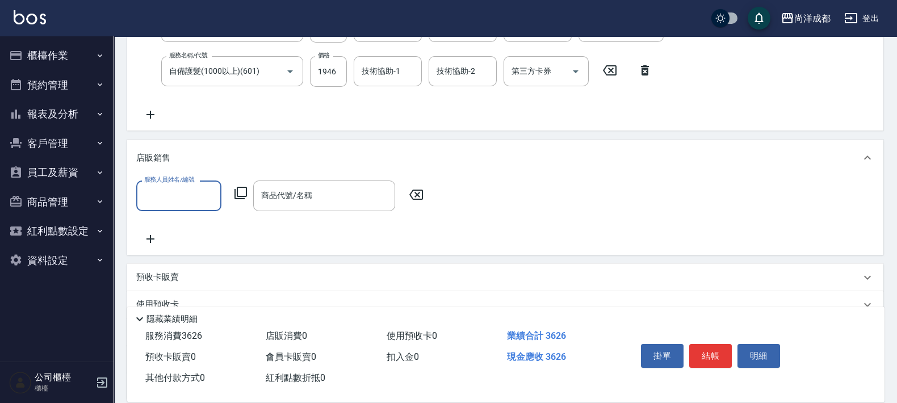
scroll to position [0, 0]
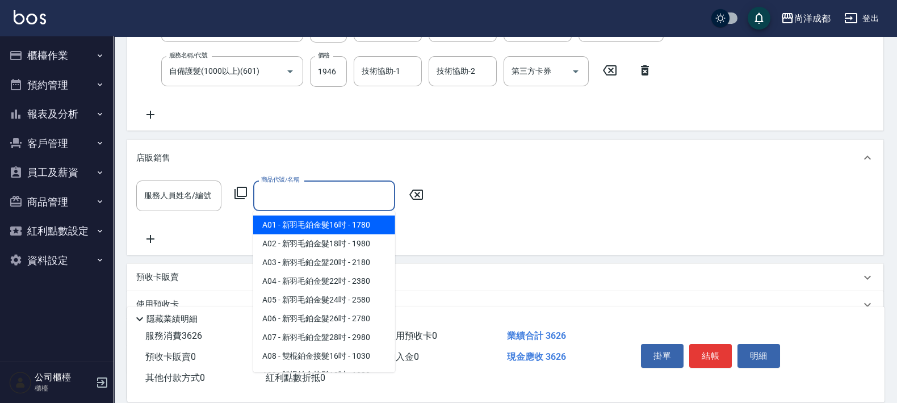
drag, startPoint x: 296, startPoint y: 196, endPoint x: 318, endPoint y: 195, distance: 22.2
click at [296, 195] on input "商品代號/名稱" at bounding box center [324, 196] width 132 height 20
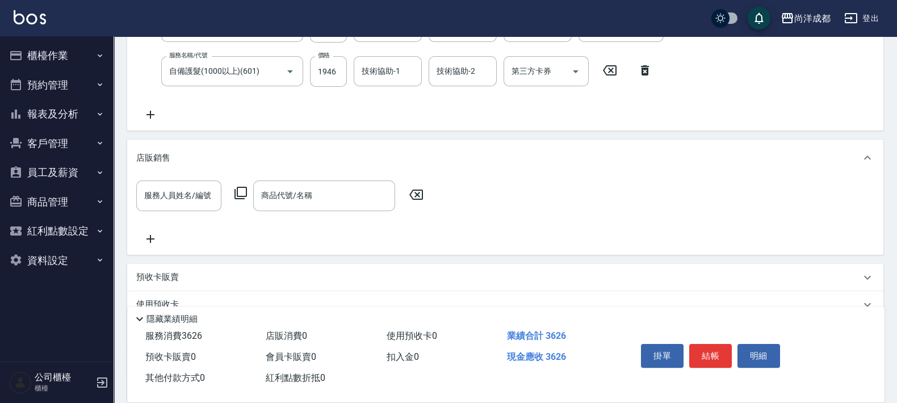
click at [366, 137] on div "項目消費 服務名稱/代號 染髮(501) 服務名稱/代號 價格 1680 價格 洗-1 洗-1 技術協助-1 技術協助-1 技術協助-2 技術協助-2 第三方…" at bounding box center [505, 185] width 756 height 429
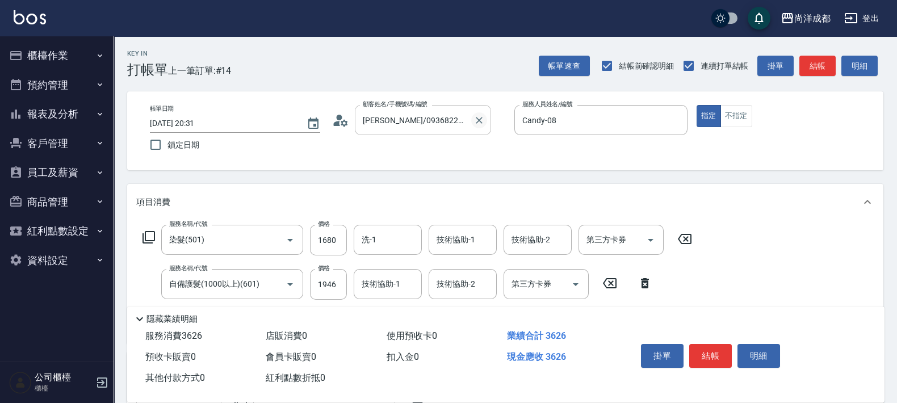
click at [479, 119] on icon "Clear" at bounding box center [479, 120] width 7 height 7
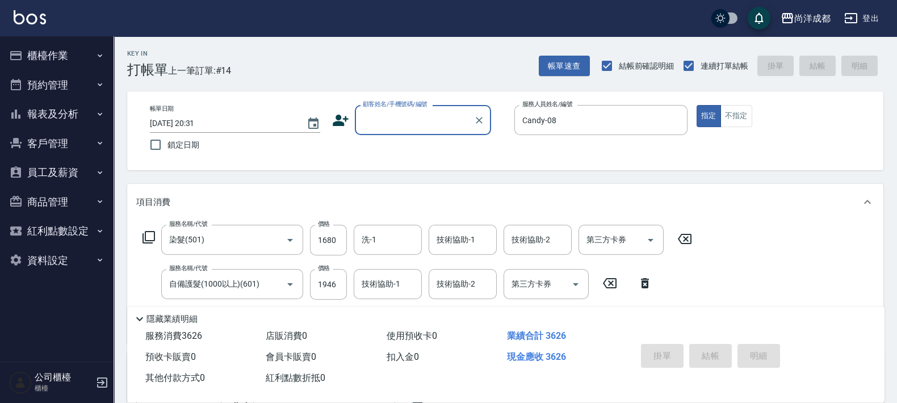
click at [436, 116] on input "顧客姓名/手機號碼/編號" at bounding box center [414, 120] width 109 height 20
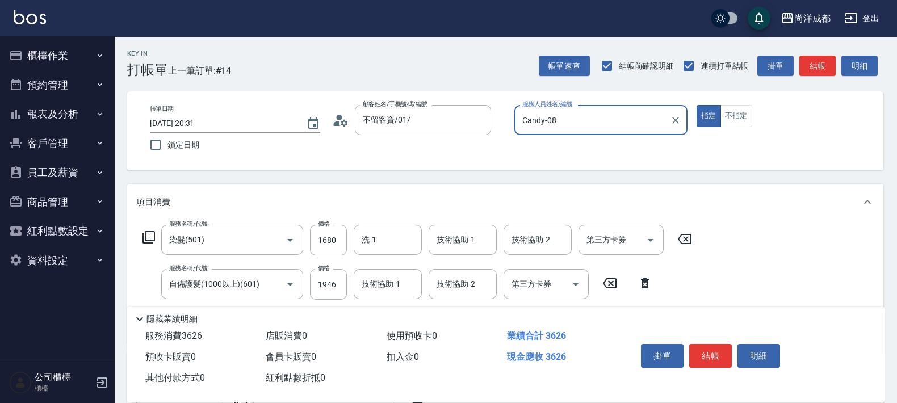
click at [697, 105] on button "指定" at bounding box center [709, 116] width 24 height 22
click at [670, 124] on icon "Clear" at bounding box center [675, 120] width 11 height 11
click at [743, 111] on button "不指定" at bounding box center [737, 116] width 32 height 22
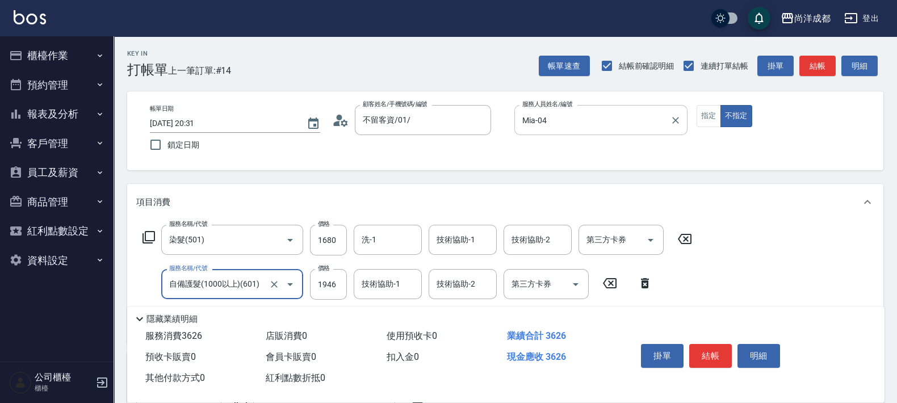
scroll to position [141, 0]
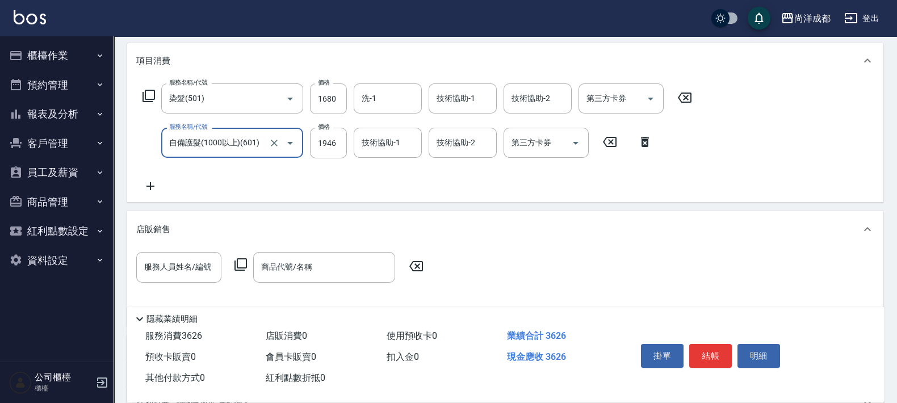
click at [295, 137] on icon "Open" at bounding box center [290, 143] width 14 height 14
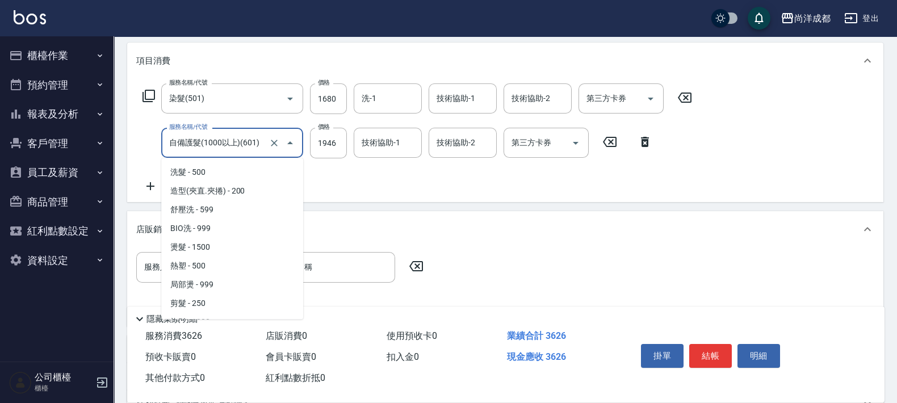
scroll to position [68, 0]
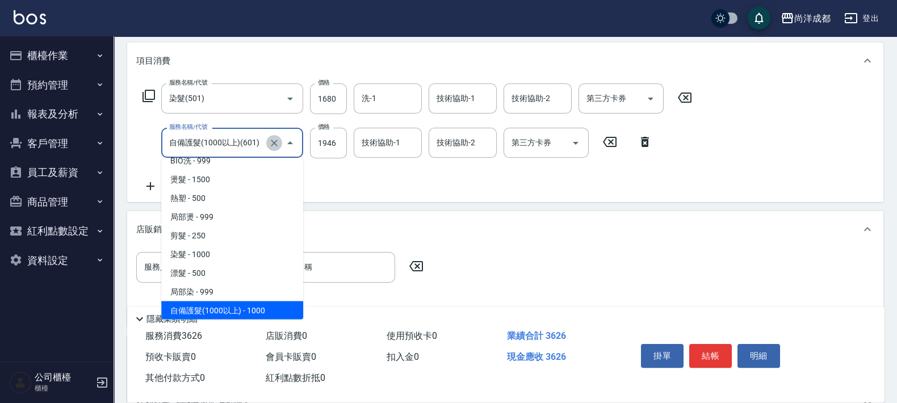
click at [275, 139] on icon "Clear" at bounding box center [274, 142] width 11 height 11
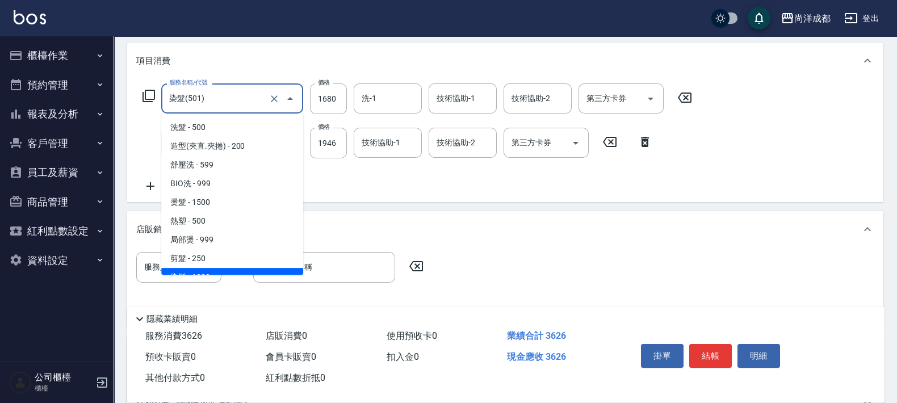
click at [225, 97] on input "染髮(501)" at bounding box center [216, 99] width 100 height 20
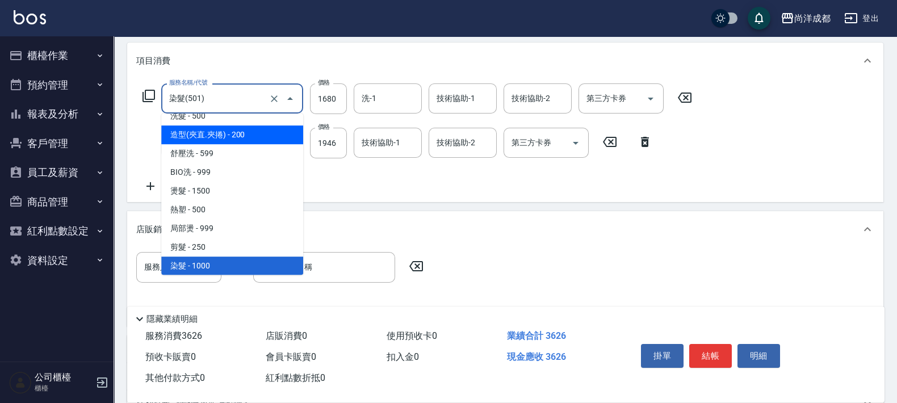
click at [417, 175] on div "服務名稱/代號 染髮(501) 服務名稱/代號 價格 1680 價格 洗-1 洗-1 技術協助-1 技術協助-1 技術協助-2 技術協助-2 第三方卡券 第三…" at bounding box center [417, 138] width 563 height 110
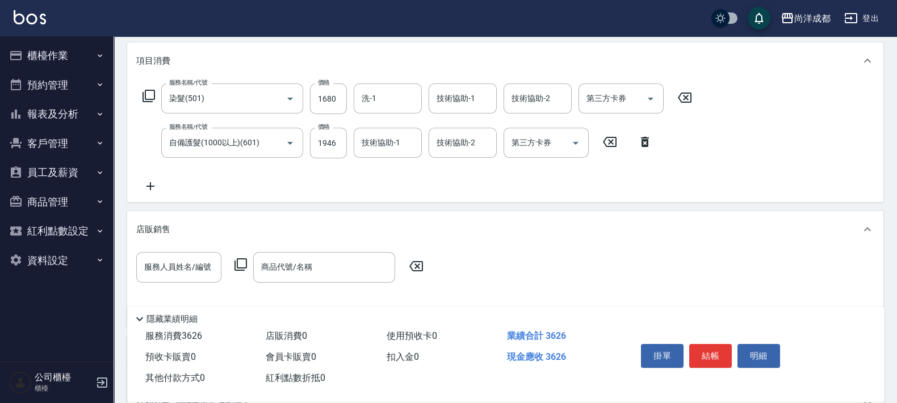
drag, startPoint x: 642, startPoint y: 137, endPoint x: 614, endPoint y: 136, distance: 27.3
click at [641, 137] on icon at bounding box center [645, 142] width 8 height 10
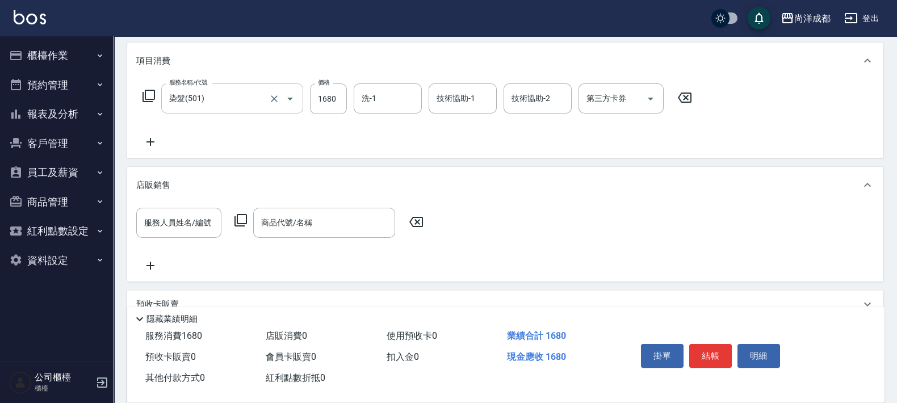
click at [231, 89] on input "染髮(501)" at bounding box center [216, 99] width 100 height 20
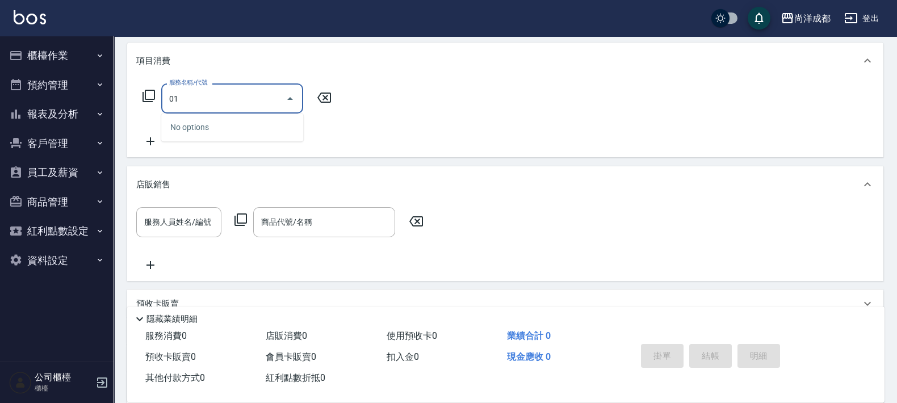
drag, startPoint x: 219, startPoint y: 98, endPoint x: 112, endPoint y: 90, distance: 107.1
click at [112, 90] on div "尚洋成都 登出 櫃檯作業 打帳單 帳單列表 營業儀表板 高階收支登錄 材料自購登錄 每日結帳 排班表 預約管理 預約管理 單日預約紀錄 單週預約紀錄 報表及分…" at bounding box center [448, 197] width 897 height 676
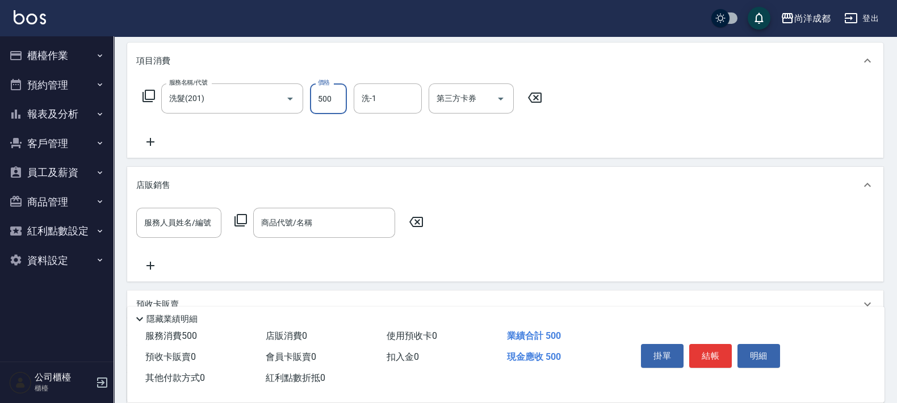
drag, startPoint x: 334, startPoint y: 102, endPoint x: 319, endPoint y: 108, distance: 16.4
click at [333, 102] on input "500" at bounding box center [328, 98] width 37 height 31
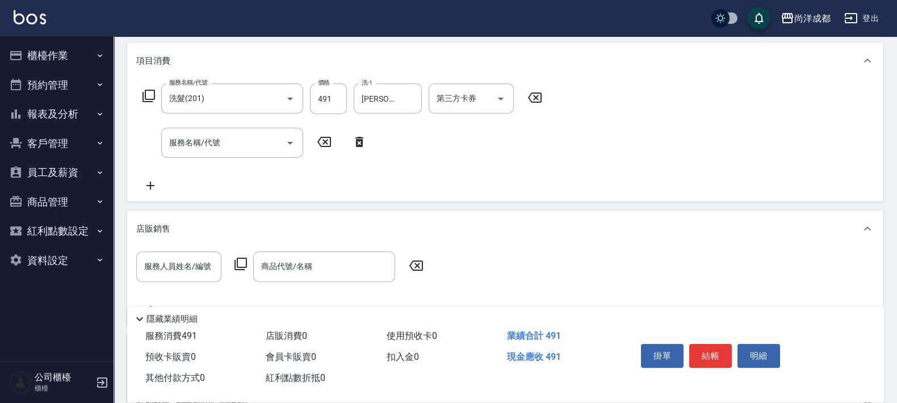
click at [359, 141] on icon at bounding box center [360, 142] width 8 height 10
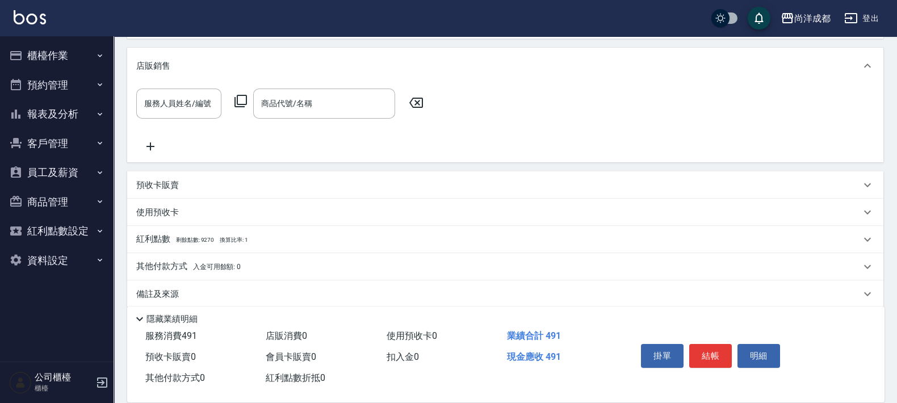
scroll to position [273, 0]
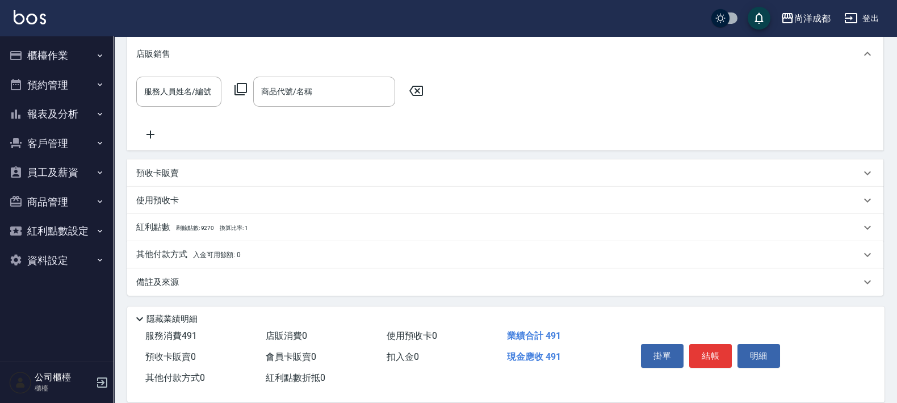
click at [182, 254] on p "其他付款方式 入金可用餘額: 0" at bounding box center [188, 255] width 104 height 12
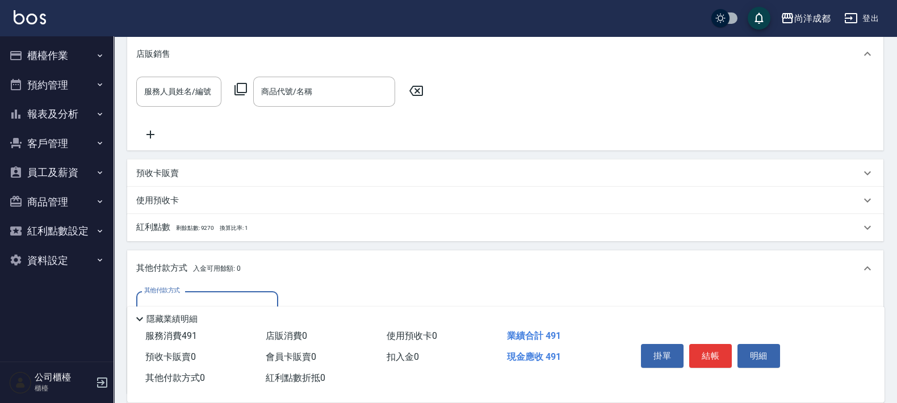
scroll to position [0, 0]
click at [237, 294] on div "其他付款方式" at bounding box center [207, 306] width 142 height 30
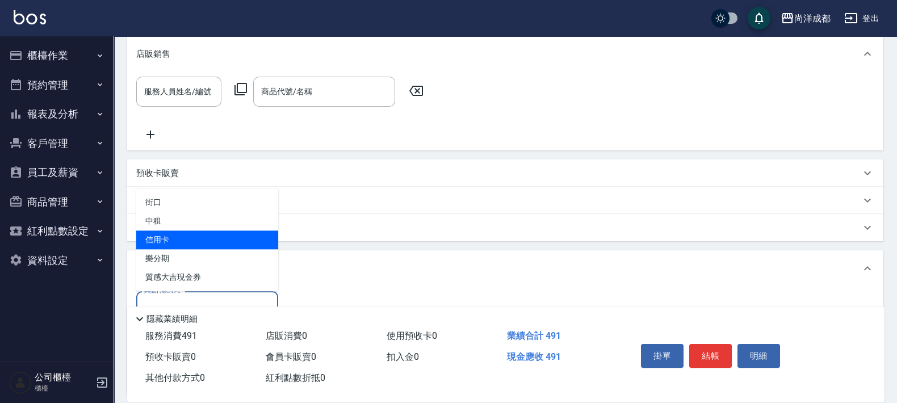
click at [223, 242] on span "信用卡" at bounding box center [207, 240] width 142 height 19
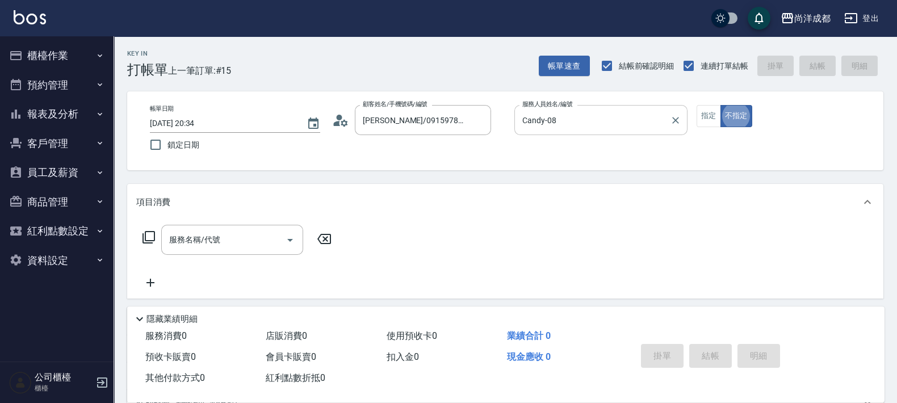
click at [346, 114] on icon at bounding box center [340, 120] width 17 height 17
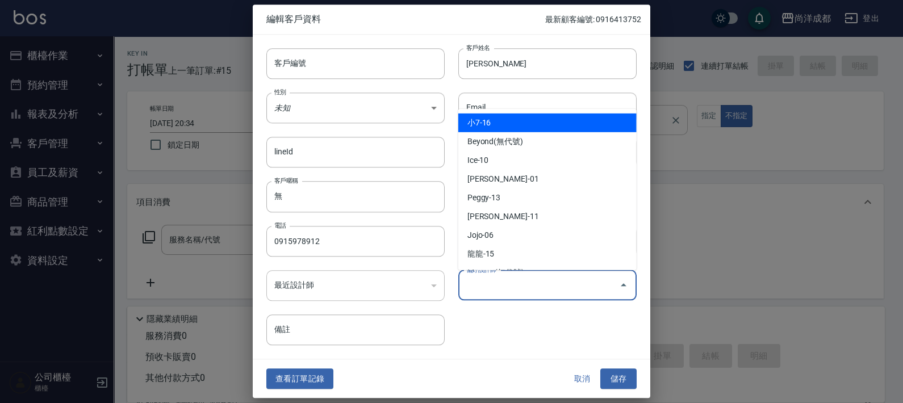
click at [537, 291] on input "偏好設計師" at bounding box center [538, 285] width 151 height 20
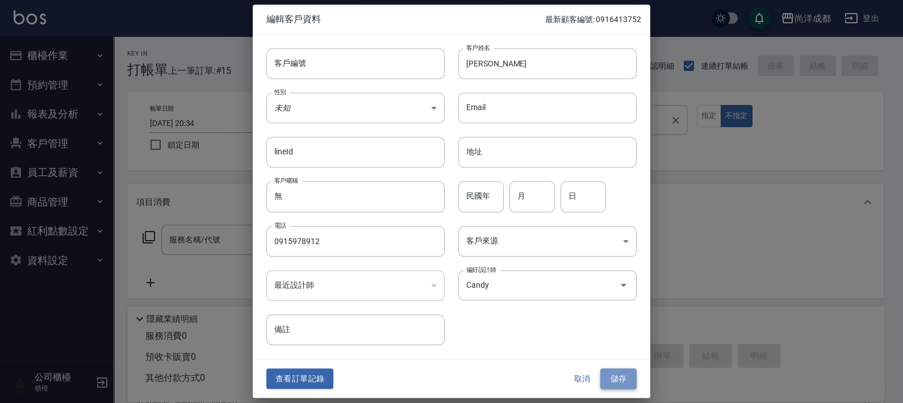
click at [616, 378] on button "儲存" at bounding box center [618, 379] width 36 height 21
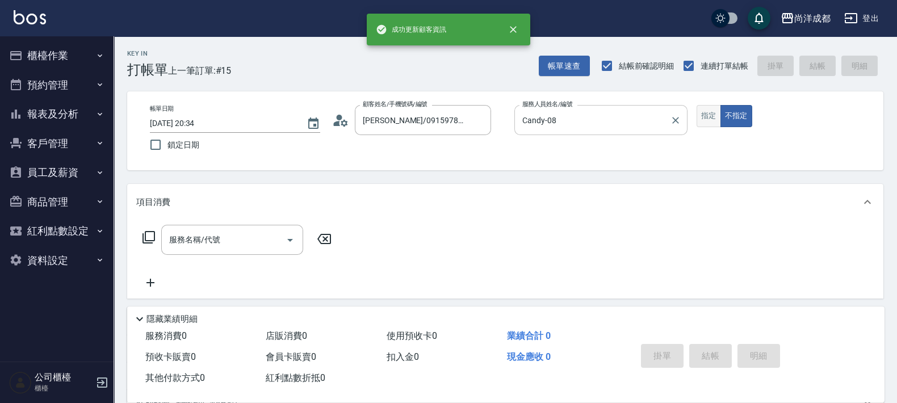
click at [716, 114] on button "指定" at bounding box center [709, 116] width 24 height 22
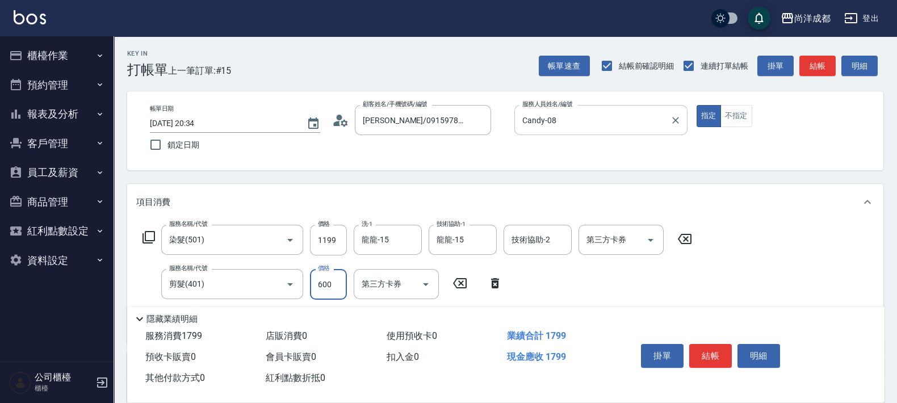
click at [329, 282] on input "600" at bounding box center [328, 284] width 37 height 31
click at [528, 287] on div "服務名稱/代號 染髮(501) 服務名稱/代號 價格 1199 價格 洗-1 龍龍-15 洗-1 技術協助-1 龍龍-15 技術協助-1 技術協助-2 技術協…" at bounding box center [417, 280] width 563 height 110
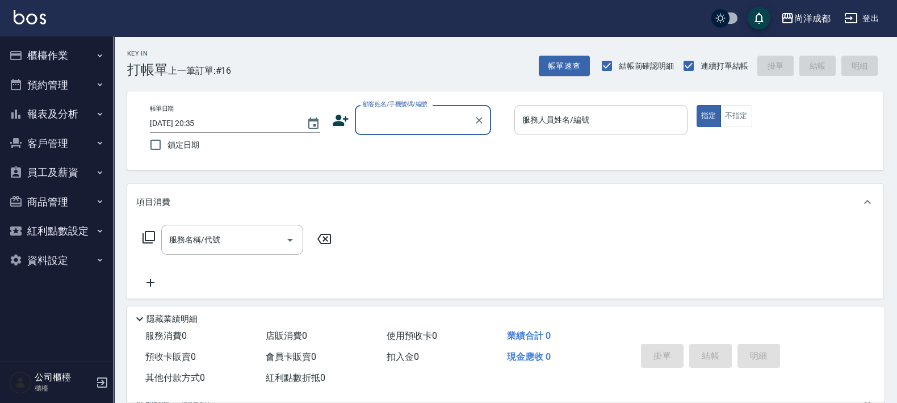
click at [62, 108] on button "報表及分析" at bounding box center [57, 114] width 104 height 30
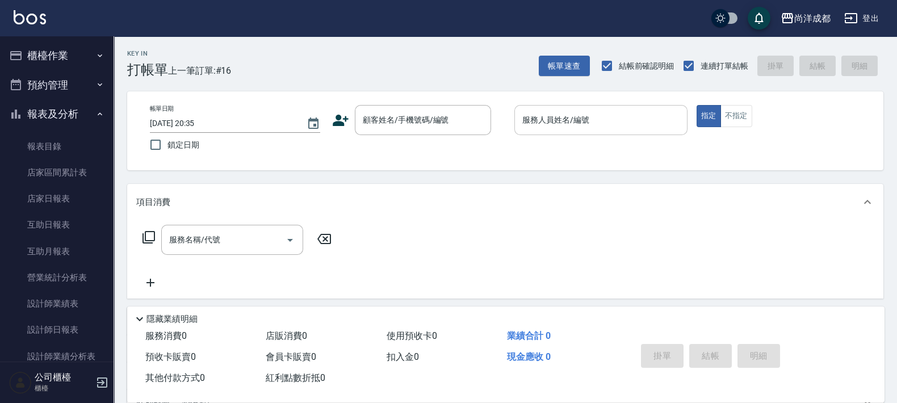
click at [73, 82] on button "預約管理" at bounding box center [57, 85] width 104 height 30
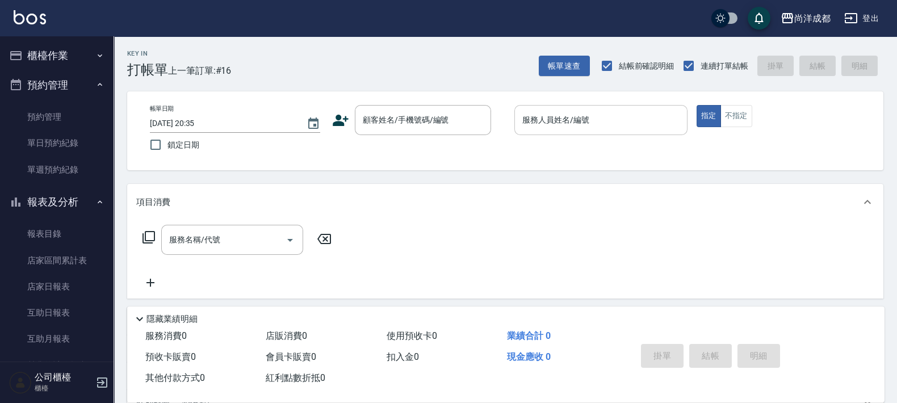
click at [77, 58] on button "櫃檯作業" at bounding box center [57, 56] width 104 height 30
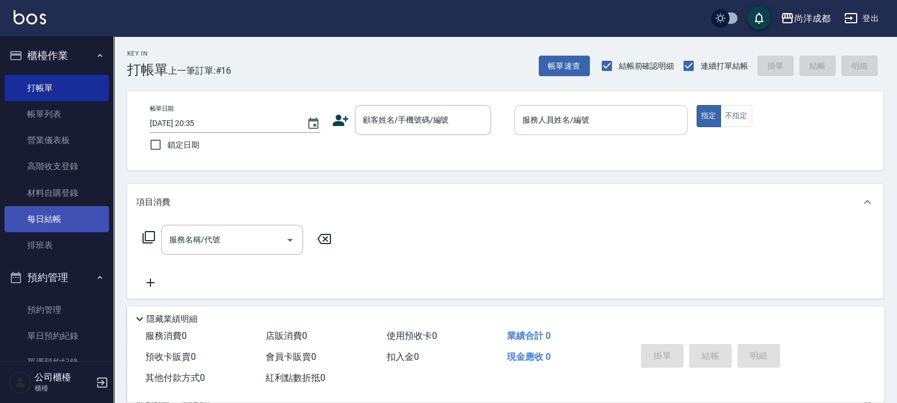
click at [38, 213] on link "每日結帳" at bounding box center [57, 219] width 104 height 26
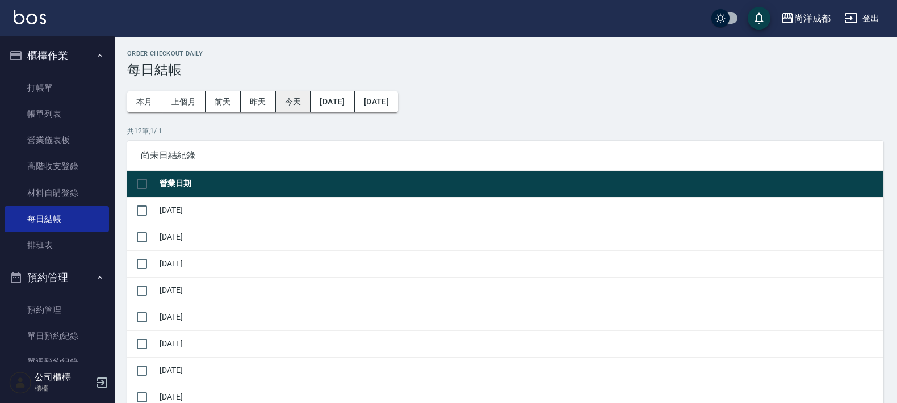
click at [291, 97] on button "今天" at bounding box center [293, 101] width 35 height 21
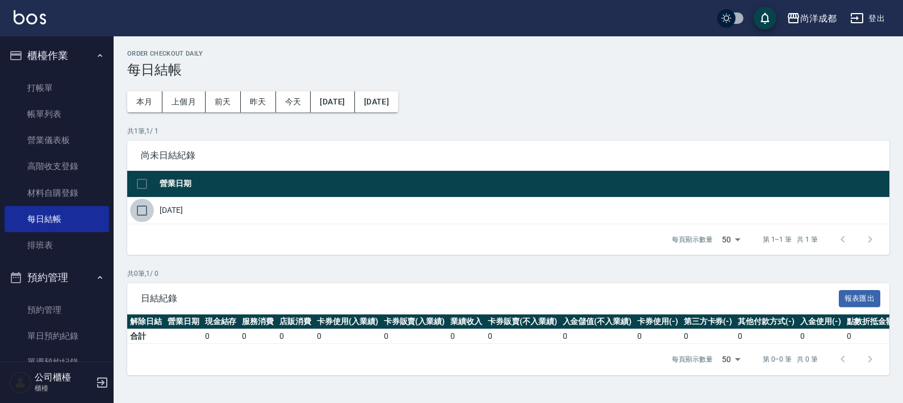
click at [144, 211] on input "checkbox" at bounding box center [142, 211] width 24 height 24
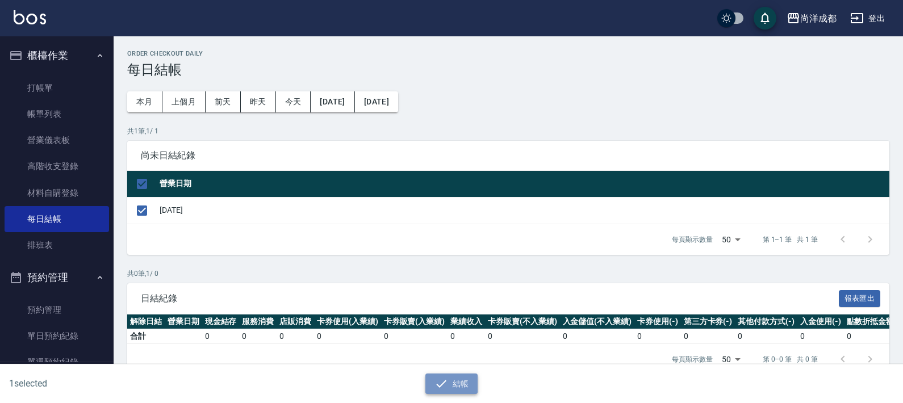
click at [458, 390] on button "結帳" at bounding box center [451, 384] width 53 height 21
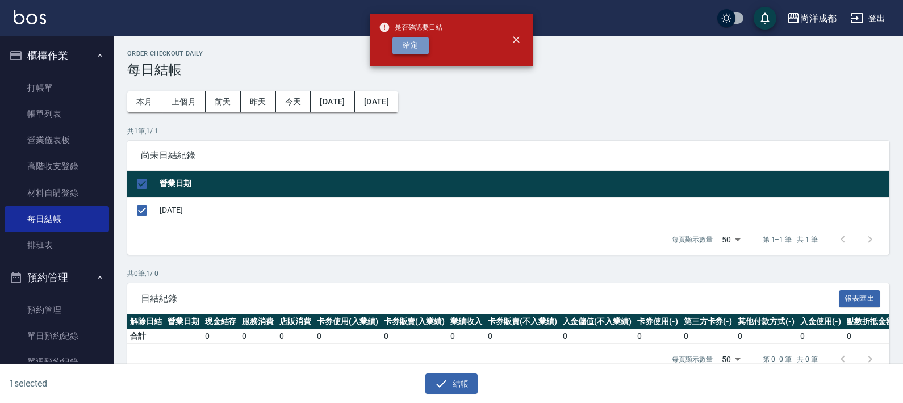
click at [409, 40] on button "確定" at bounding box center [410, 46] width 36 height 18
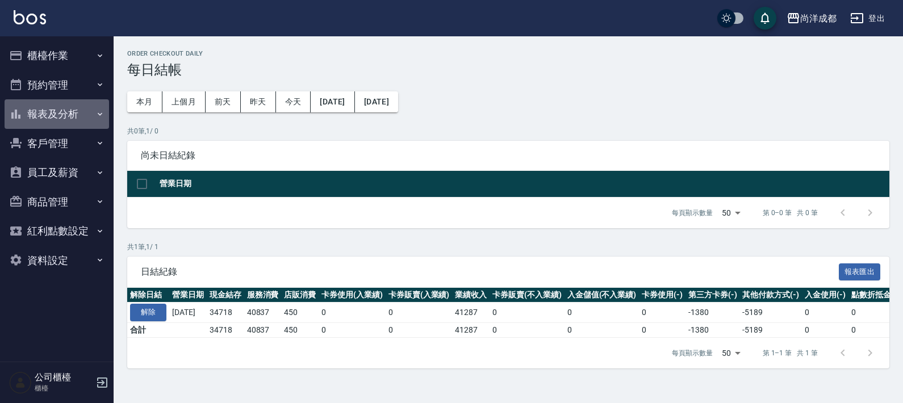
click at [40, 108] on button "報表及分析" at bounding box center [57, 114] width 104 height 30
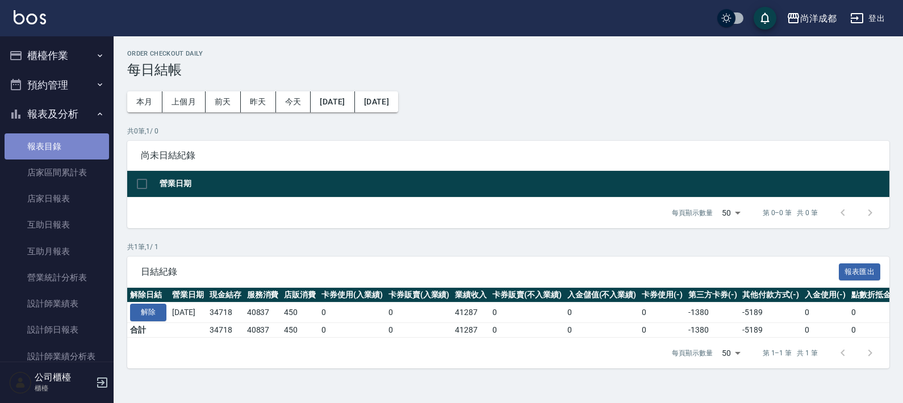
click at [68, 137] on link "報表目錄" at bounding box center [57, 146] width 104 height 26
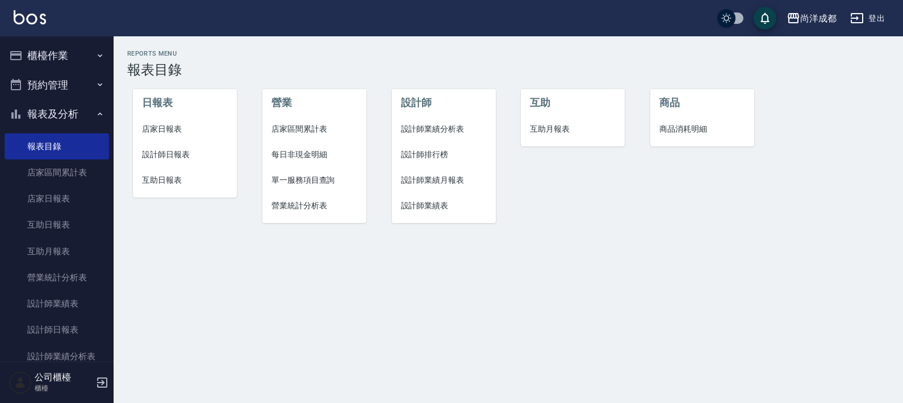
click at [173, 154] on span "設計師日報表" at bounding box center [185, 155] width 86 height 12
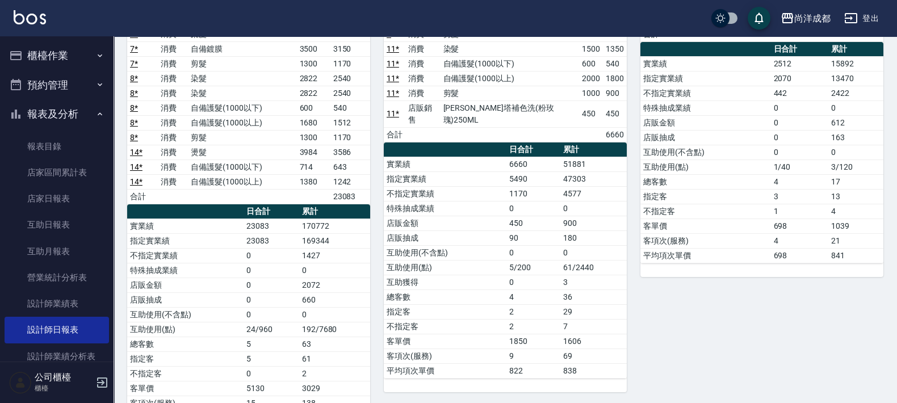
scroll to position [472, 0]
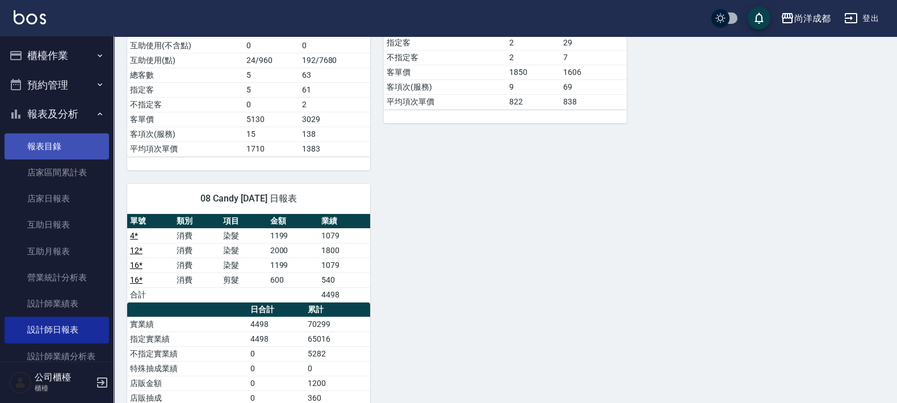
click at [43, 144] on link "報表目錄" at bounding box center [57, 146] width 104 height 26
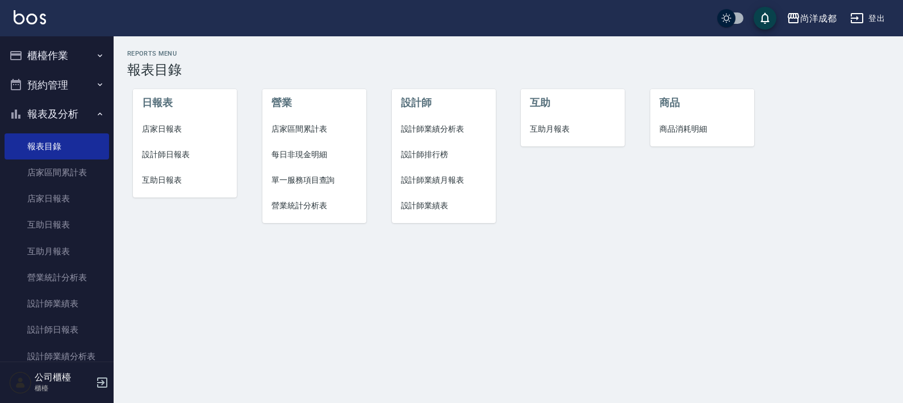
click at [168, 174] on span "互助日報表" at bounding box center [185, 180] width 86 height 12
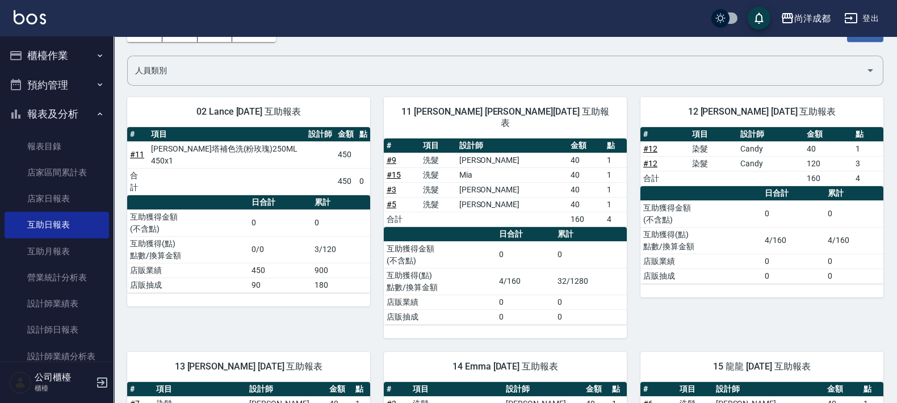
scroll to position [278, 0]
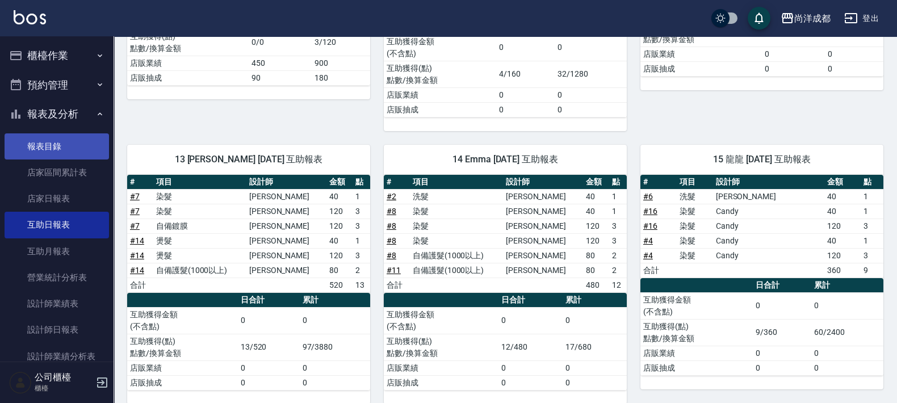
click at [48, 152] on link "報表目錄" at bounding box center [57, 146] width 104 height 26
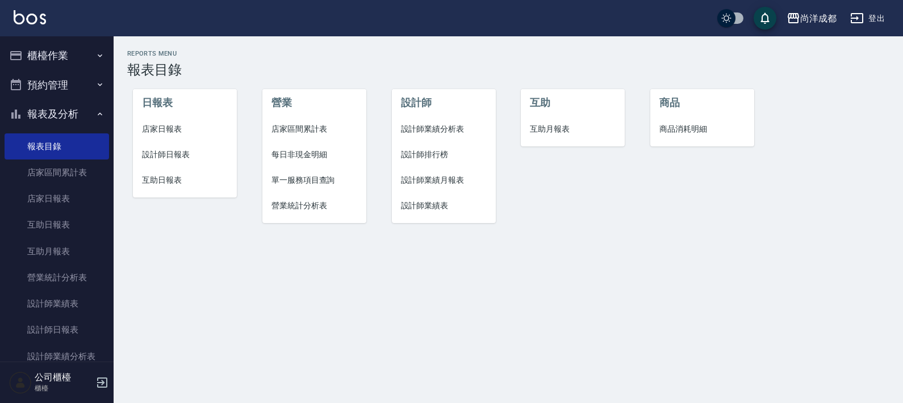
click at [157, 131] on span "店家日報表" at bounding box center [185, 129] width 86 height 12
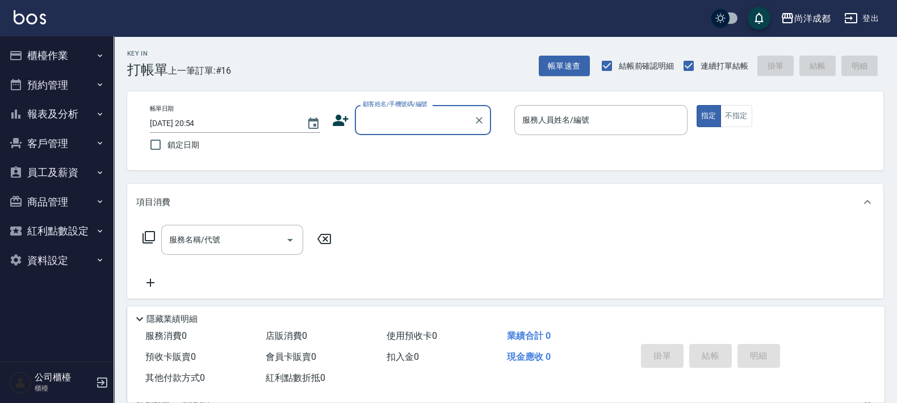
click at [62, 53] on button "櫃檯作業" at bounding box center [57, 56] width 104 height 30
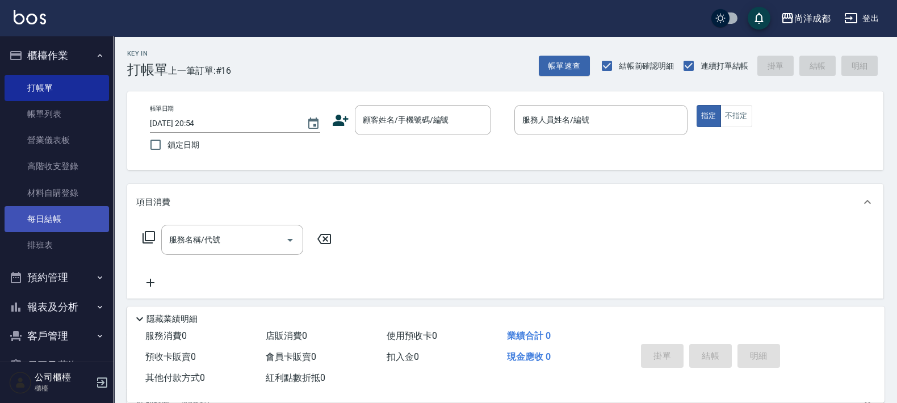
click at [30, 217] on link "每日結帳" at bounding box center [57, 219] width 104 height 26
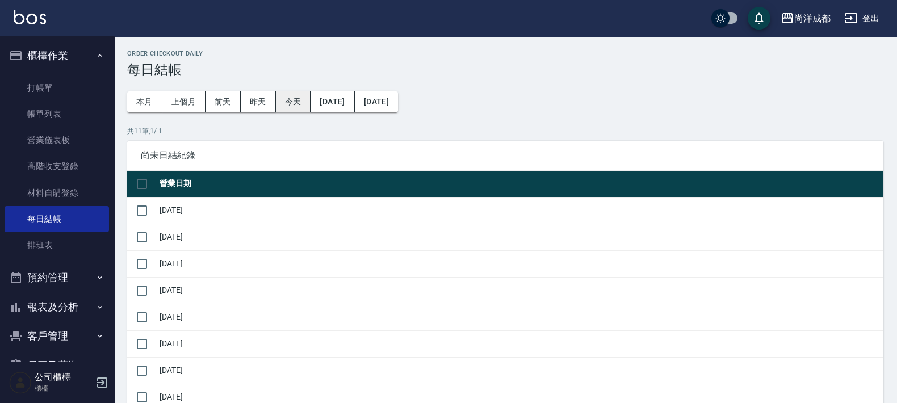
click at [287, 105] on button "今天" at bounding box center [293, 101] width 35 height 21
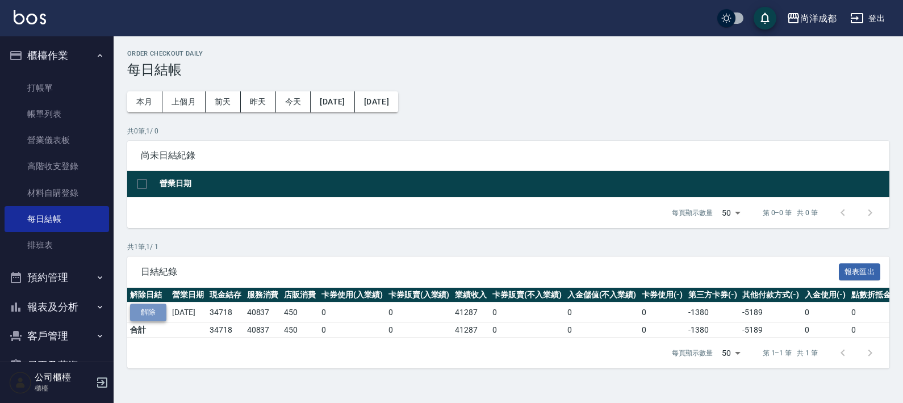
click at [148, 307] on button "解除" at bounding box center [148, 313] width 36 height 18
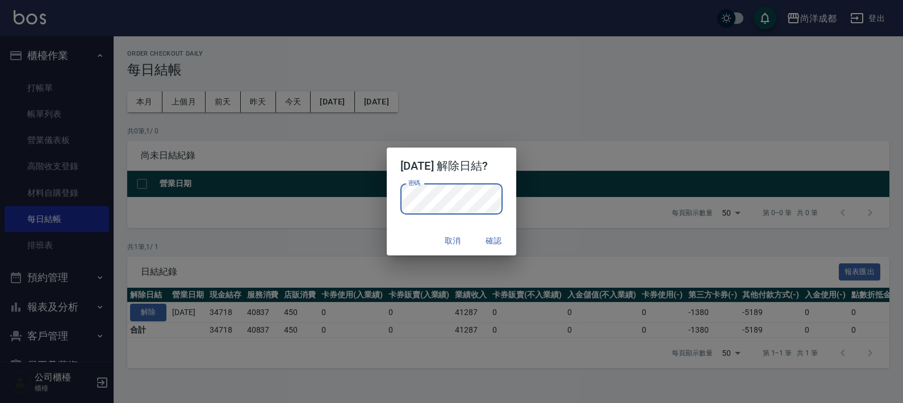
click at [412, 190] on div "密碼 密碼" at bounding box center [451, 199] width 102 height 31
click at [504, 238] on button "確認" at bounding box center [493, 241] width 36 height 21
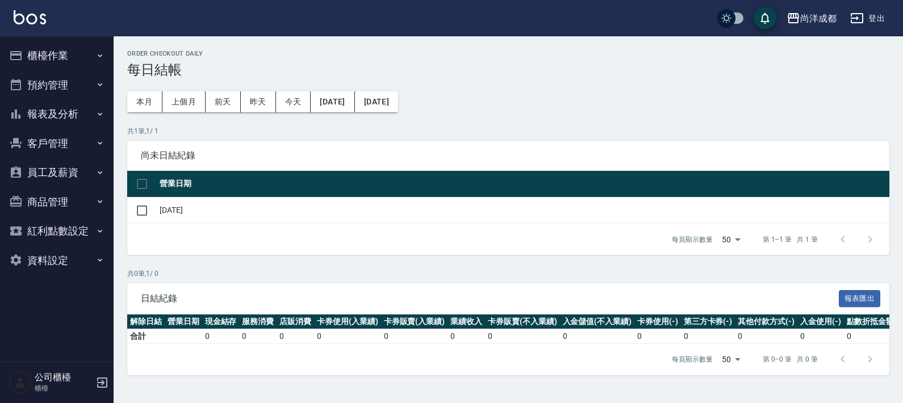
click at [68, 61] on button "櫃檯作業" at bounding box center [57, 56] width 104 height 30
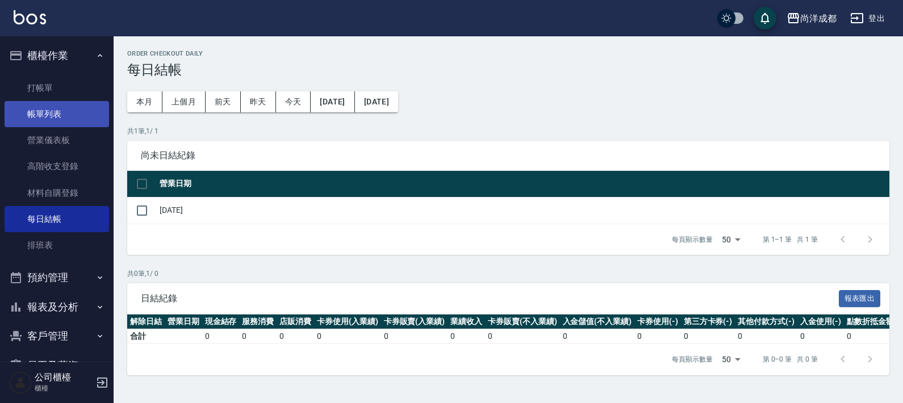
click at [45, 112] on link "帳單列表" at bounding box center [57, 114] width 104 height 26
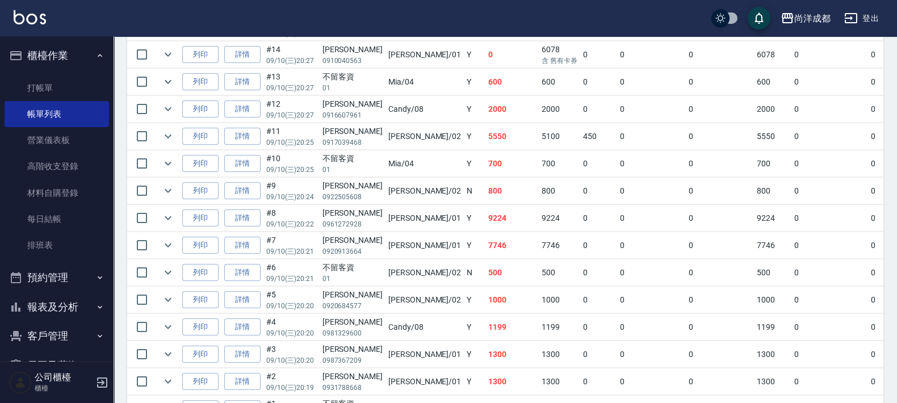
scroll to position [283, 0]
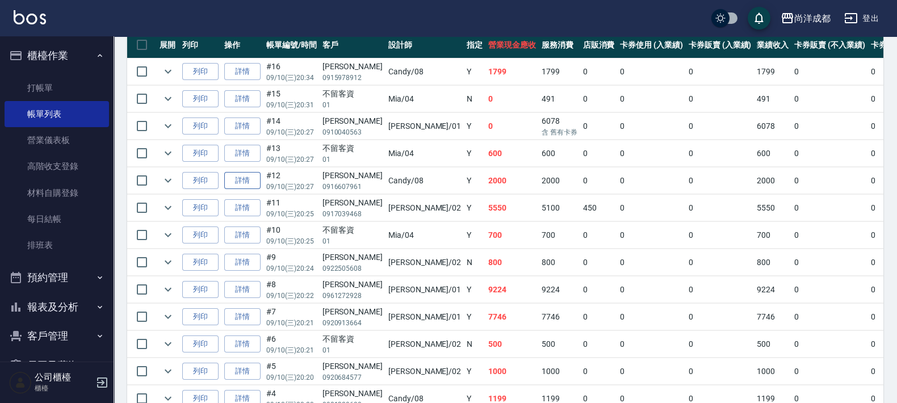
click at [253, 179] on link "詳情" at bounding box center [242, 181] width 36 height 18
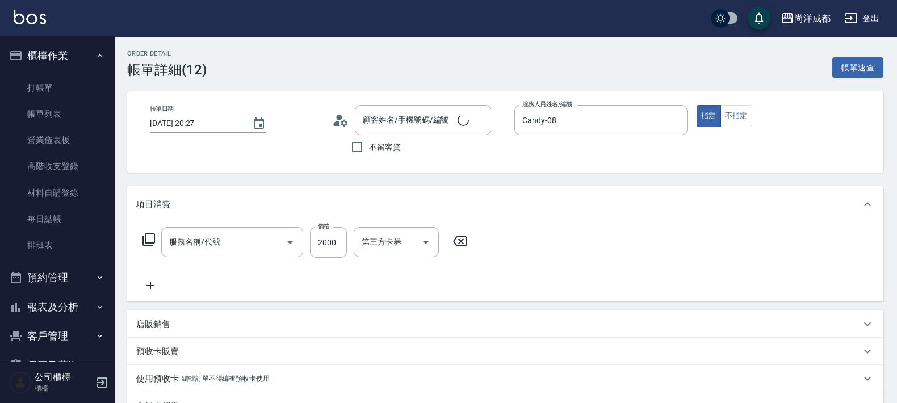
type input "[DATE] 20:27"
type input "Candy-08"
type input "200"
type input "染髮(501)"
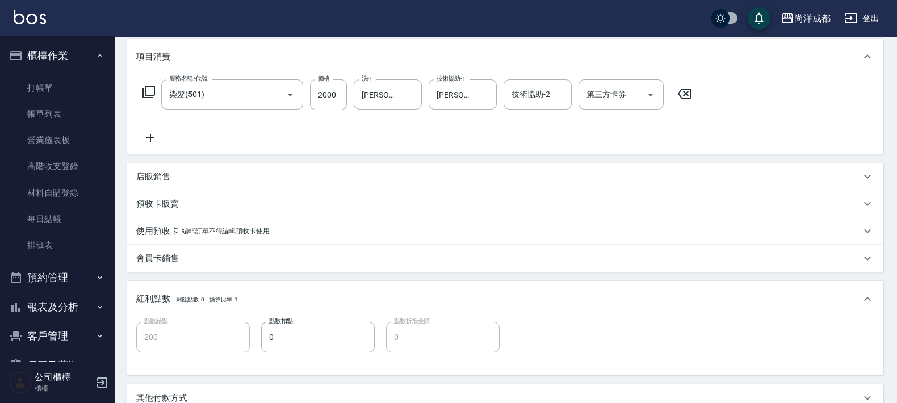
type input "[PERSON_NAME]/0916607961/"
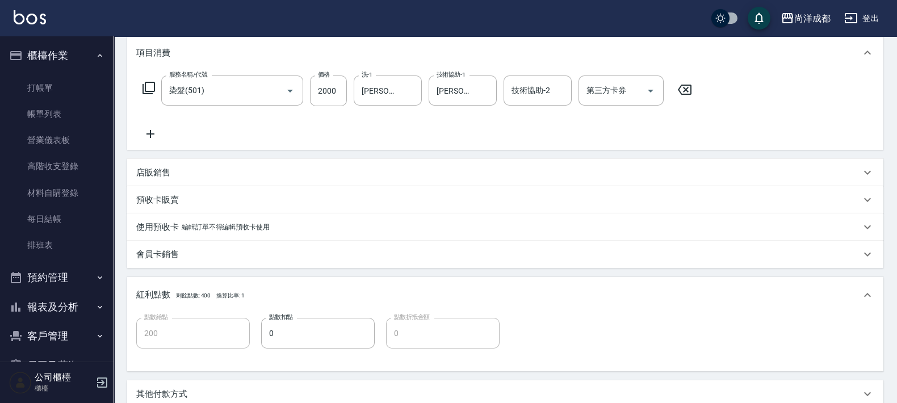
scroll to position [70, 0]
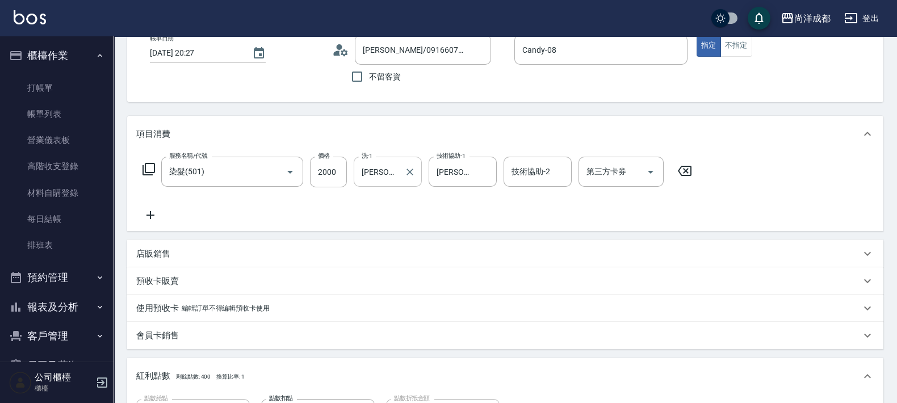
click at [383, 166] on input "[PERSON_NAME]-12" at bounding box center [379, 172] width 41 height 20
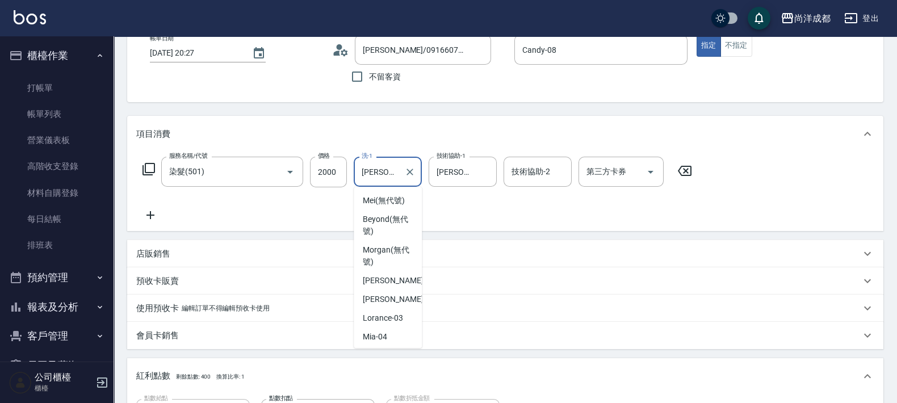
scroll to position [91, 0]
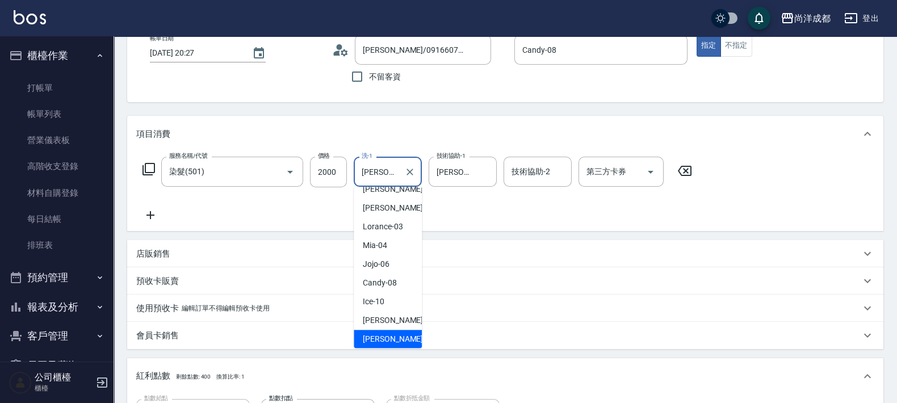
click at [372, 173] on input "[PERSON_NAME]-12" at bounding box center [379, 172] width 41 height 20
click at [371, 175] on input "[PERSON_NAME]-12" at bounding box center [379, 172] width 41 height 20
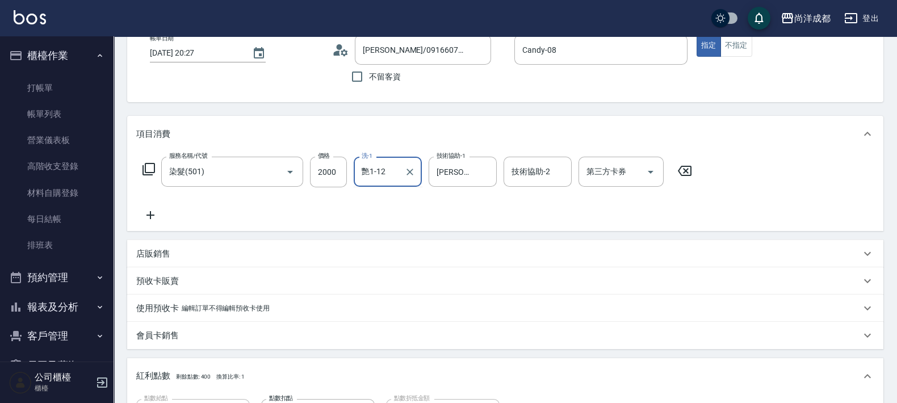
type input "艷15-12"
click at [412, 169] on icon "Clear" at bounding box center [410, 172] width 7 height 7
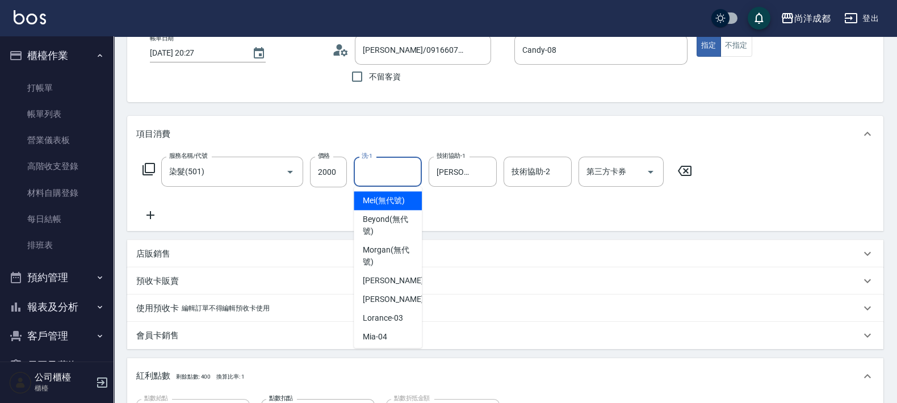
click at [375, 169] on input "洗-1" at bounding box center [388, 172] width 58 height 20
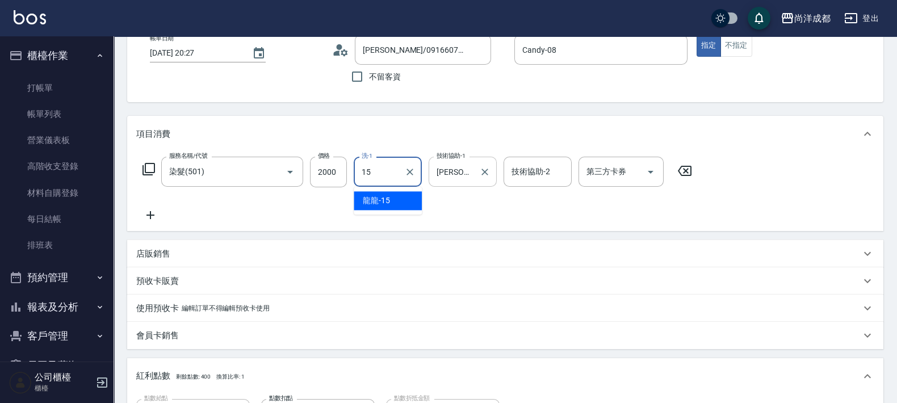
type input "15"
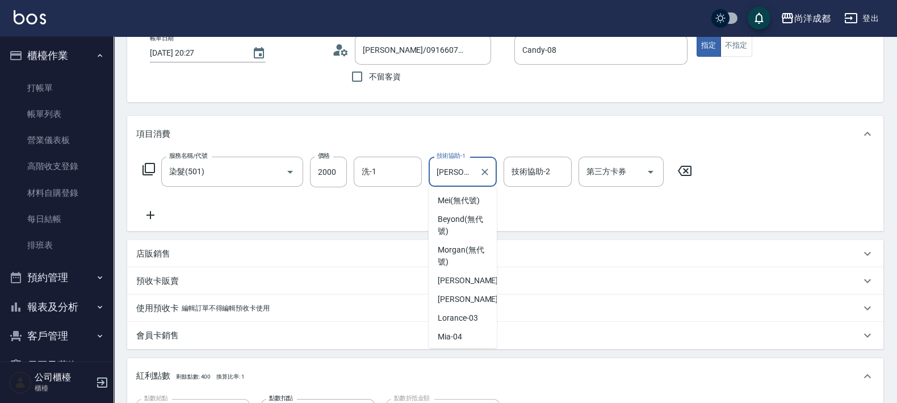
click at [446, 169] on input "[PERSON_NAME]-12" at bounding box center [454, 172] width 41 height 20
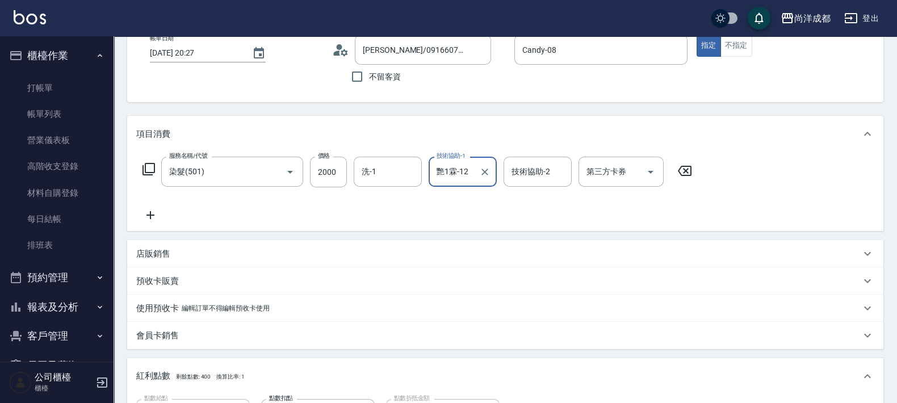
type input "艷15[PERSON_NAME]-12"
click at [480, 172] on icon "Clear" at bounding box center [484, 171] width 11 height 11
type input "龍龍-15"
click at [389, 178] on input "洗-1" at bounding box center [388, 172] width 58 height 20
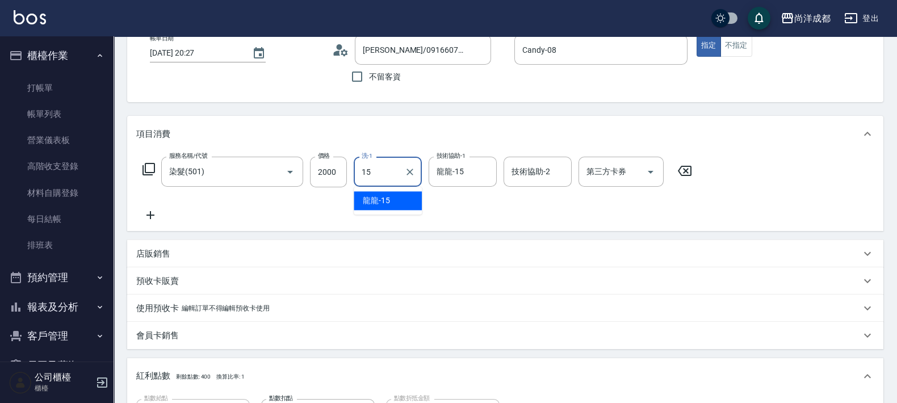
type input "龍龍-15"
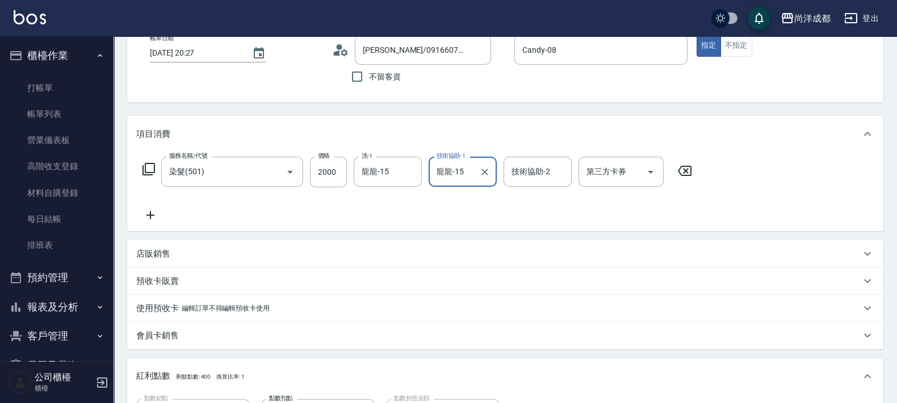
click at [411, 208] on div "服務名稱/代號 染髮(501) 服務名稱/代號 價格 2000 價格 洗-1 龍龍-15 洗-1 技術協助-1 龍龍-15 技術協助-1 技術協助-2 技術協…" at bounding box center [417, 189] width 563 height 65
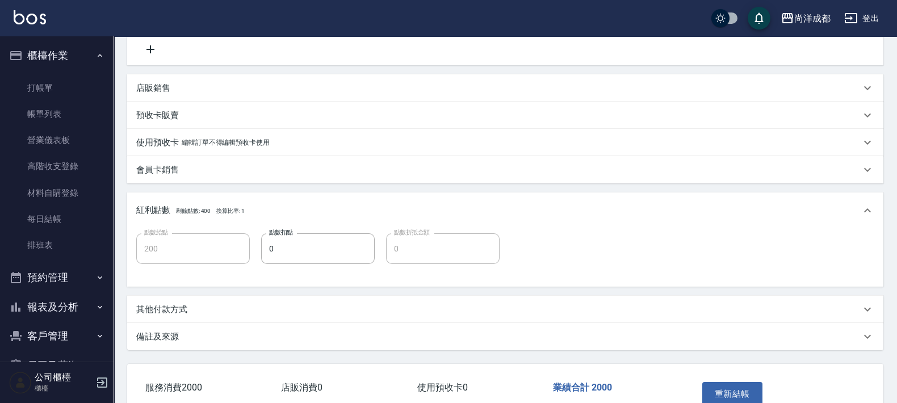
scroll to position [305, 0]
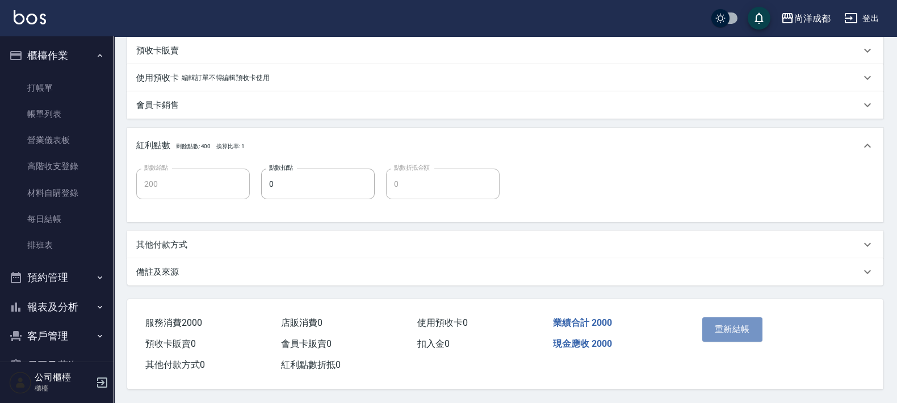
click at [759, 327] on button "重新結帳" at bounding box center [733, 329] width 60 height 24
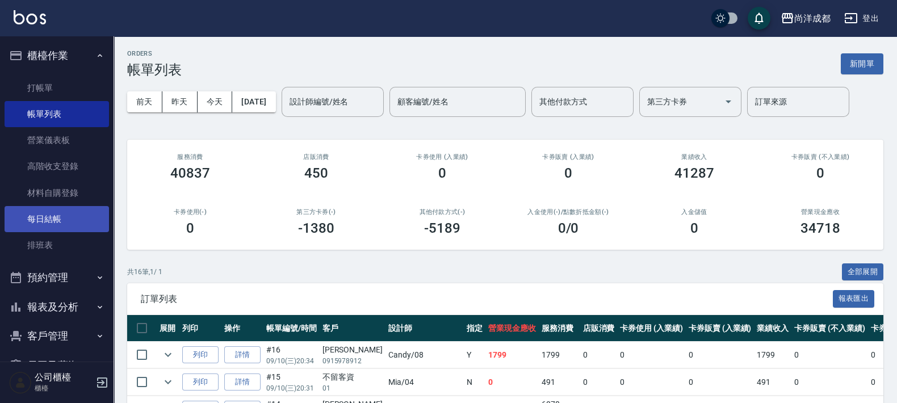
click at [43, 217] on link "每日結帳" at bounding box center [57, 219] width 104 height 26
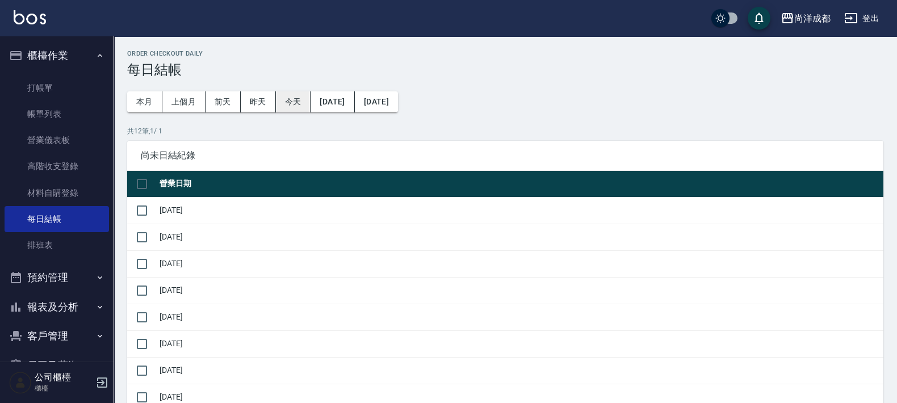
click at [307, 98] on button "今天" at bounding box center [293, 101] width 35 height 21
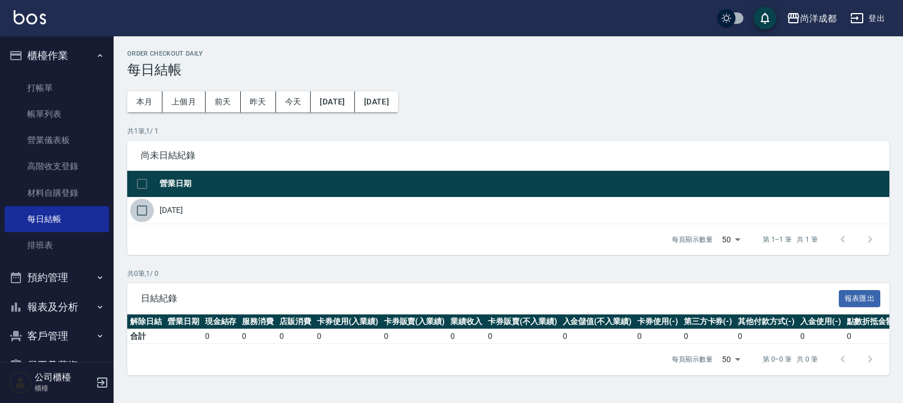
click at [138, 207] on input "checkbox" at bounding box center [142, 211] width 24 height 24
checkbox input "true"
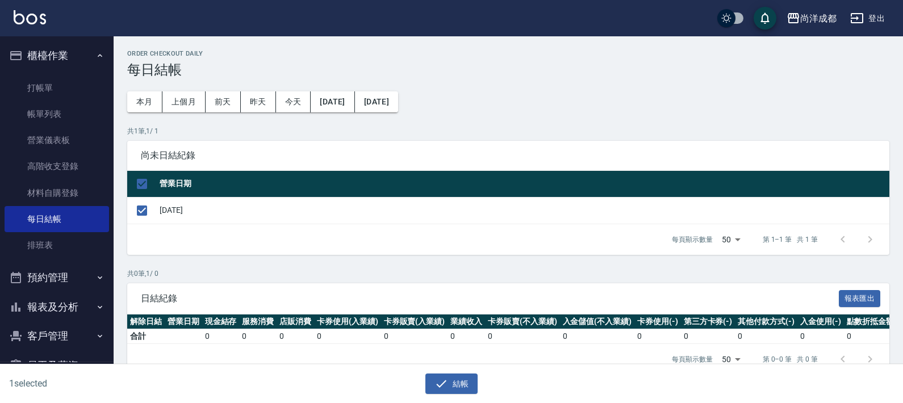
click at [446, 398] on div "1 selected 結帳" at bounding box center [451, 384] width 903 height 39
click at [448, 389] on icon "button" at bounding box center [441, 384] width 14 height 14
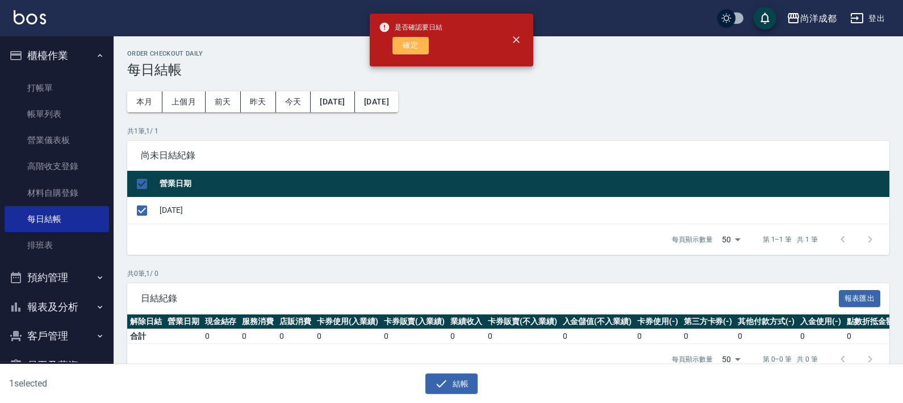
drag, startPoint x: 409, startPoint y: 46, endPoint x: 423, endPoint y: 26, distance: 24.6
click at [414, 41] on button "確定" at bounding box center [410, 46] width 36 height 18
checkbox input "false"
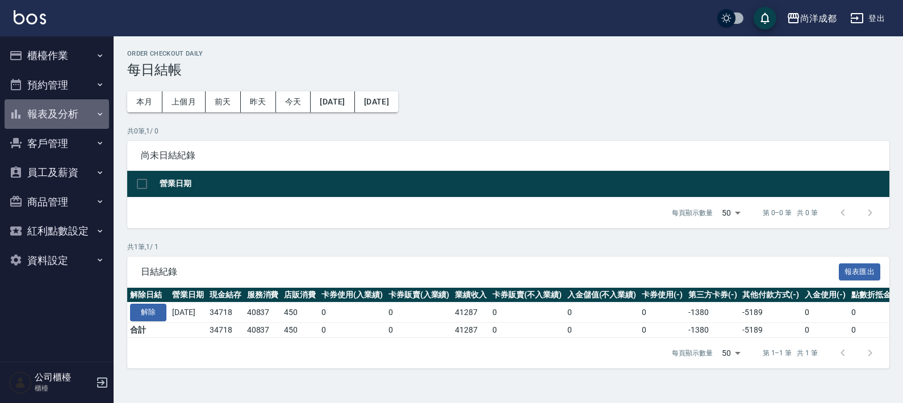
click at [82, 107] on button "報表及分析" at bounding box center [57, 114] width 104 height 30
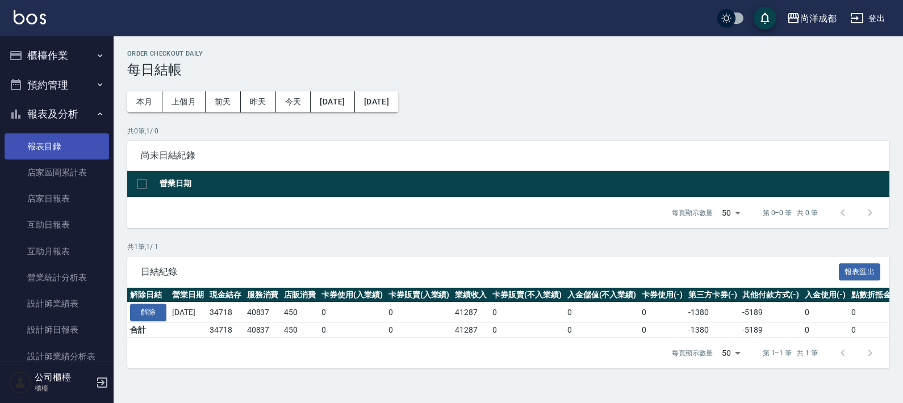
click at [53, 145] on link "報表目錄" at bounding box center [57, 146] width 104 height 26
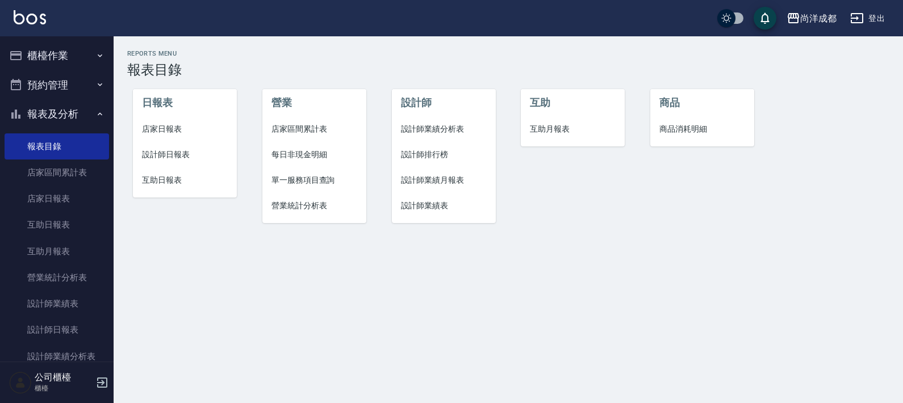
click at [164, 169] on li "互助日報表" at bounding box center [185, 181] width 104 height 26
